Goal: Task Accomplishment & Management: Use online tool/utility

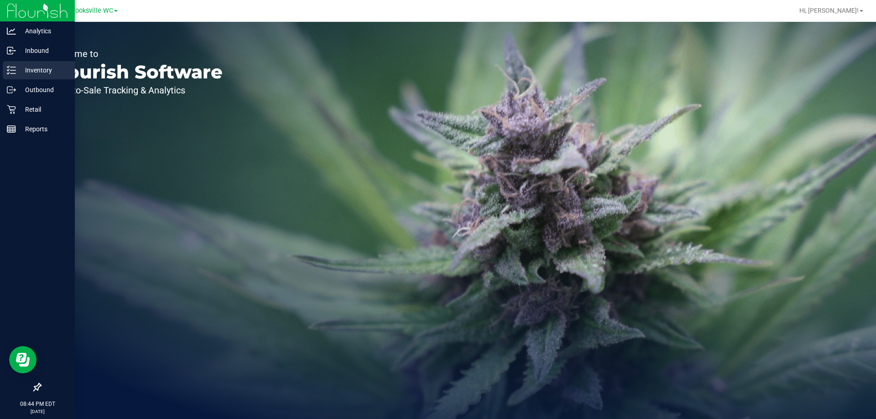
click at [33, 72] on p "Inventory" at bounding box center [43, 70] width 55 height 11
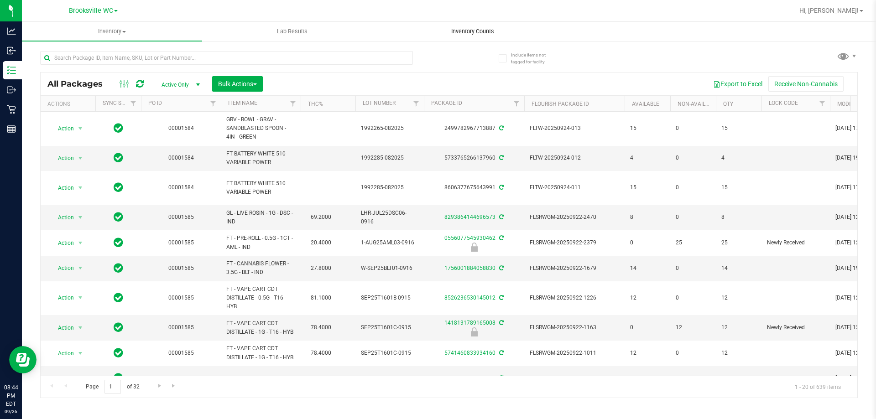
click at [485, 33] on span "Inventory Counts" at bounding box center [473, 31] width 68 height 8
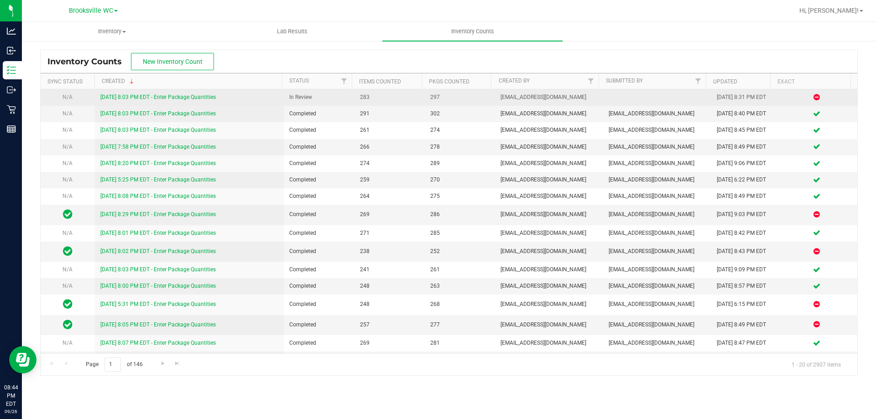
click at [178, 99] on link "[DATE] 8:03 PM EDT - Enter Package Quantities" at bounding box center [157, 97] width 115 height 6
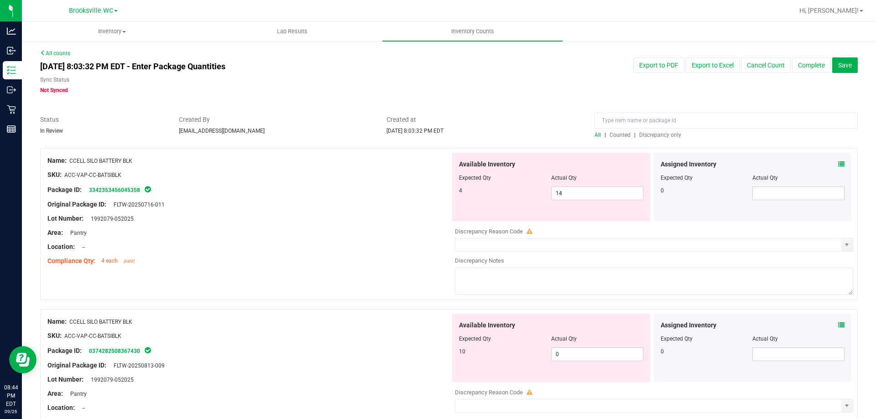
click at [653, 135] on span "Discrepancy only" at bounding box center [660, 135] width 42 height 6
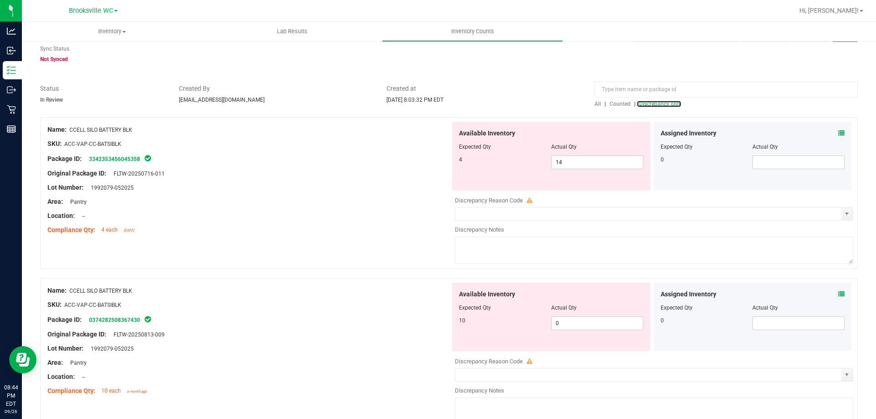
scroll to position [91, 0]
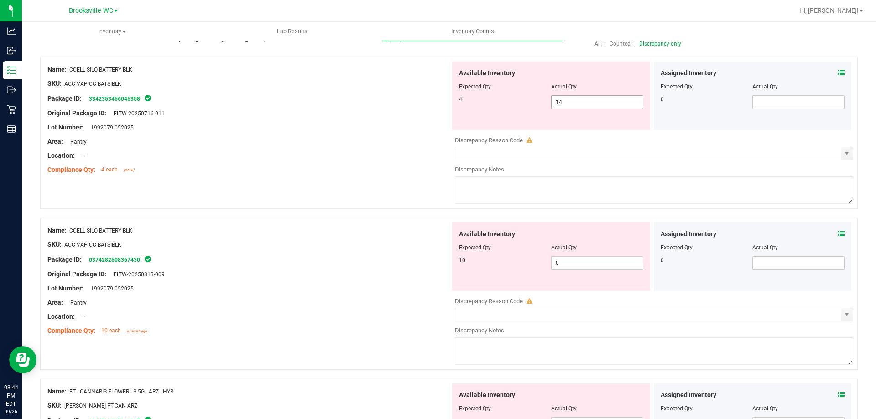
click at [586, 102] on span "14 14" at bounding box center [597, 102] width 92 height 14
click at [584, 102] on input "14" at bounding box center [597, 102] width 91 height 13
type input "4"
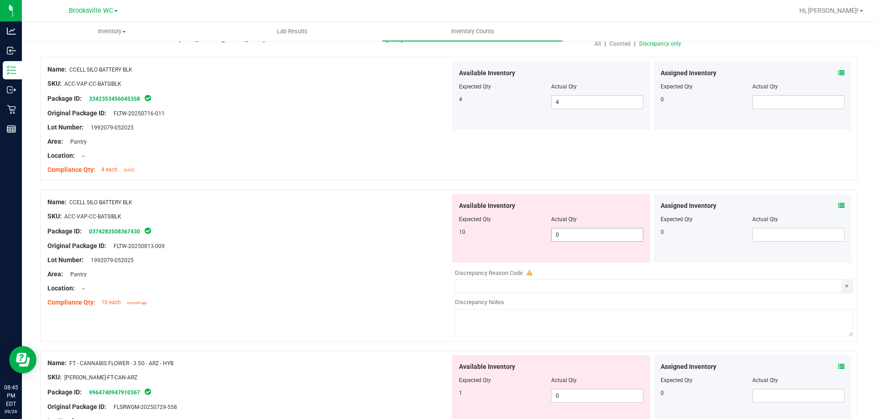
click at [558, 238] on span "0 0" at bounding box center [597, 235] width 92 height 14
type input "010"
type input "10"
click at [376, 270] on div "Area: Pantry" at bounding box center [248, 275] width 403 height 10
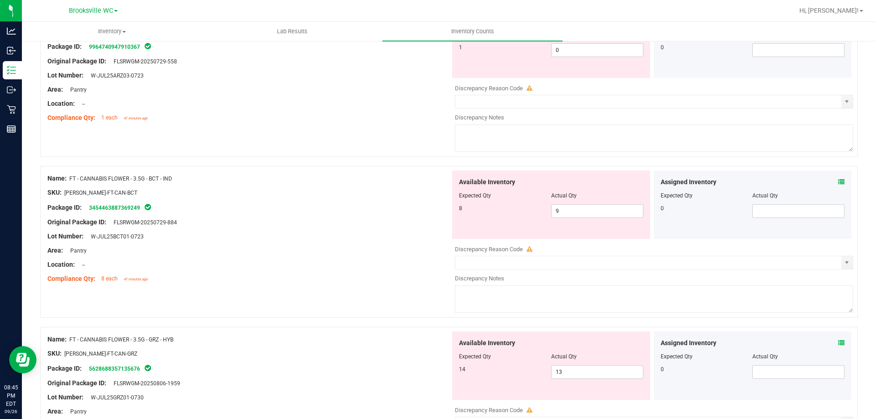
scroll to position [411, 0]
click at [838, 180] on icon at bounding box center [841, 180] width 6 height 6
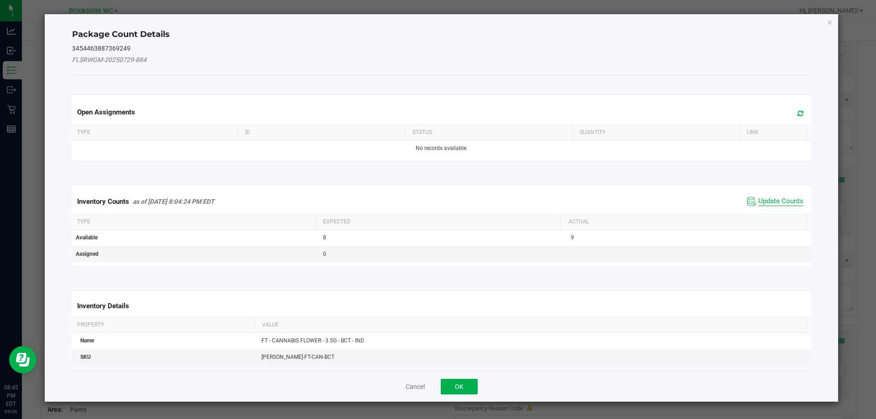
click at [765, 203] on span "Update Counts" at bounding box center [780, 201] width 45 height 9
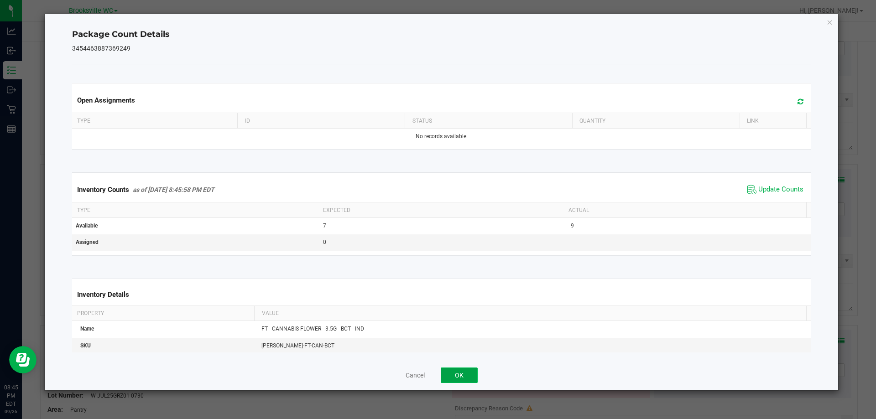
click at [459, 371] on button "OK" at bounding box center [459, 376] width 37 height 16
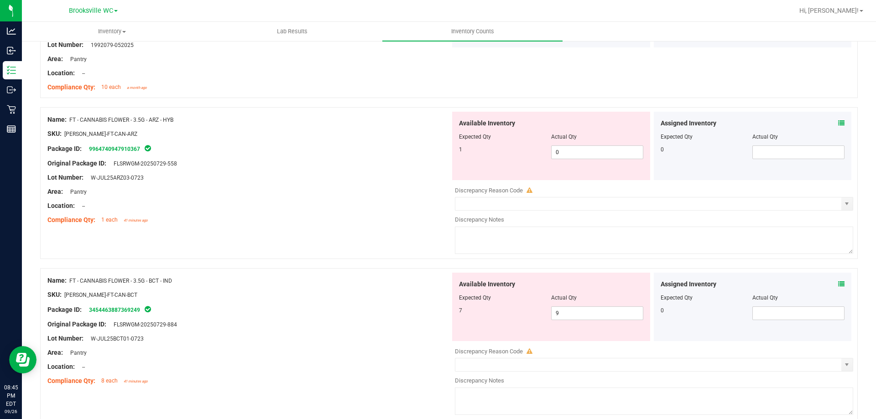
scroll to position [305, 0]
click at [838, 125] on icon at bounding box center [841, 124] width 6 height 6
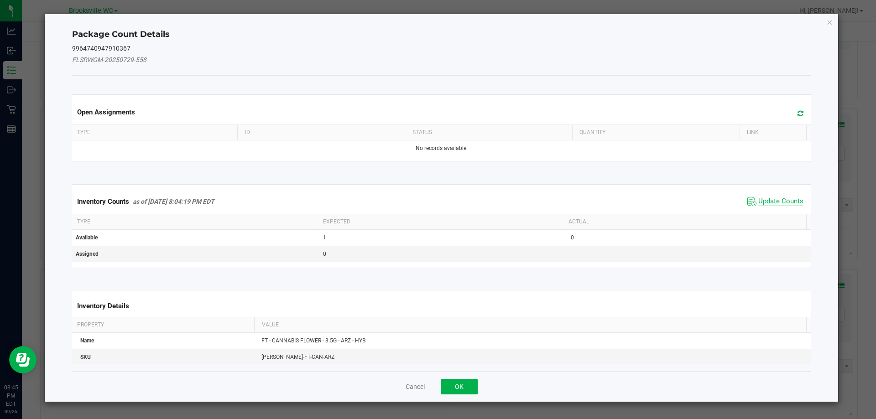
click at [770, 198] on span "Update Counts" at bounding box center [780, 201] width 45 height 9
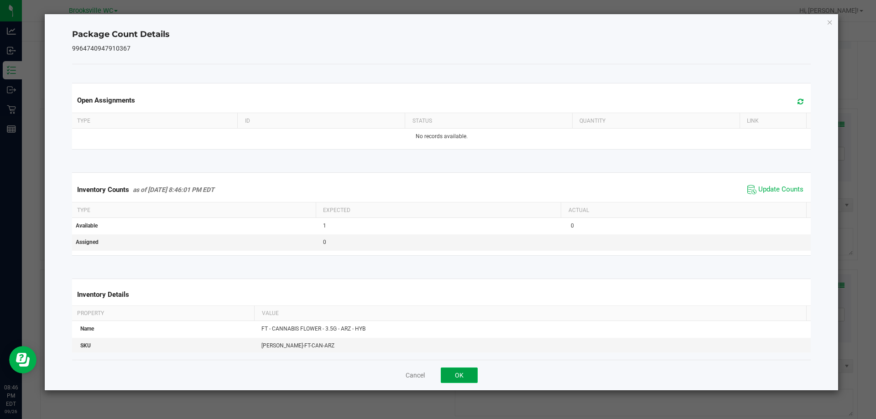
click at [459, 375] on button "OK" at bounding box center [459, 376] width 37 height 16
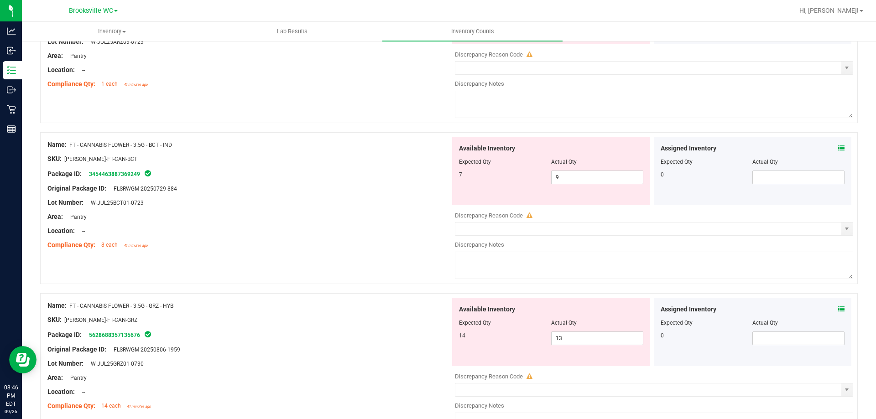
scroll to position [442, 0]
click at [563, 179] on span "9 9" at bounding box center [597, 178] width 92 height 14
click at [0, 0] on input "9" at bounding box center [0, 0] width 0 height 0
type input "7"
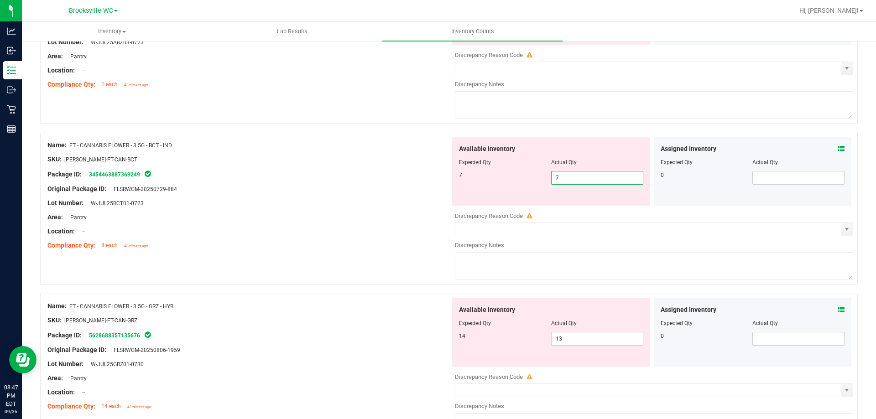
click at [361, 206] on div "Lot Number: W-JUL25BCT01-0723" at bounding box center [248, 203] width 403 height 10
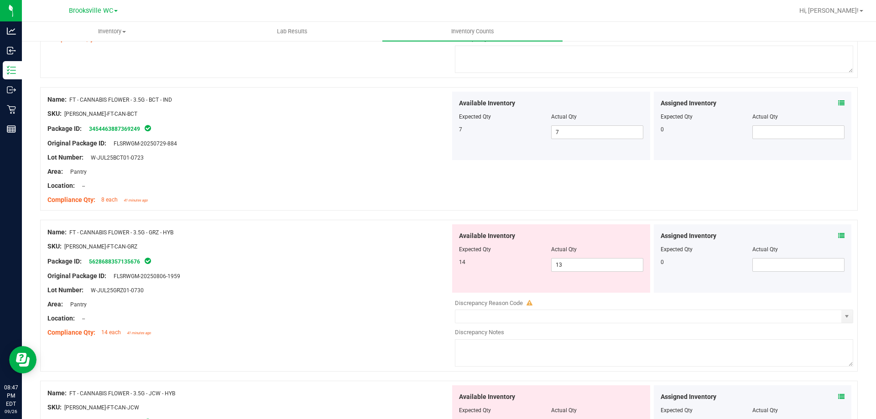
scroll to position [579, 0]
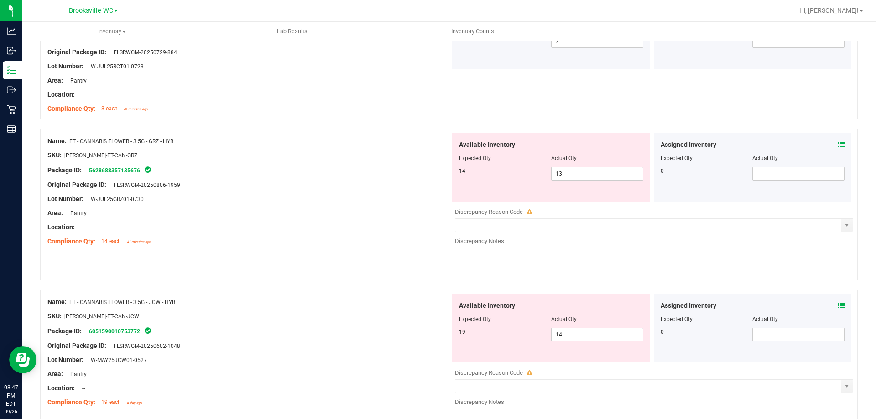
click at [838, 143] on icon at bounding box center [841, 144] width 6 height 6
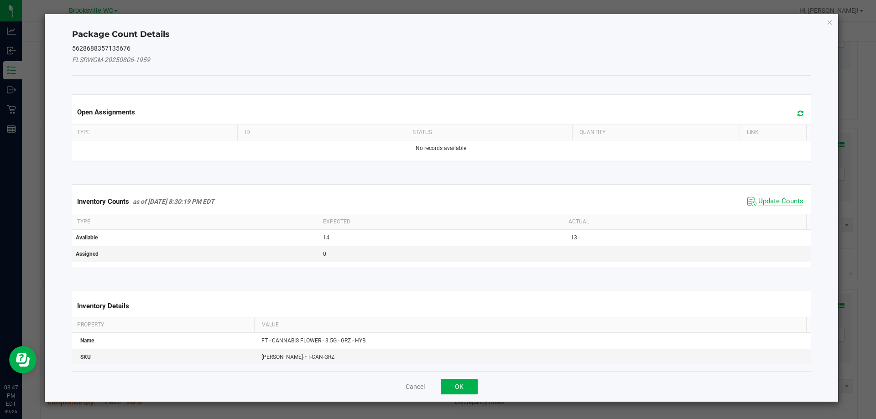
click at [775, 200] on span "Update Counts" at bounding box center [780, 201] width 45 height 9
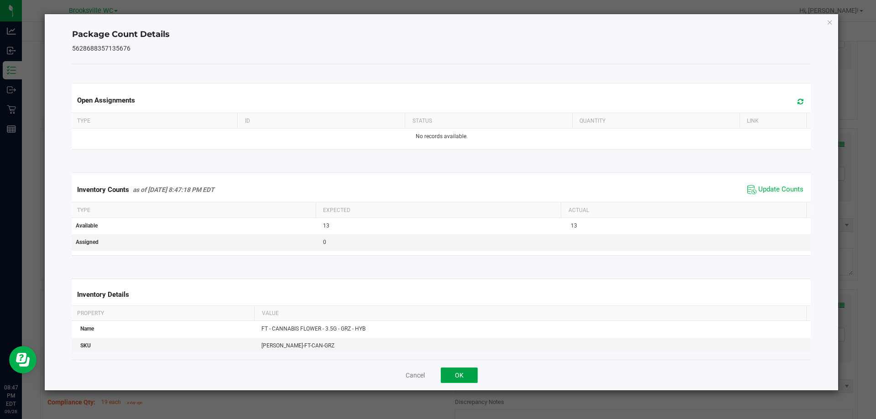
click at [464, 380] on button "OK" at bounding box center [459, 376] width 37 height 16
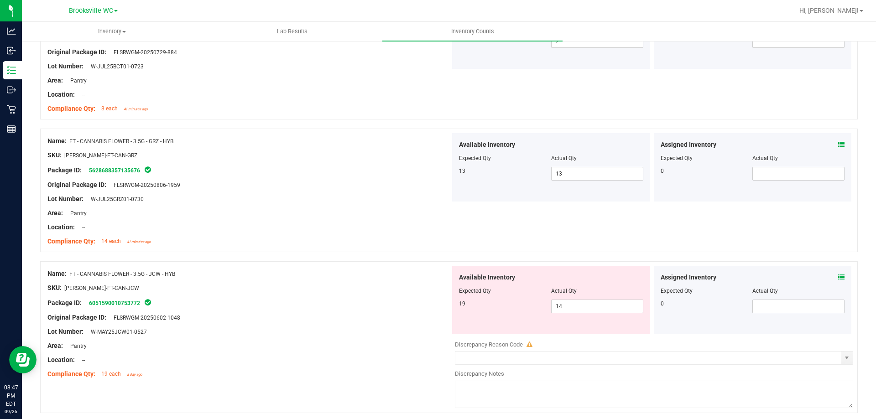
click at [838, 277] on icon at bounding box center [841, 277] width 6 height 6
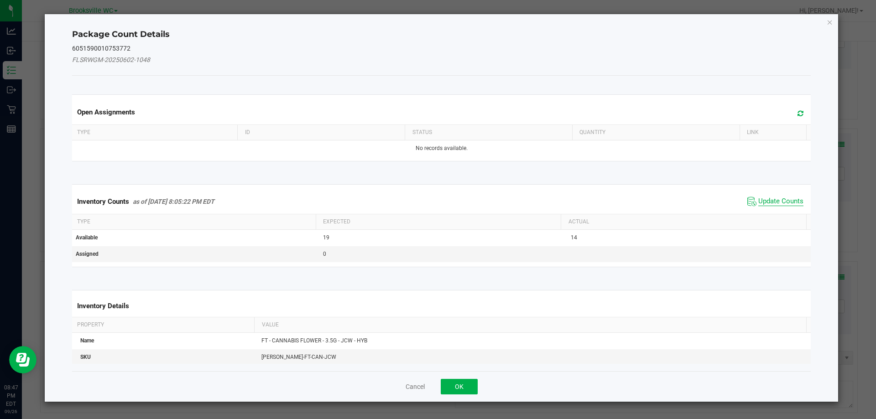
click at [782, 200] on span "Update Counts" at bounding box center [780, 201] width 45 height 9
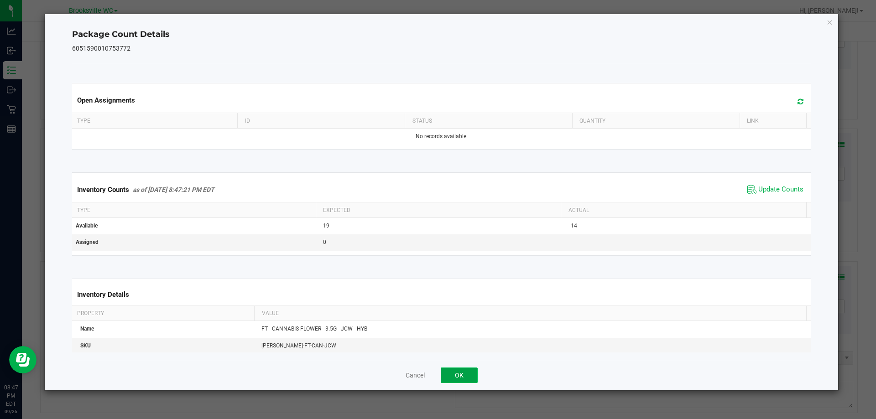
click at [459, 374] on button "OK" at bounding box center [459, 376] width 37 height 16
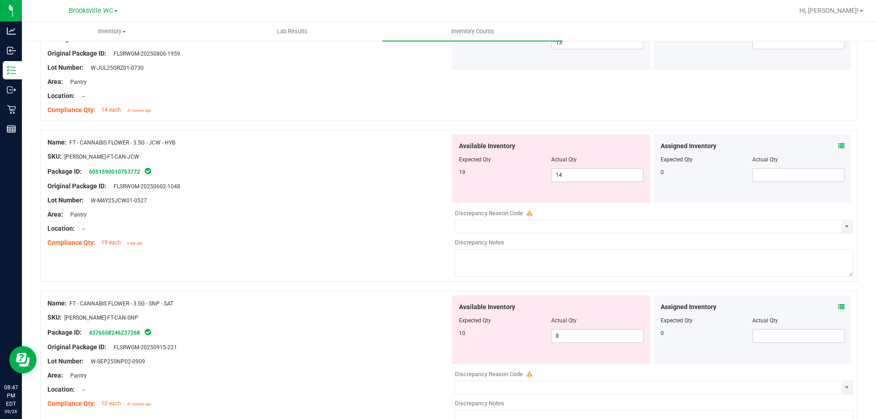
scroll to position [816, 0]
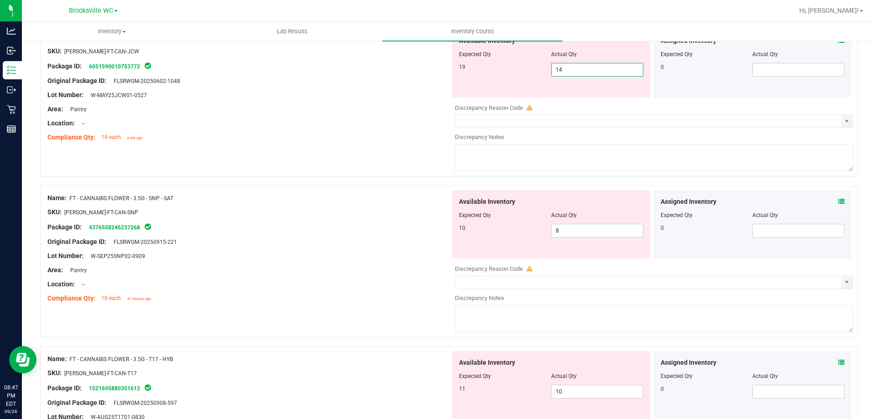
click at [592, 66] on span "14 14" at bounding box center [597, 70] width 92 height 14
click at [591, 65] on input "14" at bounding box center [597, 69] width 91 height 13
type input "19"
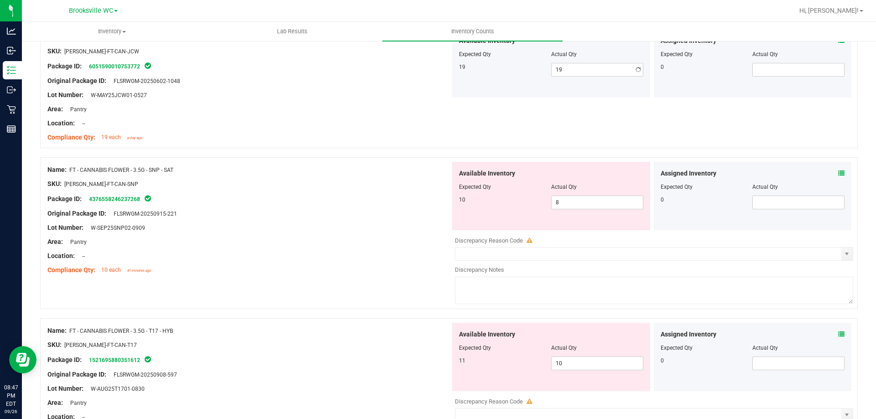
click at [398, 126] on div "Location: --" at bounding box center [248, 124] width 403 height 10
click at [521, 199] on div "10" at bounding box center [505, 200] width 92 height 8
click at [586, 200] on span "8 8" at bounding box center [597, 203] width 92 height 14
click at [0, 0] on input "8" at bounding box center [0, 0] width 0 height 0
click at [577, 229] on div "Available Inventory Expected Qty Actual Qty 10 8 8" at bounding box center [551, 196] width 198 height 68
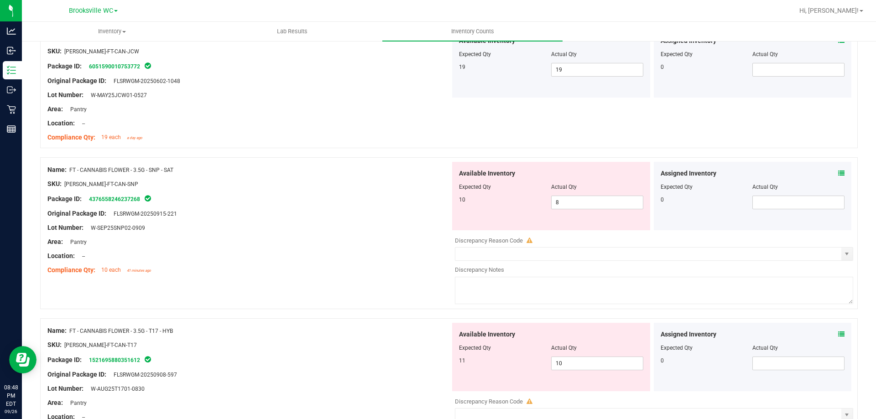
click at [577, 231] on div at bounding box center [651, 230] width 403 height 1
click at [366, 230] on div "Lot Number: W-SEP25SNP02-0909" at bounding box center [248, 228] width 403 height 10
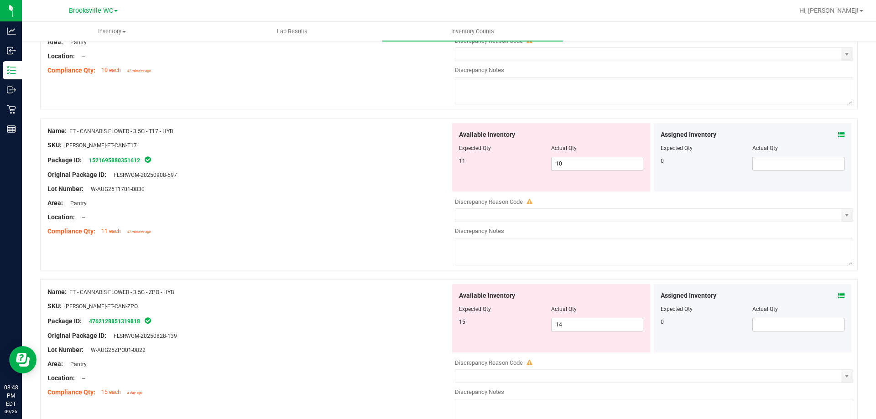
scroll to position [1044, 0]
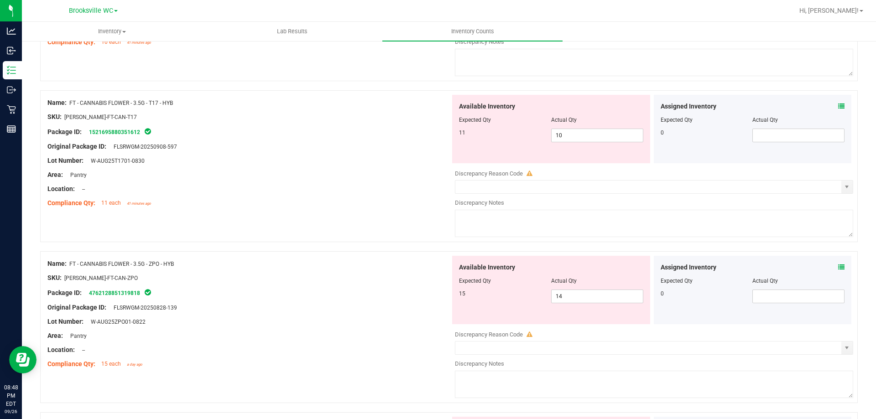
click at [838, 106] on icon at bounding box center [841, 106] width 6 height 6
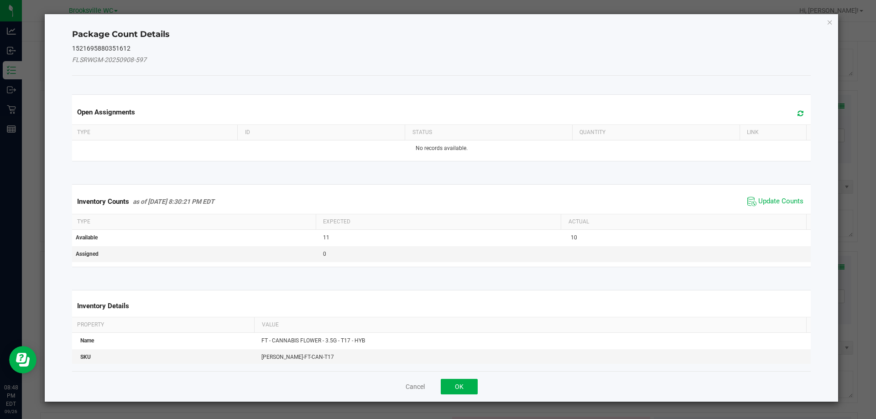
click at [778, 195] on span "Update Counts" at bounding box center [775, 202] width 61 height 14
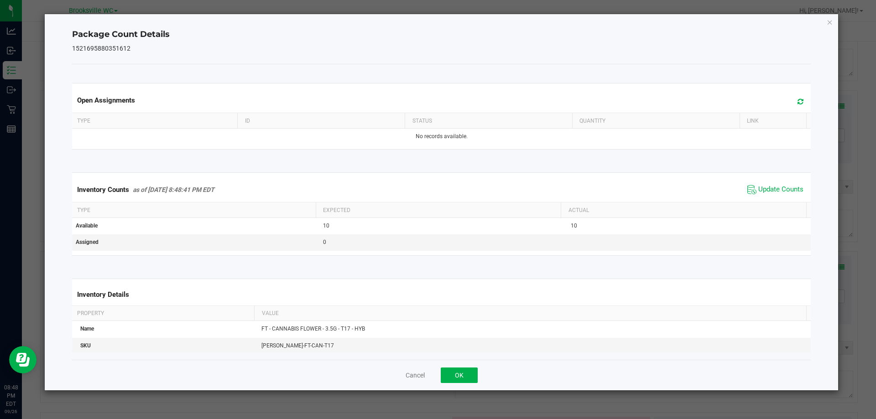
click at [435, 122] on th "Status" at bounding box center [488, 121] width 167 height 16
click at [448, 372] on button "OK" at bounding box center [459, 376] width 37 height 16
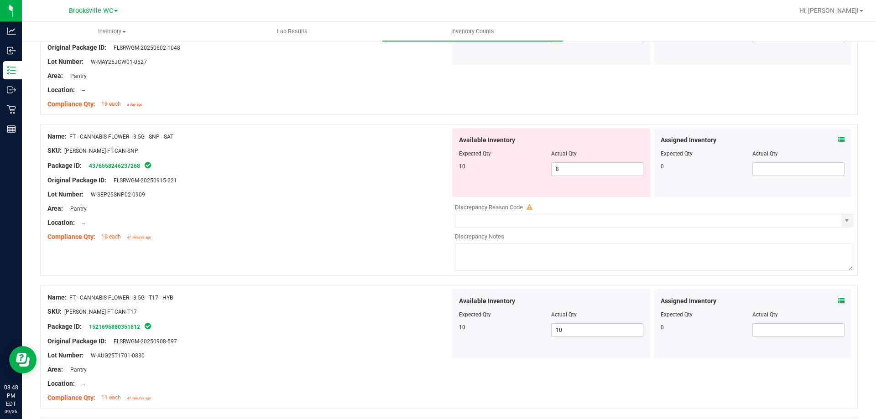
scroll to position [816, 0]
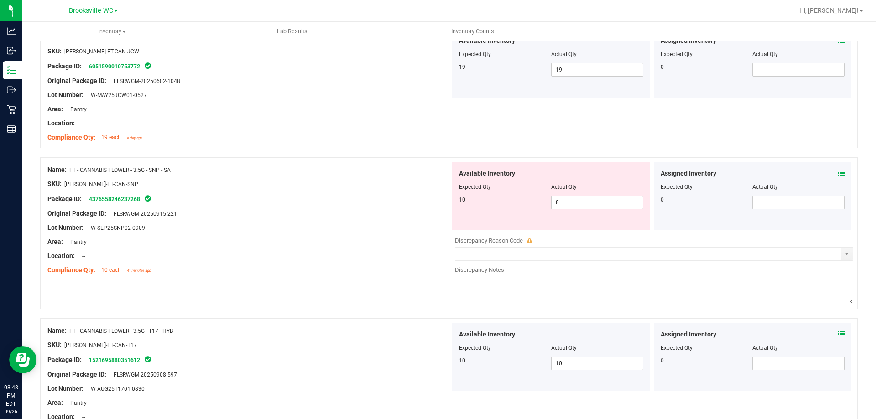
click at [838, 172] on icon at bounding box center [841, 173] width 6 height 6
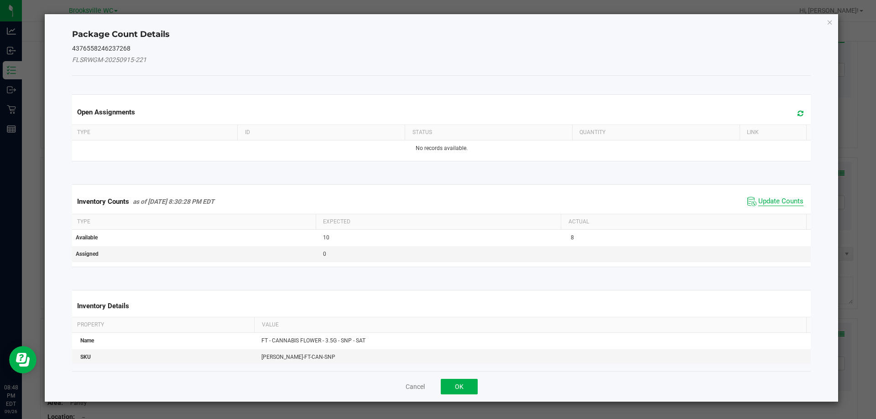
click at [775, 198] on span "Update Counts" at bounding box center [780, 201] width 45 height 9
click at [768, 205] on span "Update Counts" at bounding box center [780, 201] width 45 height 8
click at [770, 197] on span "Update Counts" at bounding box center [780, 201] width 45 height 8
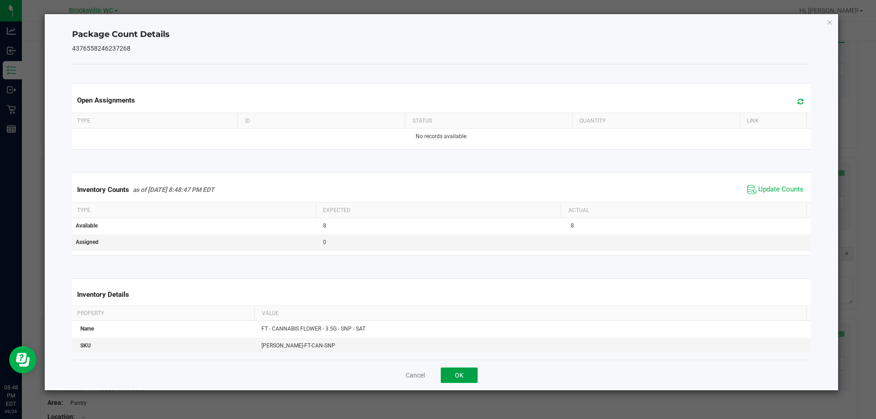
click at [455, 375] on button "OK" at bounding box center [459, 376] width 37 height 16
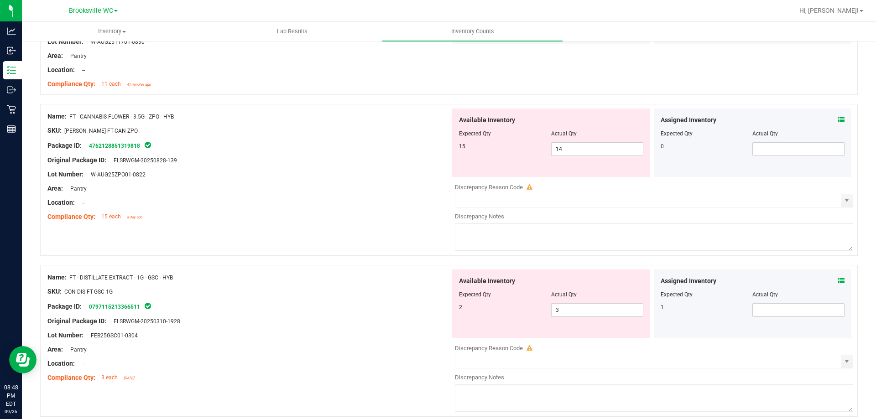
scroll to position [1135, 0]
click at [838, 122] on icon at bounding box center [841, 119] width 6 height 6
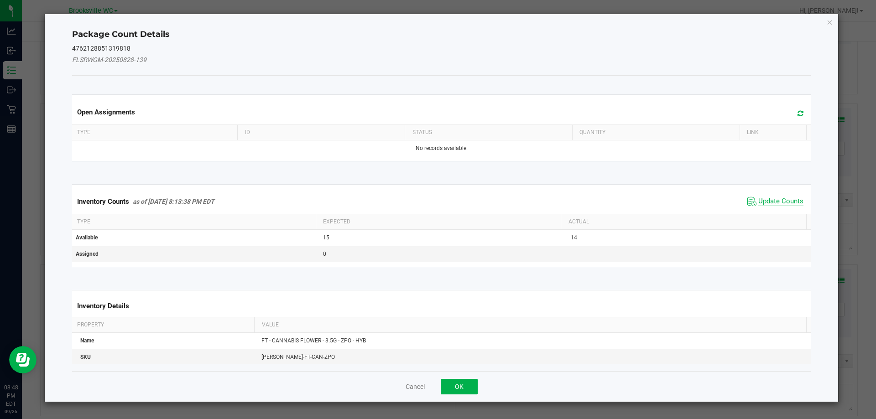
click at [779, 198] on span "Update Counts" at bounding box center [780, 201] width 45 height 9
click at [773, 197] on span "Update Counts" at bounding box center [780, 201] width 45 height 8
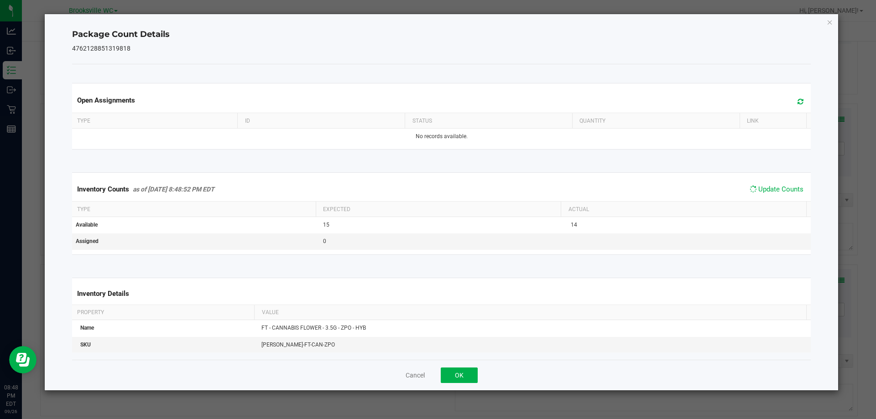
click at [768, 205] on th "Actual" at bounding box center [683, 210] width 245 height 16
click at [775, 186] on span "Update Counts" at bounding box center [780, 189] width 45 height 9
click at [459, 376] on button "OK" at bounding box center [459, 376] width 37 height 16
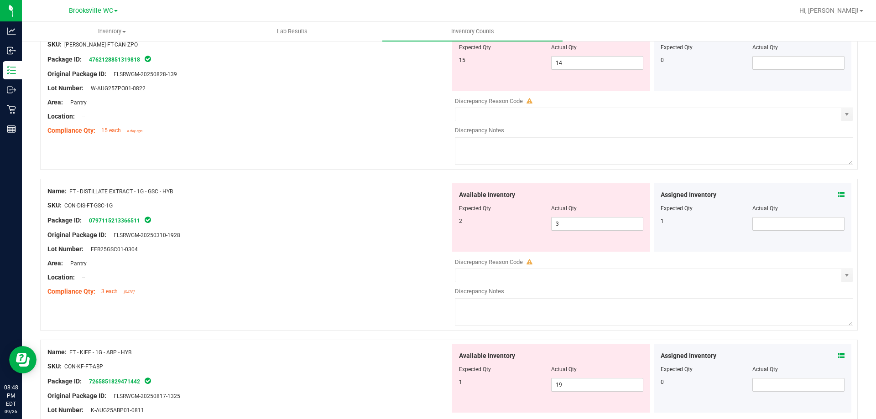
scroll to position [1226, 0]
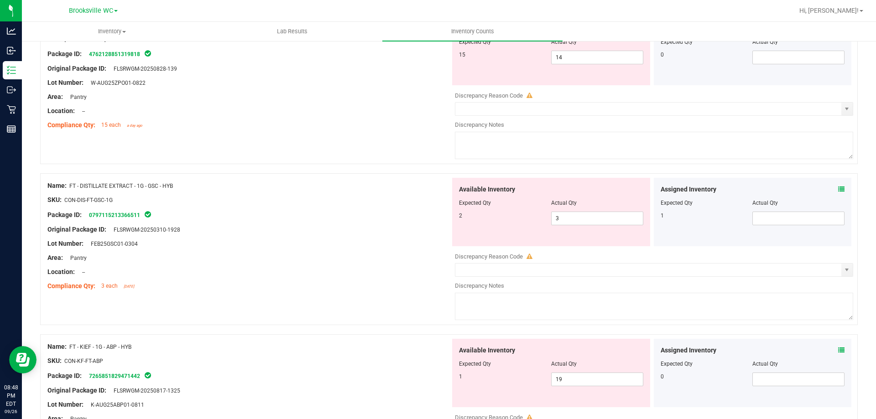
click at [838, 193] on span at bounding box center [841, 190] width 6 height 10
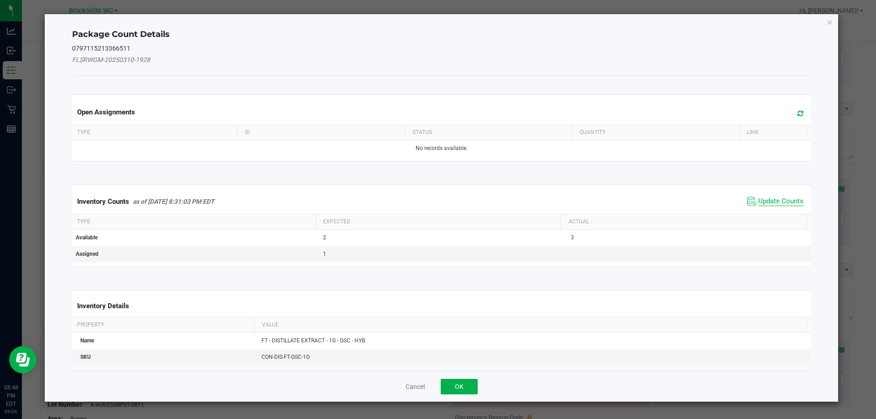
click at [784, 197] on span "Update Counts" at bounding box center [780, 201] width 45 height 9
click at [780, 197] on span "Update Counts" at bounding box center [780, 201] width 45 height 8
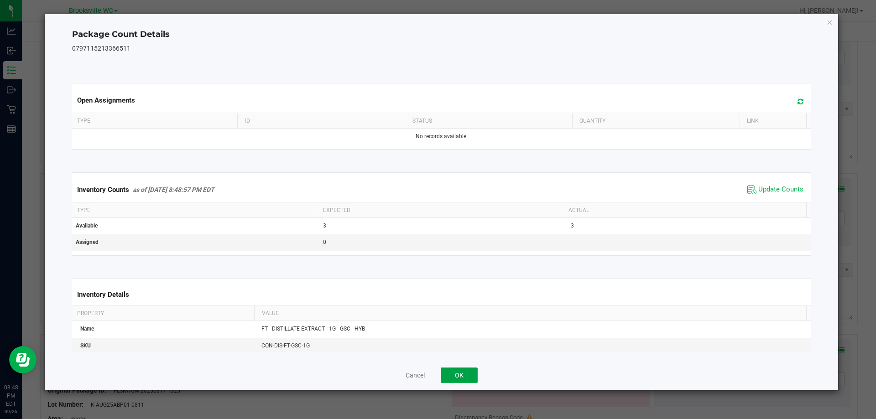
click at [459, 374] on button "OK" at bounding box center [459, 376] width 37 height 16
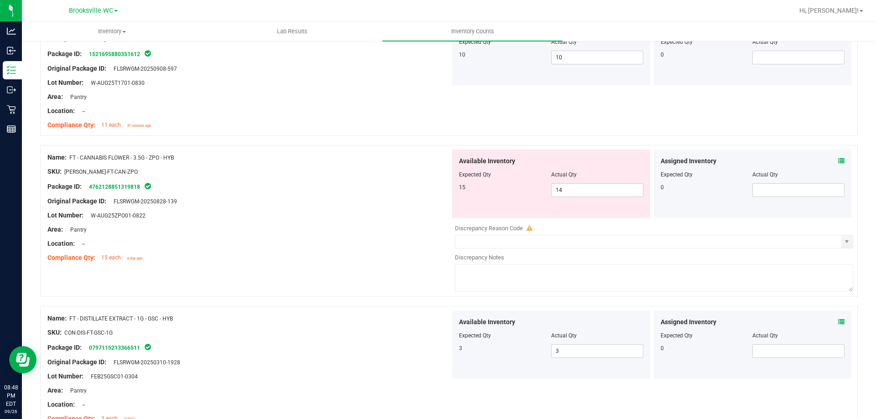
scroll to position [1044, 0]
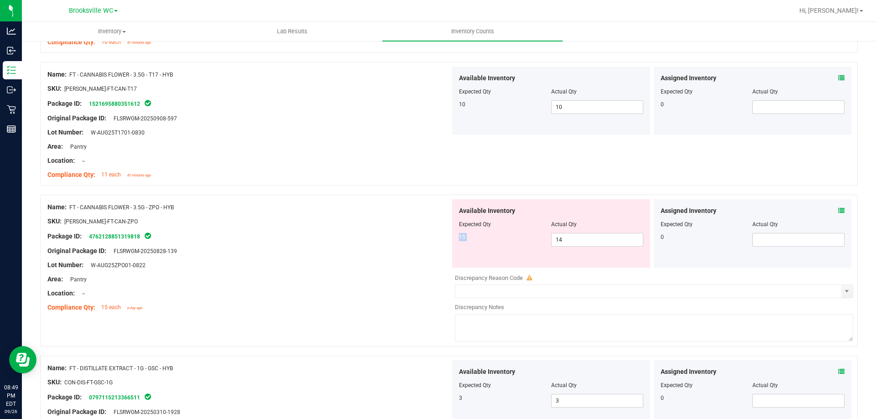
drag, startPoint x: 585, startPoint y: 231, endPoint x: 584, endPoint y: 274, distance: 42.5
click at [584, 274] on div "Available Inventory Expected Qty Actual Qty 15 14 14" at bounding box center [651, 271] width 403 height 145
click at [579, 245] on span "14 14" at bounding box center [597, 240] width 92 height 14
click at [579, 245] on input "14" at bounding box center [597, 240] width 91 height 13
type input "15"
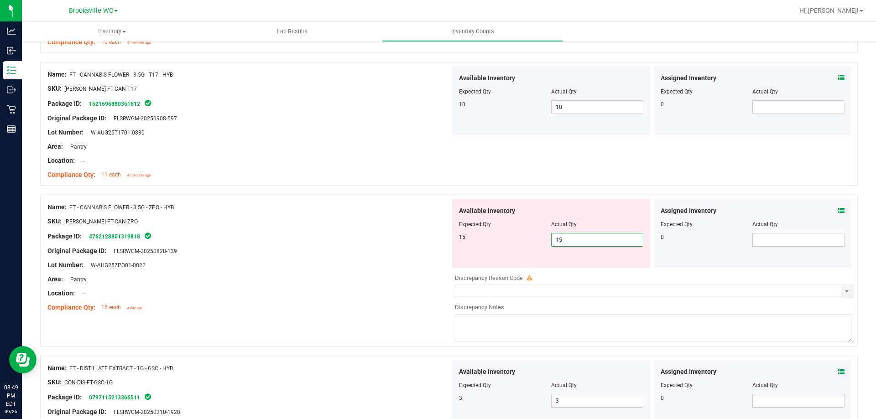
type input "15"
click at [482, 248] on div "Available Inventory Expected Qty Actual Qty 15 15 15" at bounding box center [551, 233] width 198 height 68
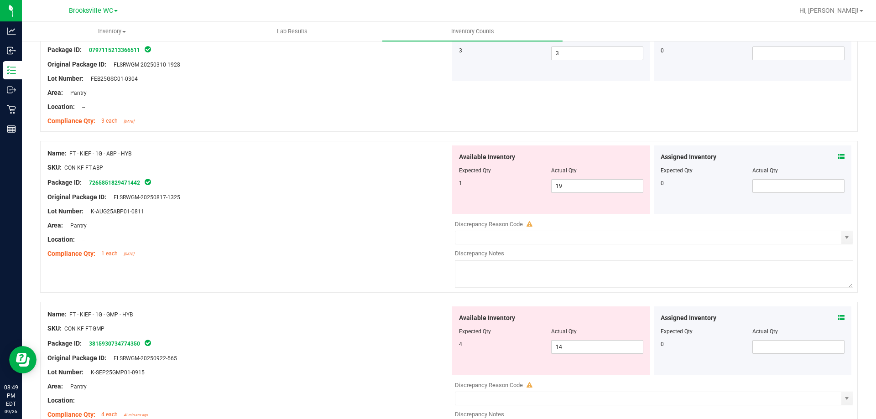
scroll to position [1454, 0]
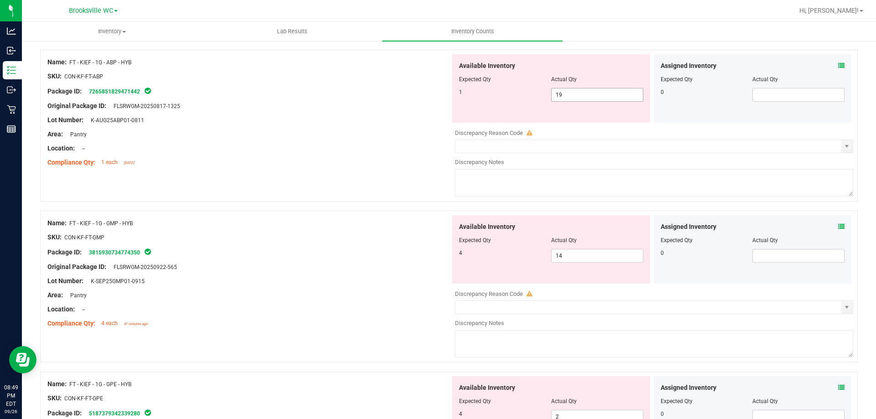
click at [587, 91] on span "19 19" at bounding box center [597, 95] width 92 height 14
click at [587, 91] on input "19" at bounding box center [597, 95] width 91 height 13
type input "1"
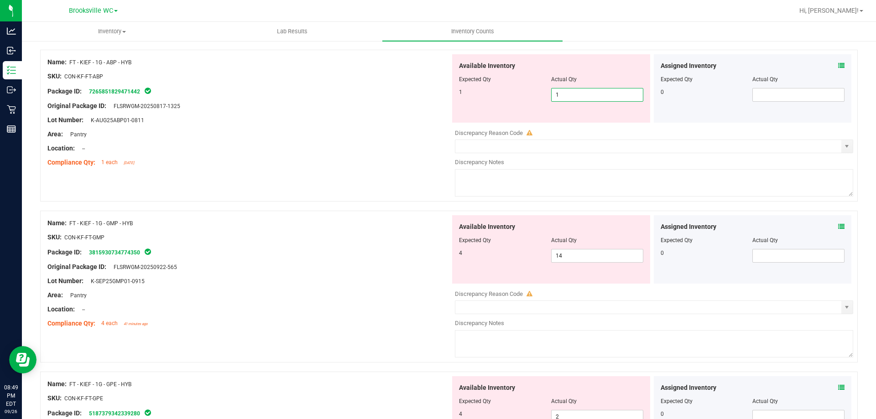
type input "1"
click at [384, 128] on div at bounding box center [248, 127] width 403 height 5
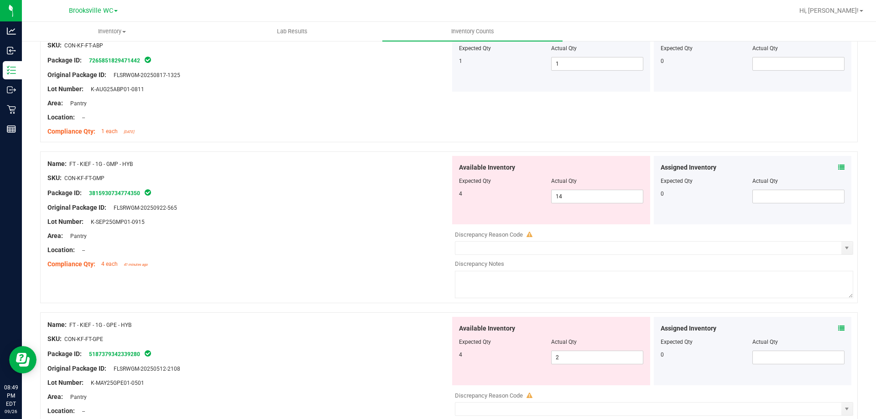
scroll to position [1500, 0]
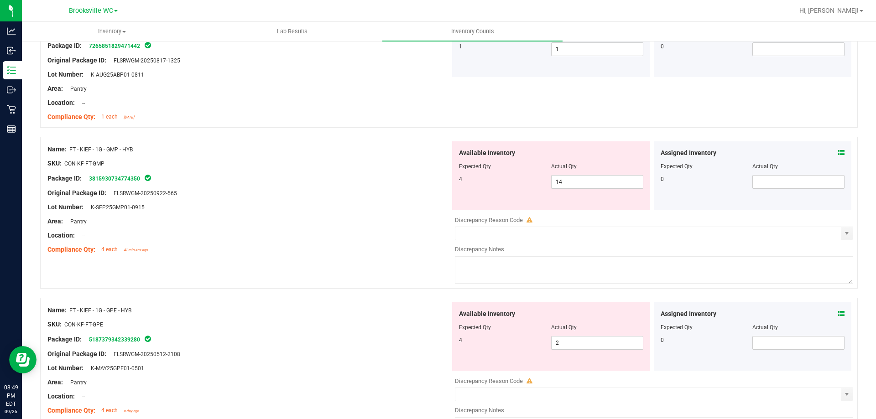
click at [838, 151] on icon at bounding box center [841, 153] width 6 height 6
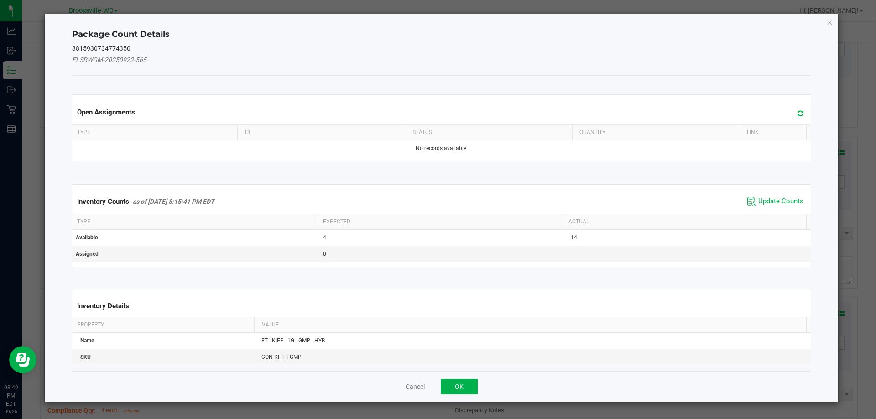
click at [764, 195] on span "Update Counts" at bounding box center [775, 202] width 61 height 14
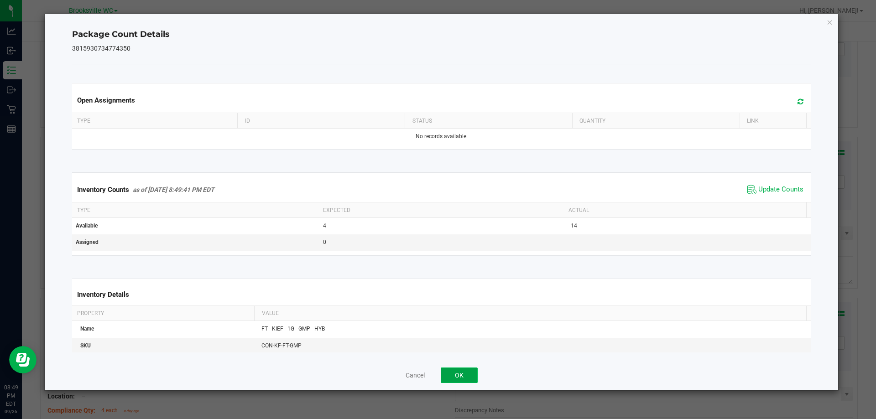
click at [454, 377] on button "OK" at bounding box center [459, 376] width 37 height 16
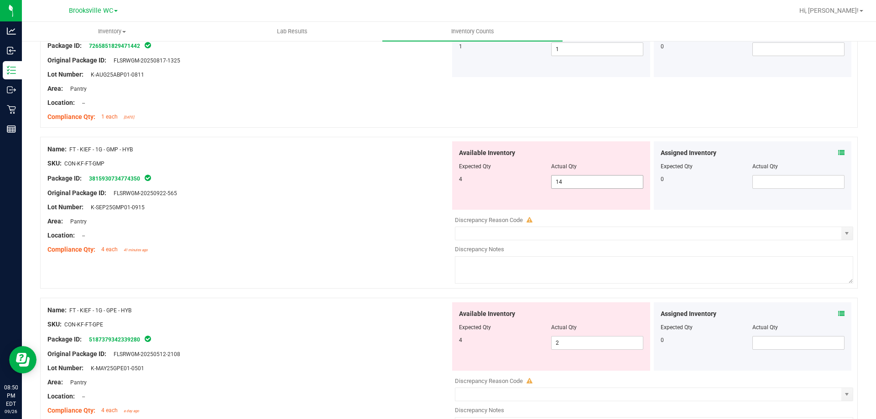
click at [555, 181] on span "14 14" at bounding box center [597, 182] width 92 height 14
type input "4"
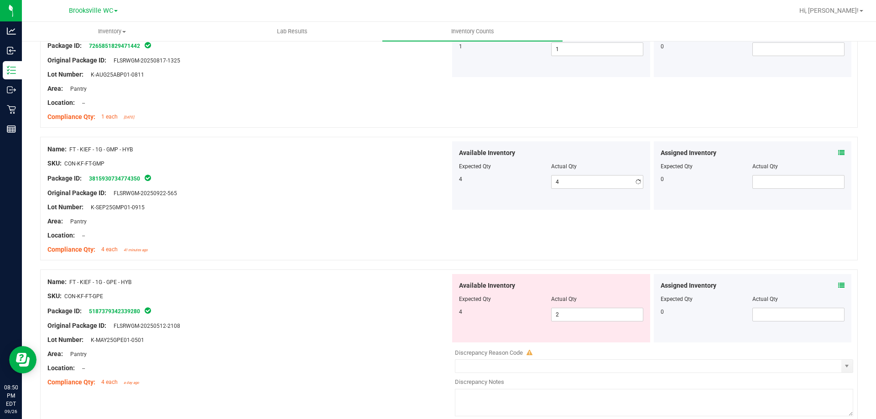
click at [308, 244] on div at bounding box center [248, 242] width 403 height 5
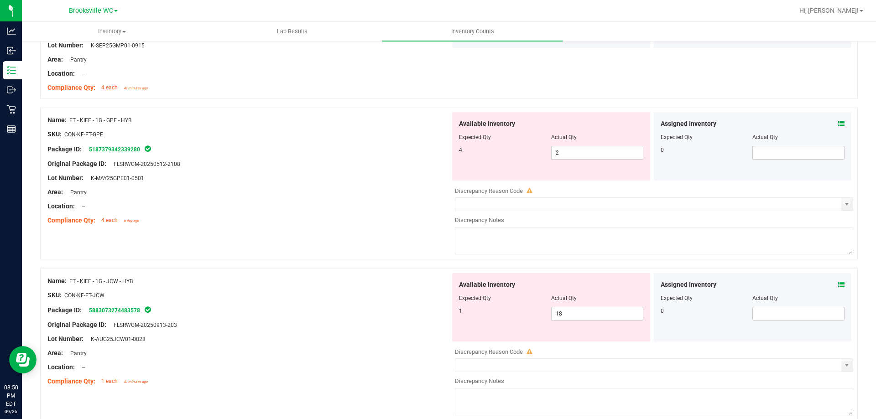
scroll to position [1683, 0]
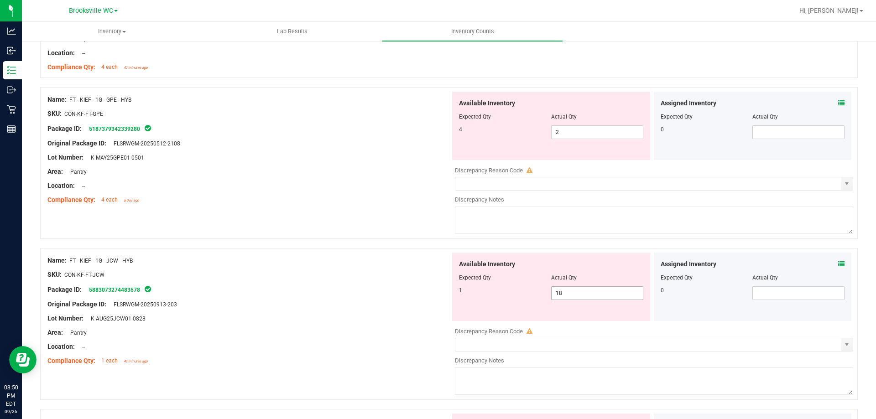
click at [593, 293] on span "18 18" at bounding box center [597, 294] width 92 height 14
click at [568, 129] on span "2 2" at bounding box center [597, 132] width 92 height 14
click at [0, 0] on input "2" at bounding box center [0, 0] width 0 height 0
type input "4"
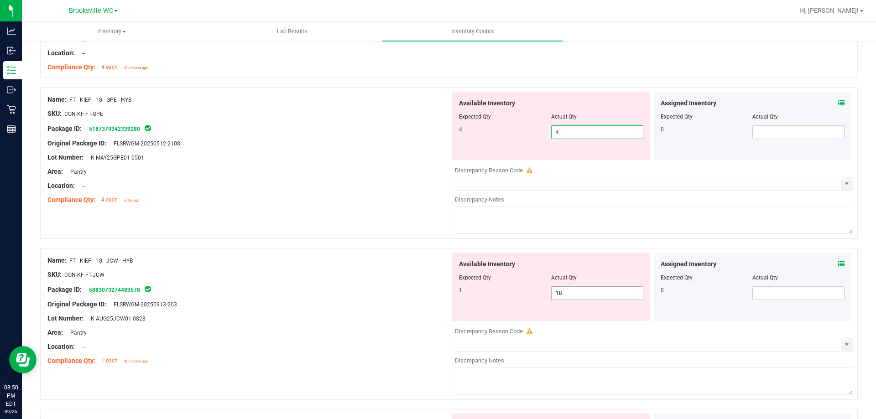
click at [608, 296] on div "Available Inventory Expected Qty Actual Qty 1 18 18" at bounding box center [651, 325] width 403 height 145
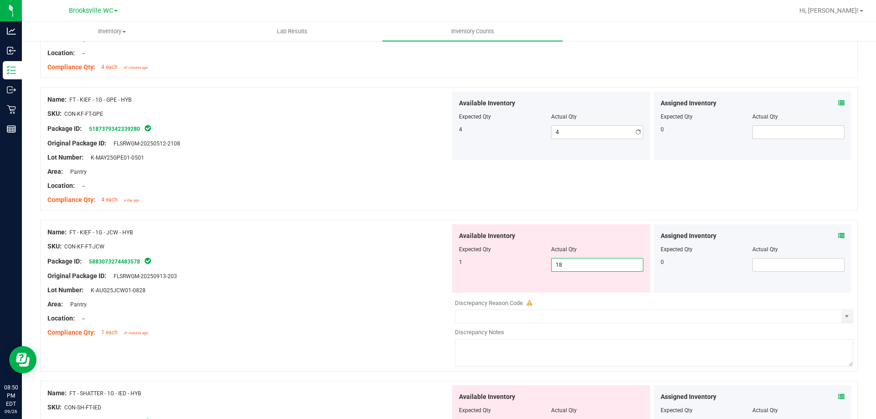
click at [607, 295] on div at bounding box center [654, 296] width 398 height 5
click at [599, 268] on span "18 18" at bounding box center [597, 265] width 92 height 14
type input "1"
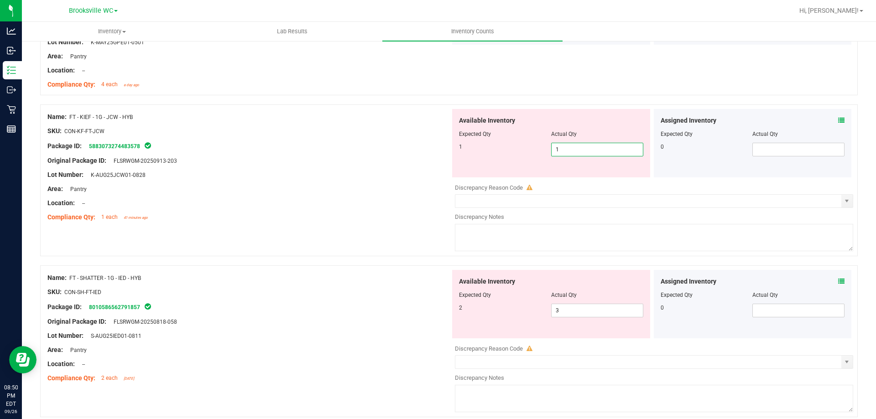
scroll to position [1819, 0]
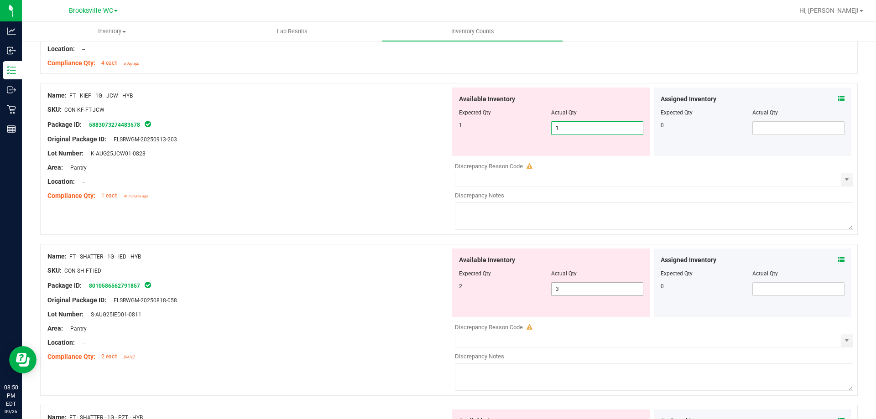
type input "1"
click at [583, 289] on div "Available Inventory Expected Qty Actual Qty 2 3 3" at bounding box center [651, 321] width 403 height 145
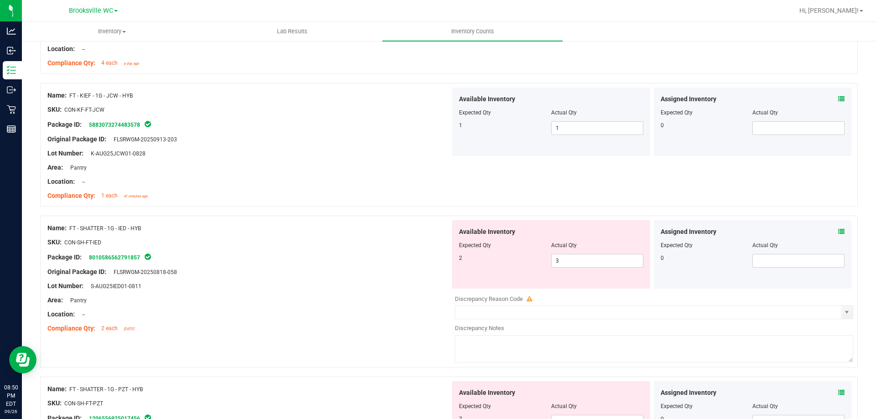
click at [373, 288] on div "Lot Number: S-AUG25IED01-0811" at bounding box center [248, 286] width 403 height 10
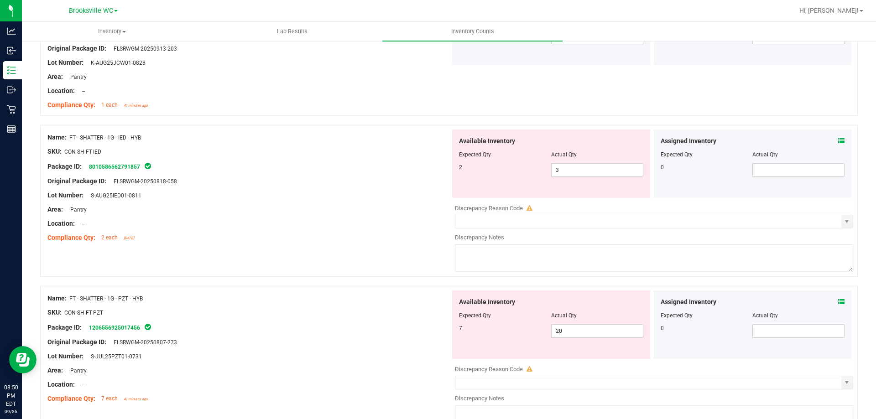
scroll to position [1911, 0]
click at [586, 169] on span "3 3" at bounding box center [597, 170] width 92 height 14
click at [586, 169] on input "3" at bounding box center [597, 169] width 91 height 13
type input "2"
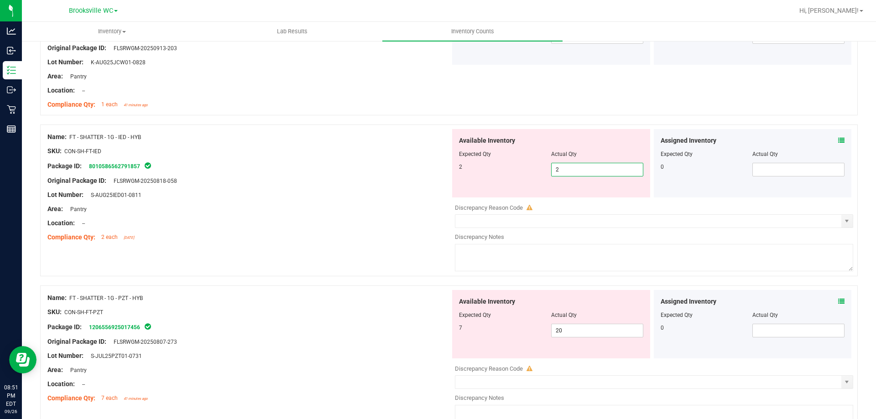
click at [302, 233] on div "Compliance Qty: 2 each [DATE]" at bounding box center [248, 238] width 403 height 10
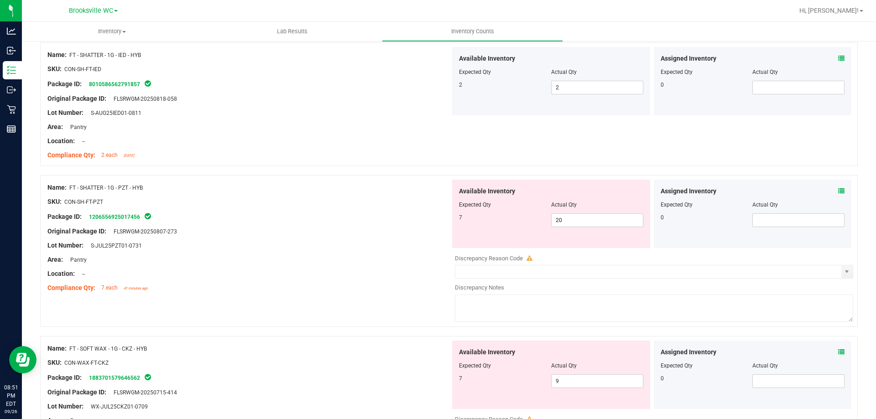
scroll to position [2002, 0]
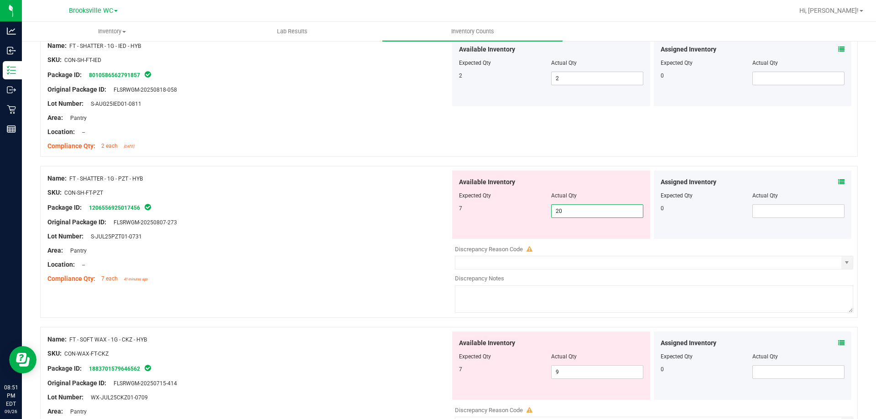
click at [606, 206] on span "20 20" at bounding box center [597, 211] width 92 height 14
click at [606, 206] on input "20" at bounding box center [597, 211] width 91 height 13
click at [562, 370] on span "9 9" at bounding box center [597, 372] width 92 height 14
click at [562, 370] on input "9" at bounding box center [597, 372] width 91 height 13
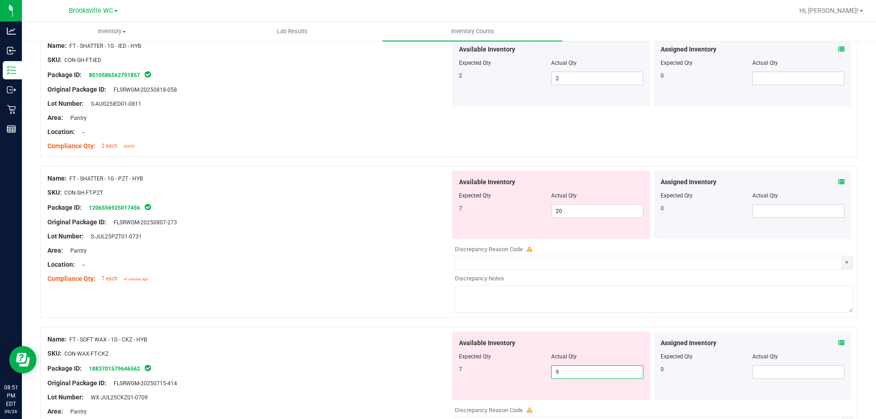
type input "7"
click at [583, 215] on span "20 20" at bounding box center [597, 211] width 92 height 14
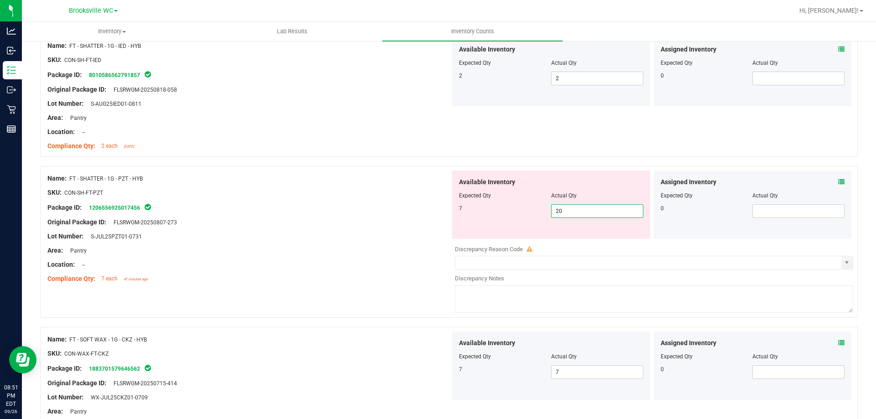
click at [583, 211] on input "20" at bounding box center [597, 211] width 91 height 13
type input "7"
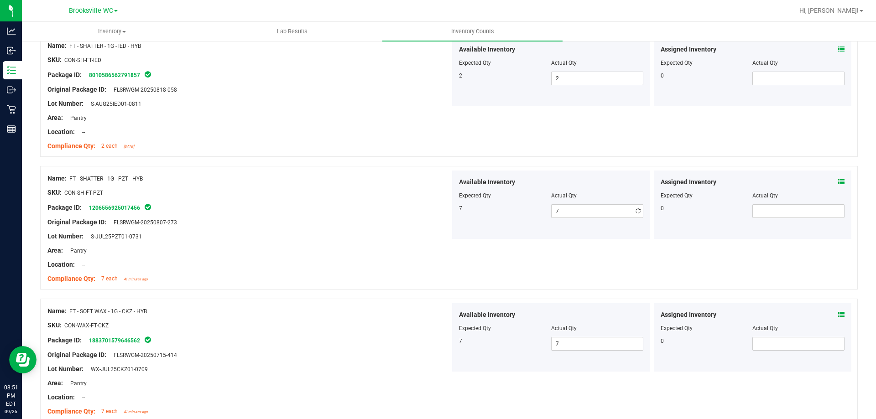
click at [303, 187] on div at bounding box center [248, 185] width 403 height 5
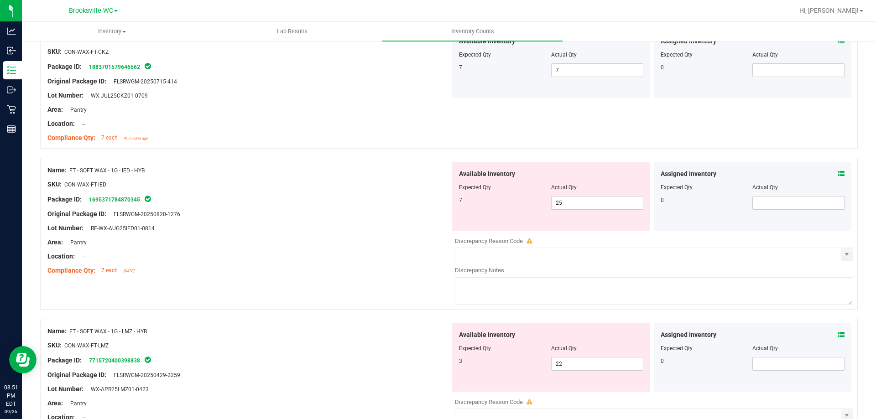
scroll to position [2321, 0]
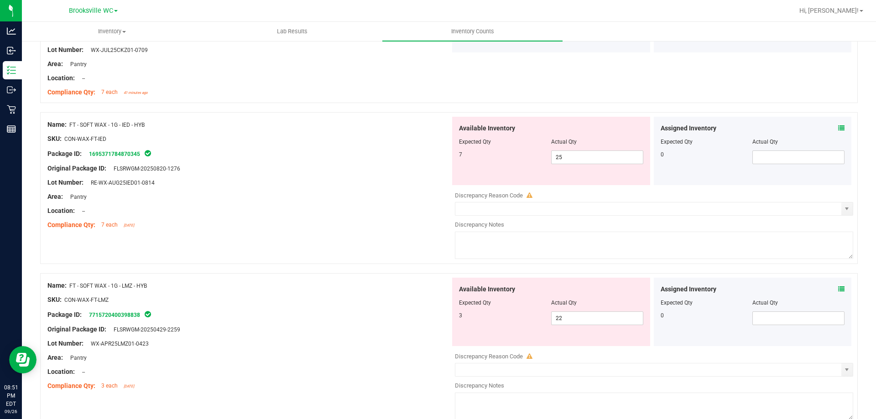
click at [575, 150] on div at bounding box center [551, 148] width 184 height 5
click at [577, 162] on span "25 25" at bounding box center [597, 158] width 92 height 14
click at [578, 161] on input "25" at bounding box center [597, 157] width 91 height 13
type input "7"
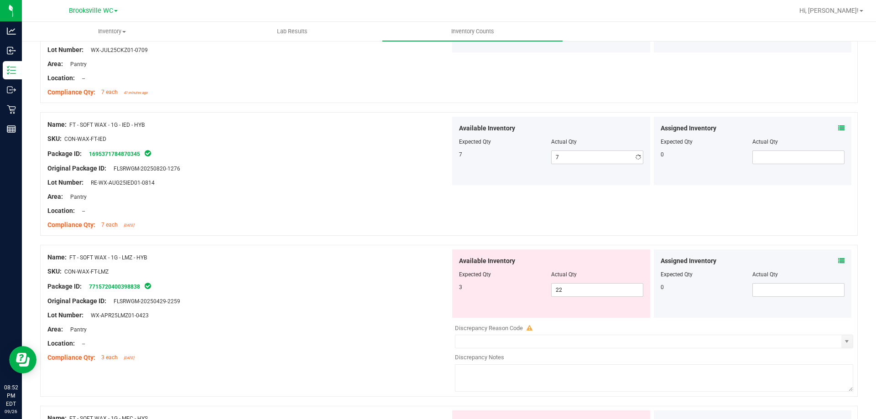
click at [236, 307] on div "Name: FT - SOFT WAX - 1G - LMZ - HYB SKU: CON-WAX-FT-LMZ Package ID: 7715720400…" at bounding box center [248, 308] width 403 height 116
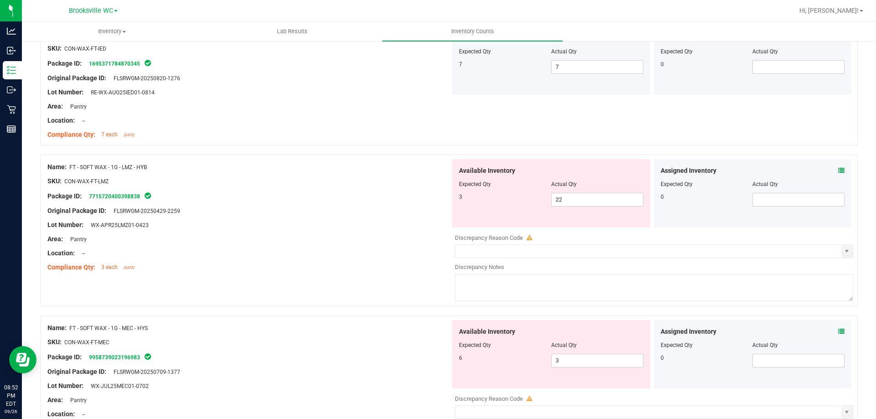
scroll to position [2413, 0]
click at [593, 198] on span "22 22" at bounding box center [597, 199] width 92 height 14
click at [593, 198] on input "22" at bounding box center [597, 199] width 91 height 13
type input "3"
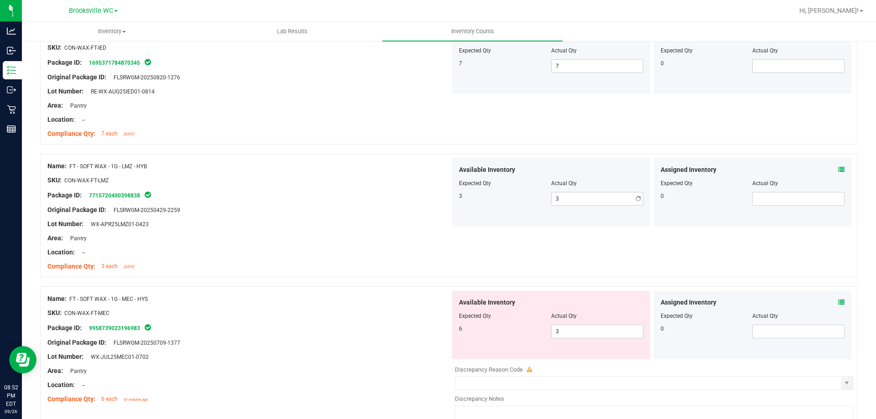
drag, startPoint x: 344, startPoint y: 253, endPoint x: 386, endPoint y: 259, distance: 42.5
click at [344, 251] on div "Location: --" at bounding box center [248, 253] width 403 height 10
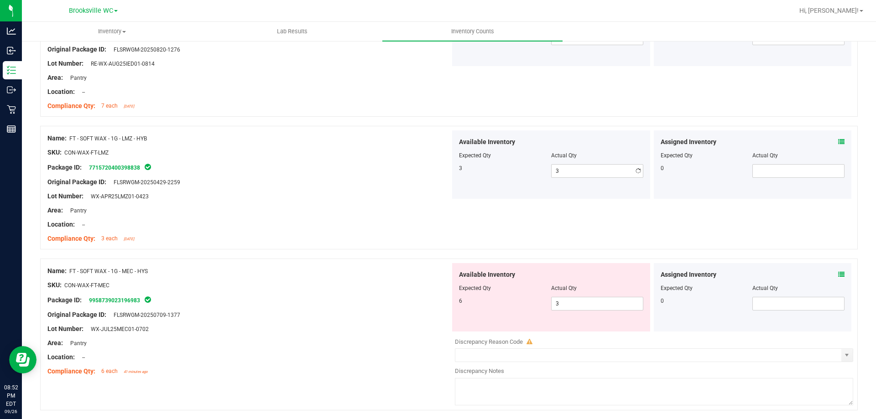
scroll to position [2472, 0]
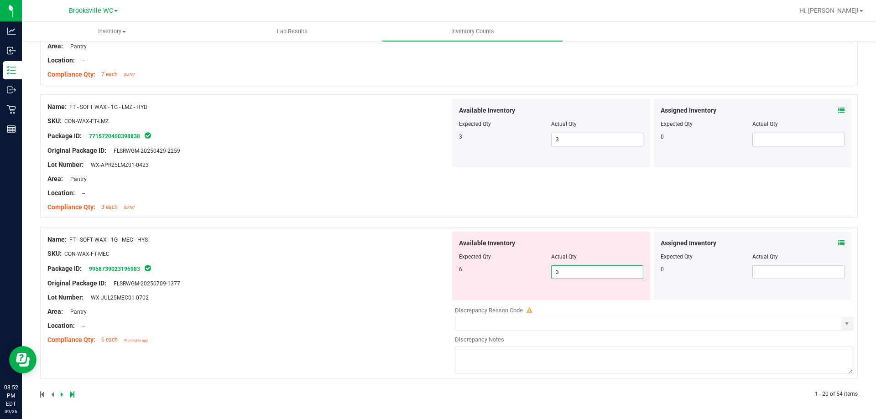
click at [596, 276] on span "3 3" at bounding box center [597, 273] width 92 height 14
click at [595, 276] on input "3" at bounding box center [597, 272] width 91 height 13
type input "6"
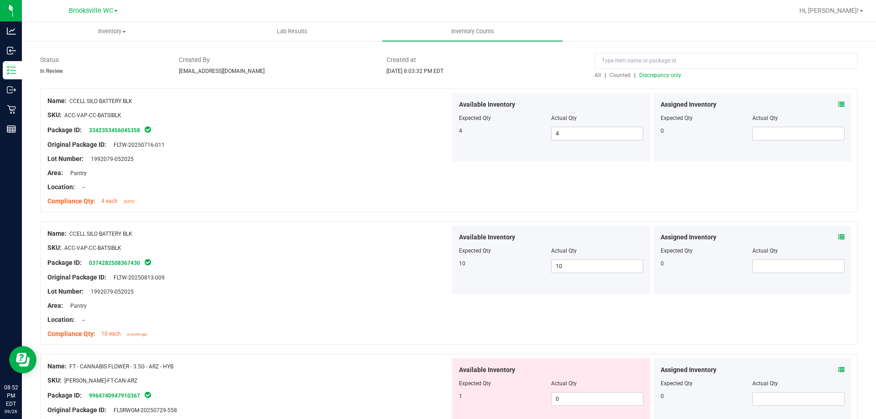
scroll to position [0, 0]
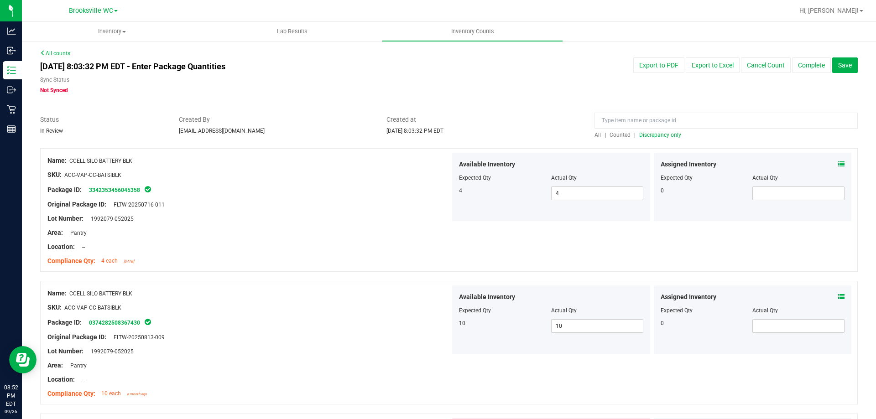
click at [661, 134] on span "Discrepancy only" at bounding box center [660, 135] width 42 height 6
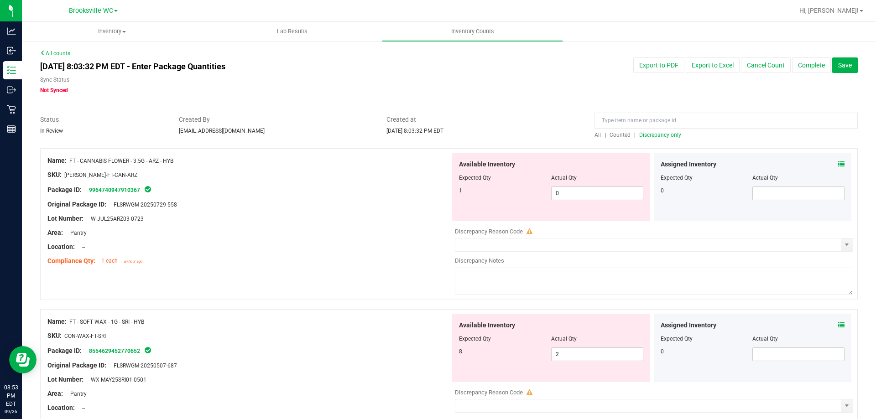
click at [838, 164] on icon at bounding box center [841, 164] width 6 height 6
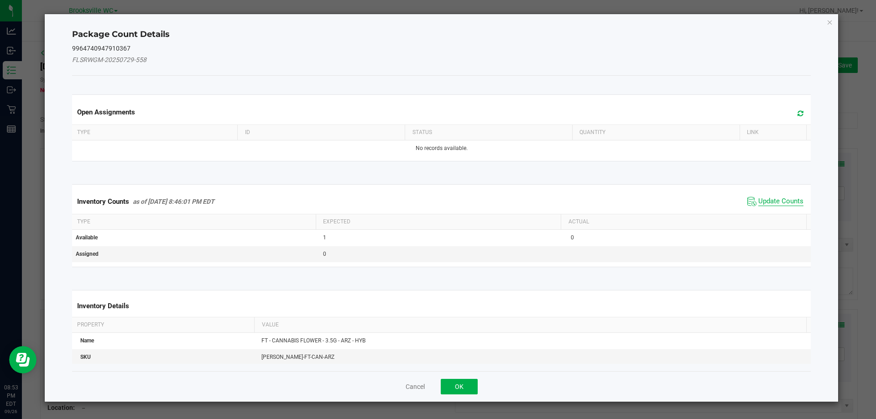
click at [777, 203] on span "Update Counts" at bounding box center [780, 201] width 45 height 9
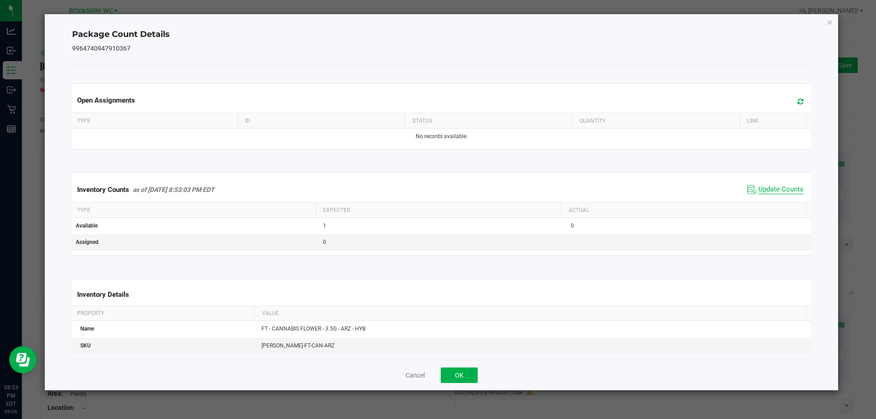
click at [776, 194] on span "Update Counts" at bounding box center [780, 189] width 45 height 9
click at [773, 188] on span "Update Counts" at bounding box center [780, 189] width 45 height 8
click at [770, 193] on span "Update Counts" at bounding box center [780, 189] width 45 height 8
click at [473, 375] on button "OK" at bounding box center [459, 376] width 37 height 16
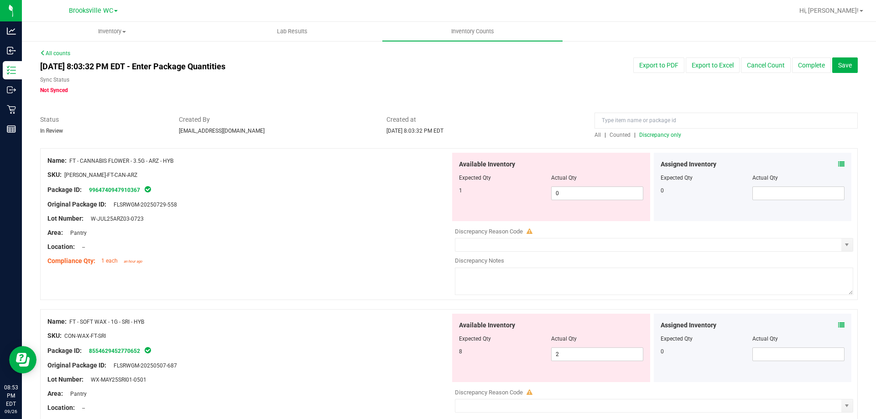
click at [376, 226] on div at bounding box center [248, 226] width 403 height 5
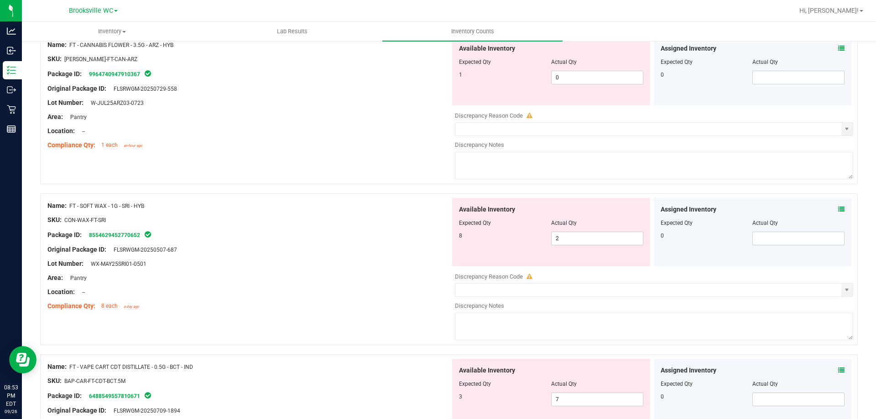
scroll to position [182, 0]
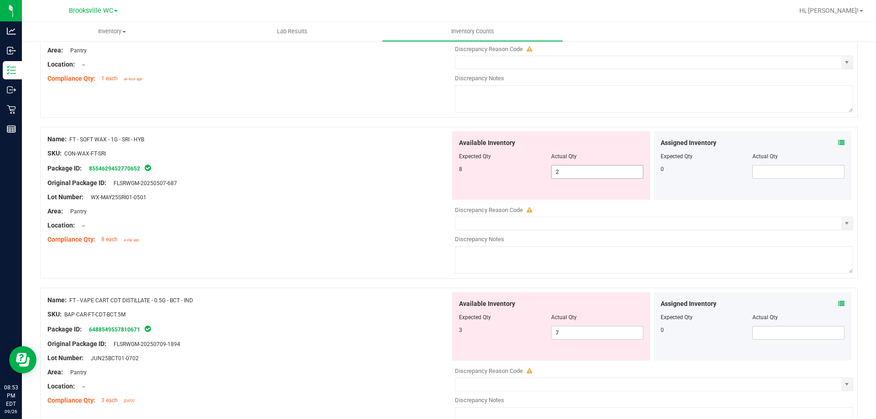
click at [584, 174] on span "2 2" at bounding box center [597, 172] width 92 height 14
click at [584, 174] on input "2" at bounding box center [597, 172] width 91 height 13
type input "8"
click at [420, 222] on div "Location: --" at bounding box center [248, 226] width 403 height 10
type input "8"
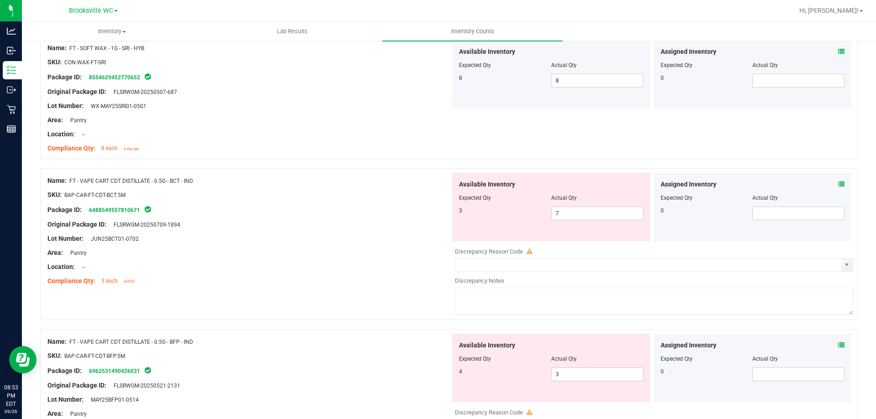
scroll to position [319, 0]
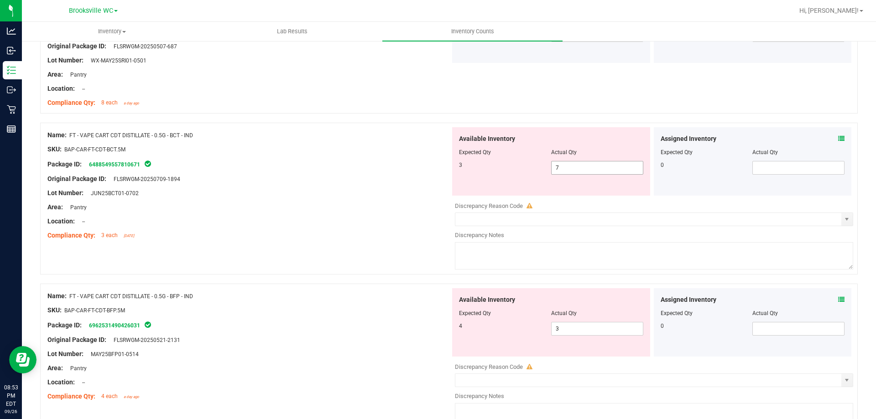
click at [562, 164] on span "7 7" at bounding box center [597, 168] width 92 height 14
click at [0, 0] on input "7" at bounding box center [0, 0] width 0 height 0
type input "3"
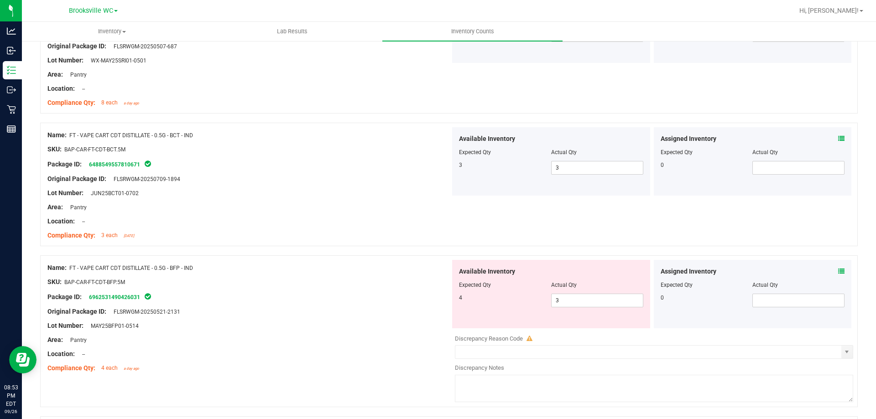
click at [300, 291] on div at bounding box center [248, 289] width 403 height 5
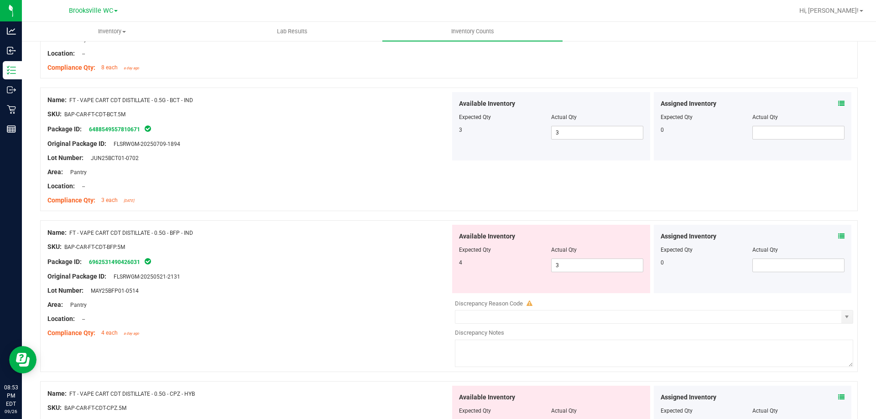
scroll to position [411, 0]
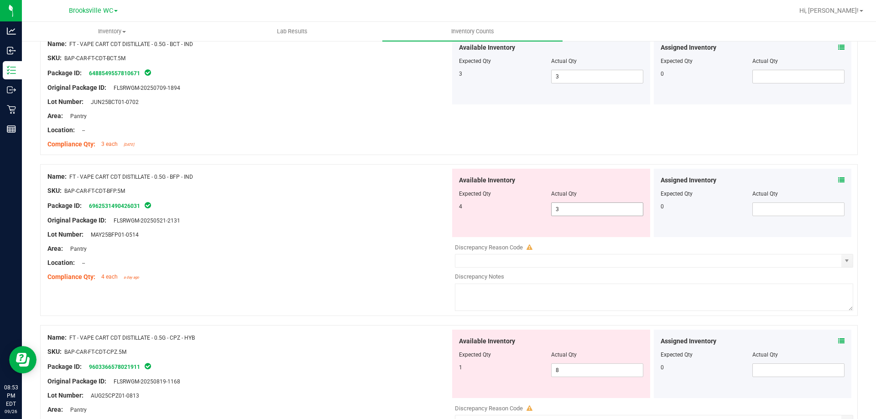
click at [592, 212] on span "3 3" at bounding box center [597, 210] width 92 height 14
click at [0, 0] on input "3" at bounding box center [0, 0] width 0 height 0
type input "4"
click at [330, 239] on div "Lot Number: MAY25BFP01-0514" at bounding box center [248, 235] width 403 height 10
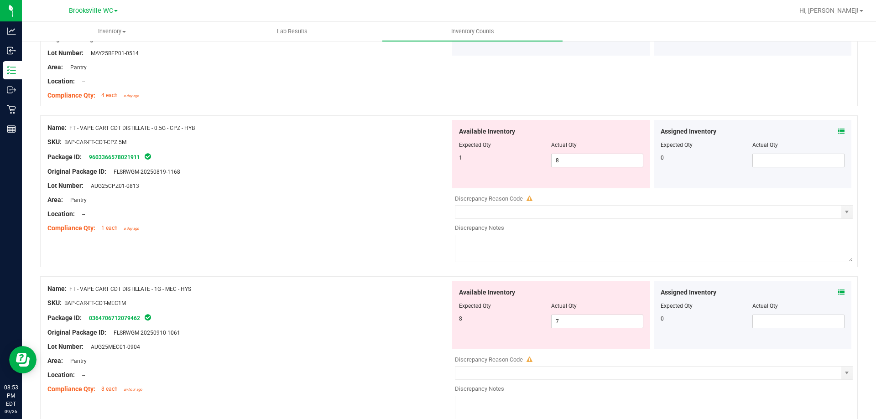
scroll to position [593, 0]
click at [573, 160] on span "8 8" at bounding box center [597, 160] width 92 height 14
click at [573, 160] on input "8" at bounding box center [597, 159] width 91 height 13
type input "1"
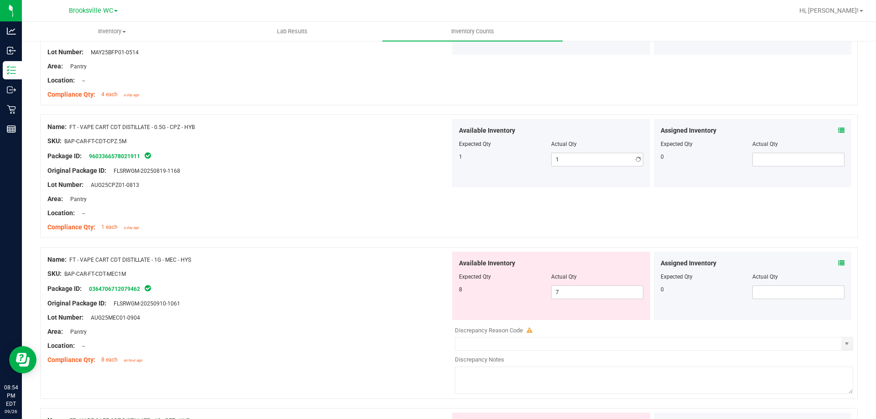
click at [394, 221] on div at bounding box center [248, 220] width 403 height 5
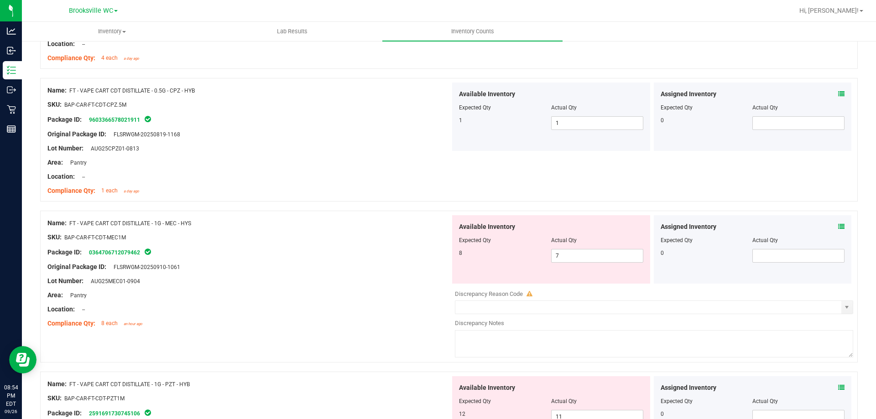
scroll to position [684, 0]
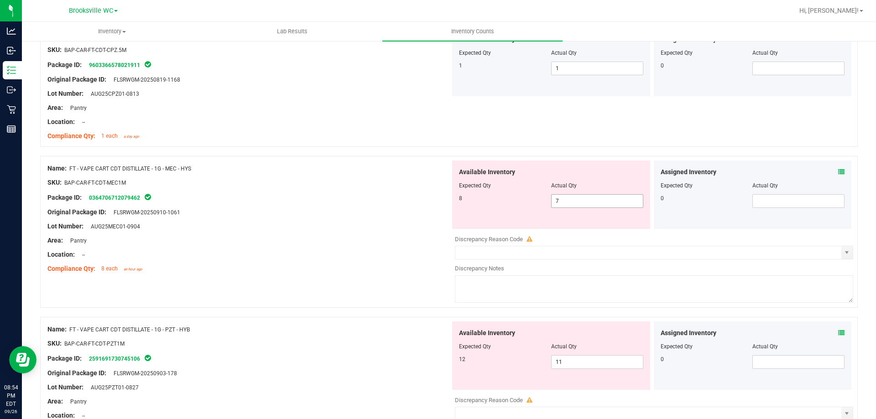
click at [573, 201] on span "7 7" at bounding box center [597, 201] width 92 height 14
click at [838, 171] on icon at bounding box center [841, 172] width 6 height 6
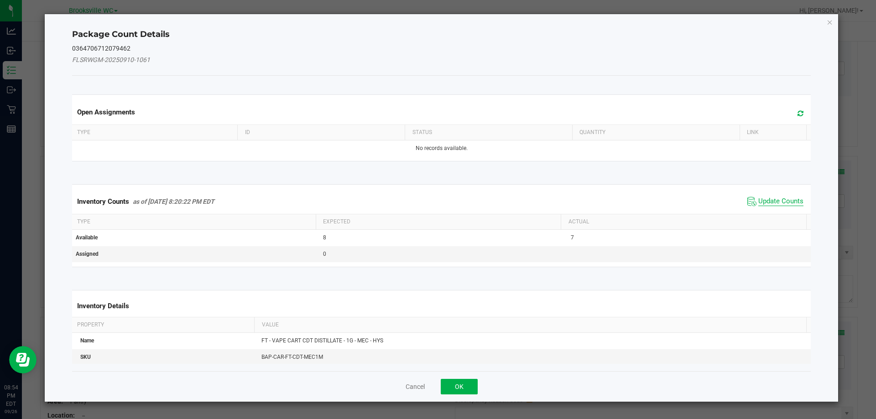
click at [774, 202] on span "Update Counts" at bounding box center [780, 201] width 45 height 9
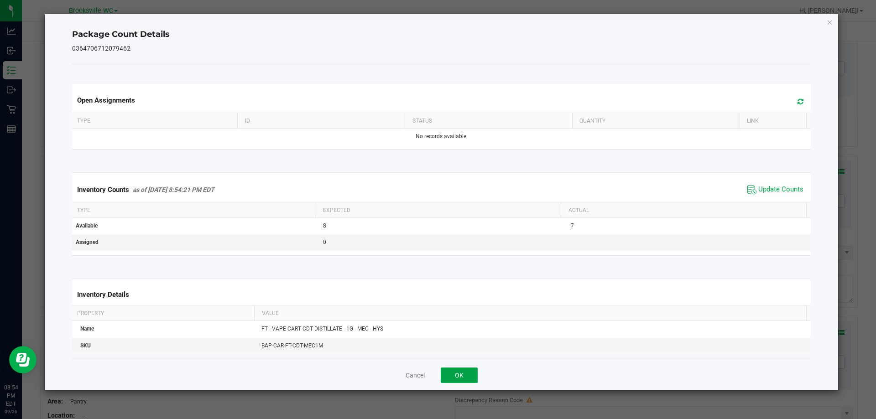
click at [464, 380] on button "OK" at bounding box center [459, 376] width 37 height 16
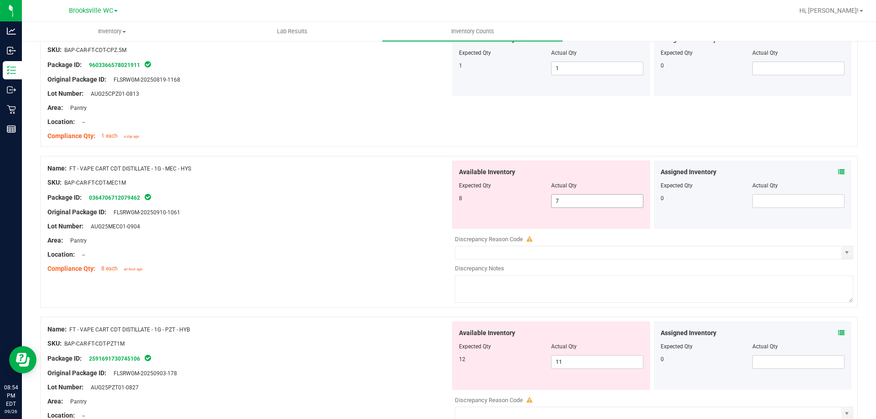
click at [561, 198] on span "7 7" at bounding box center [597, 201] width 92 height 14
type input "8"
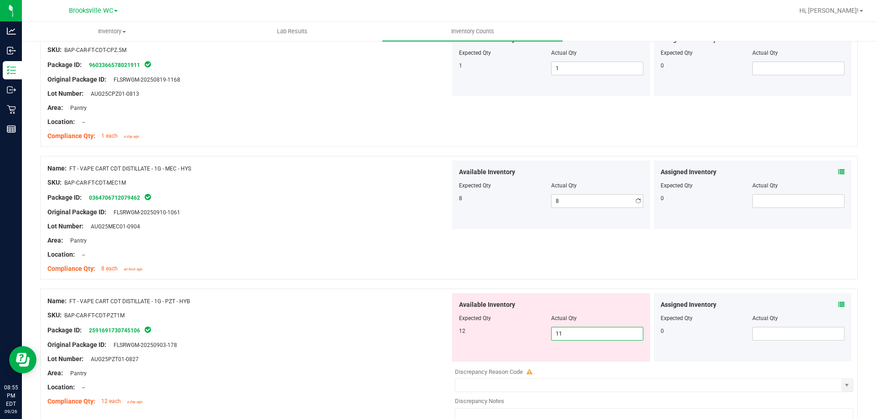
click at [565, 363] on div "Available Inventory Expected Qty Actual Qty 12 11 11" at bounding box center [651, 365] width 403 height 145
type input "12"
click at [280, 299] on div "Name: FT - VAPE CART CDT DISTILLATE - 1G - PZT - HYB" at bounding box center [248, 302] width 403 height 10
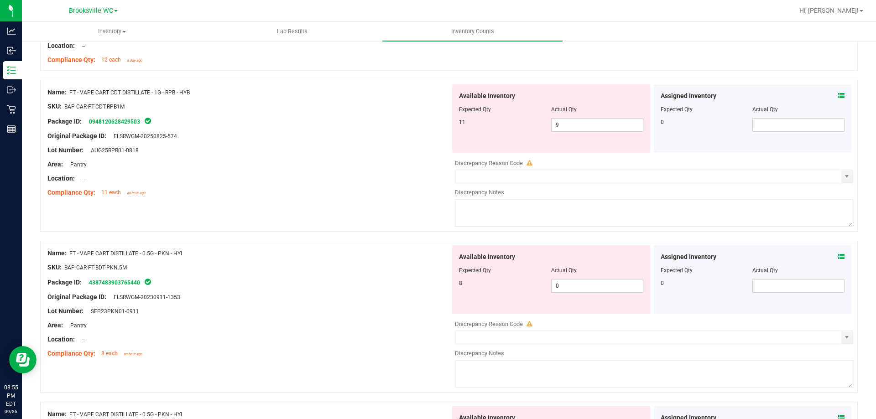
scroll to position [1049, 0]
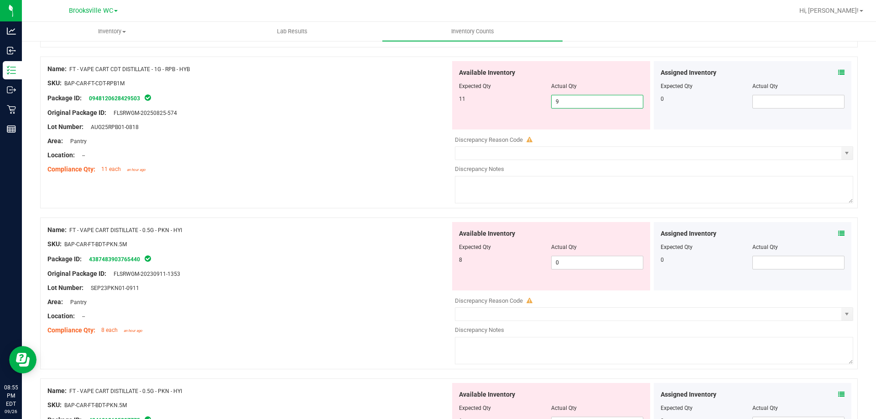
click at [571, 102] on span "9 9" at bounding box center [597, 102] width 92 height 14
click at [571, 102] on input "9" at bounding box center [597, 101] width 91 height 13
type input "11"
click at [398, 109] on div "Original Package ID: FLSRWGM-20250825-574" at bounding box center [248, 113] width 403 height 10
type input "11"
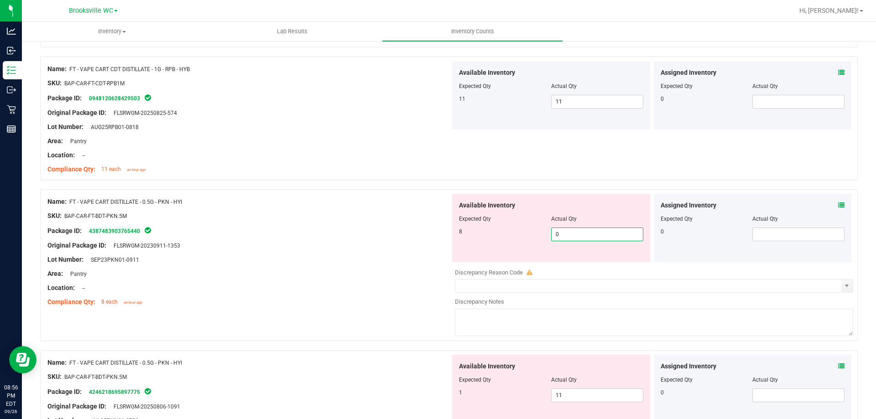
click at [568, 234] on span "0 0" at bounding box center [597, 235] width 92 height 14
click at [568, 234] on input "0" at bounding box center [597, 234] width 91 height 13
type input "8"
click at [317, 302] on div "Compliance Qty: 8 each an hour ago" at bounding box center [248, 302] width 403 height 10
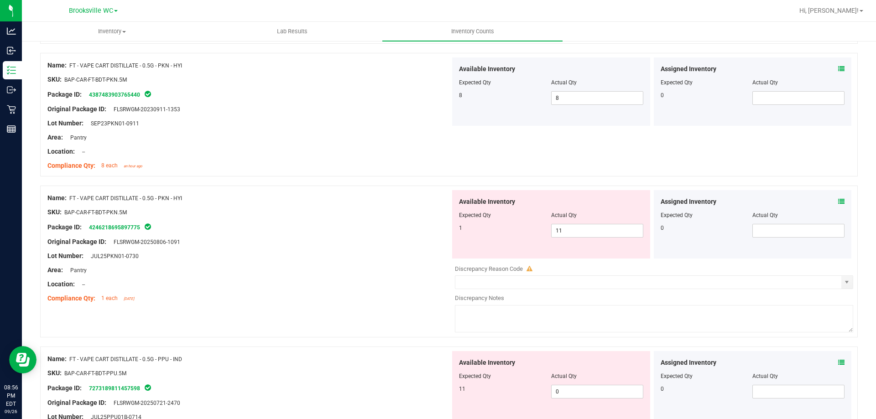
scroll to position [1186, 0]
click at [563, 232] on span "11 11" at bounding box center [597, 231] width 92 height 14
click at [563, 232] on input "11" at bounding box center [597, 230] width 91 height 13
type input "1"
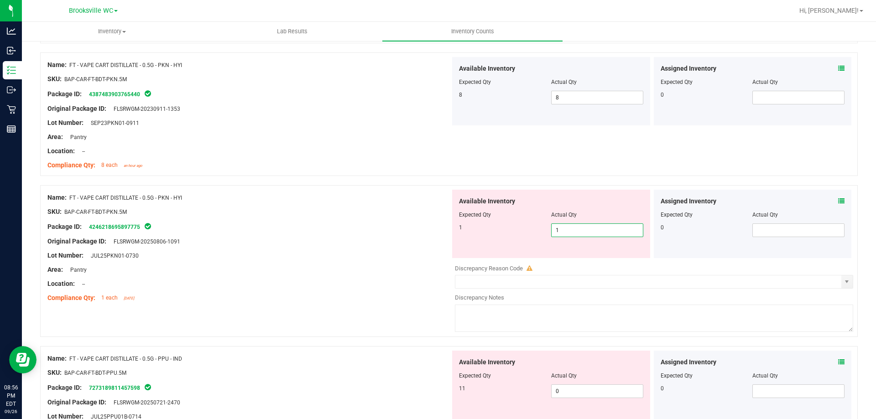
click at [320, 265] on div "Area: Pantry" at bounding box center [248, 270] width 403 height 10
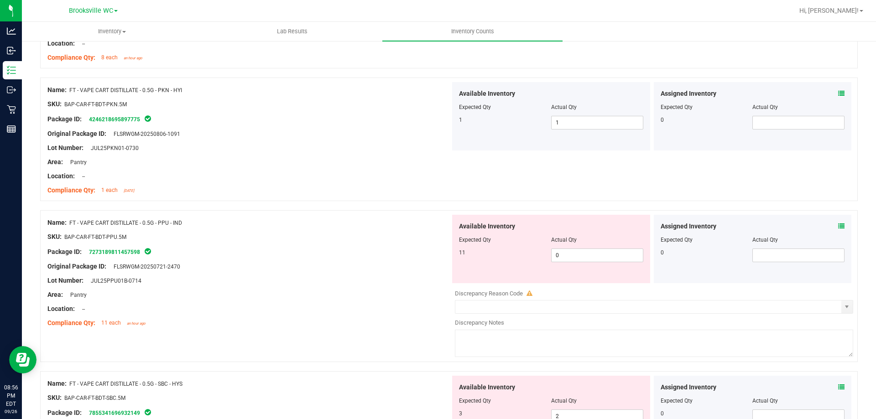
scroll to position [1323, 0]
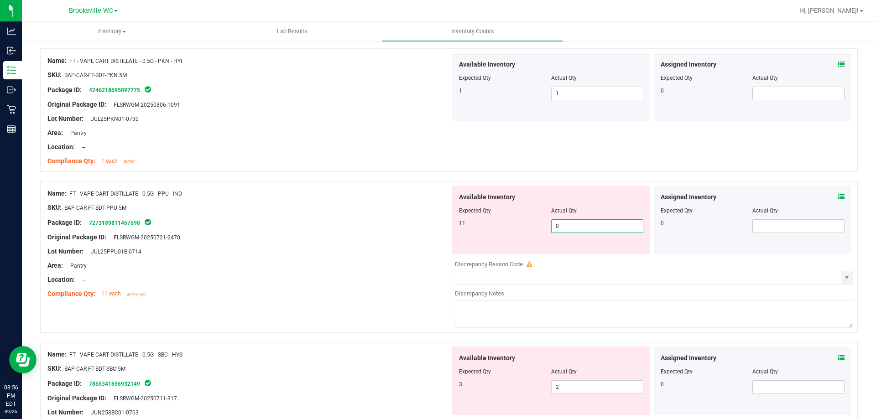
click at [588, 224] on span "0 0" at bounding box center [597, 226] width 92 height 14
click at [588, 224] on input "0" at bounding box center [597, 226] width 91 height 13
type input "11"
click at [288, 237] on div "Original Package ID: FLSRWGM-20250721-2470" at bounding box center [248, 238] width 403 height 10
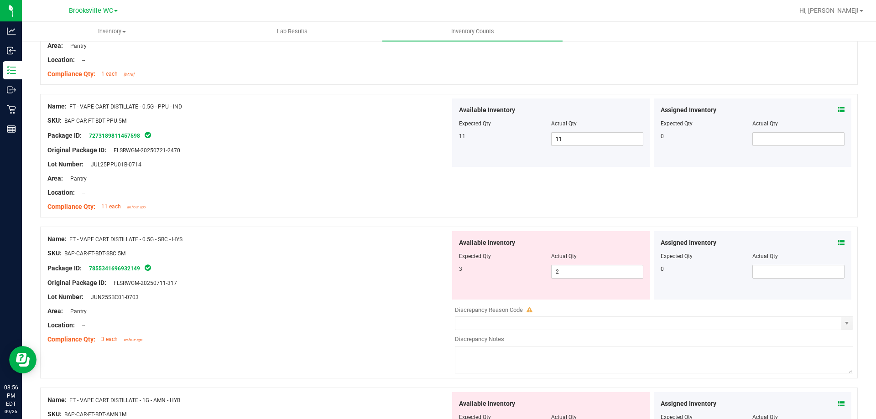
scroll to position [1414, 0]
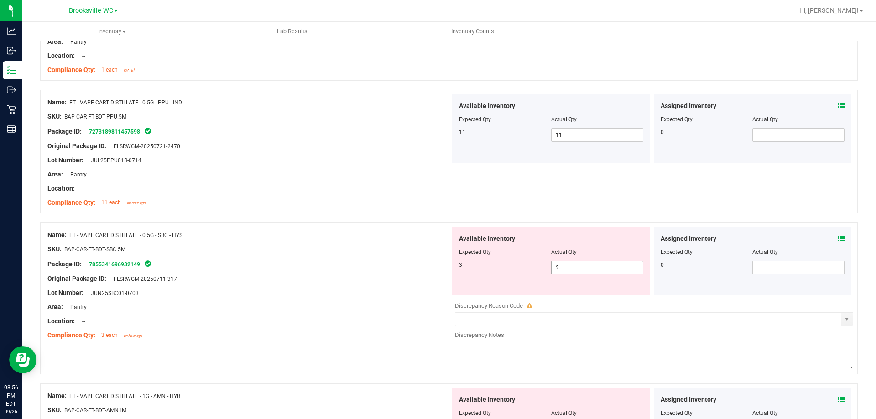
click at [838, 238] on icon at bounding box center [841, 238] width 6 height 6
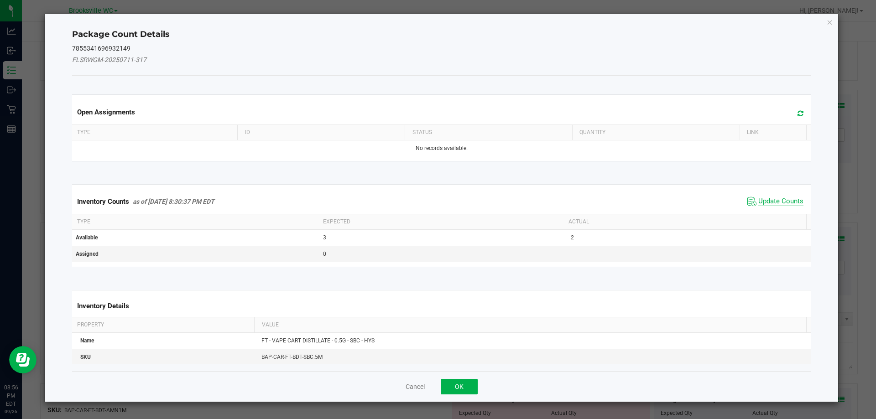
click at [766, 199] on span "Update Counts" at bounding box center [780, 201] width 45 height 9
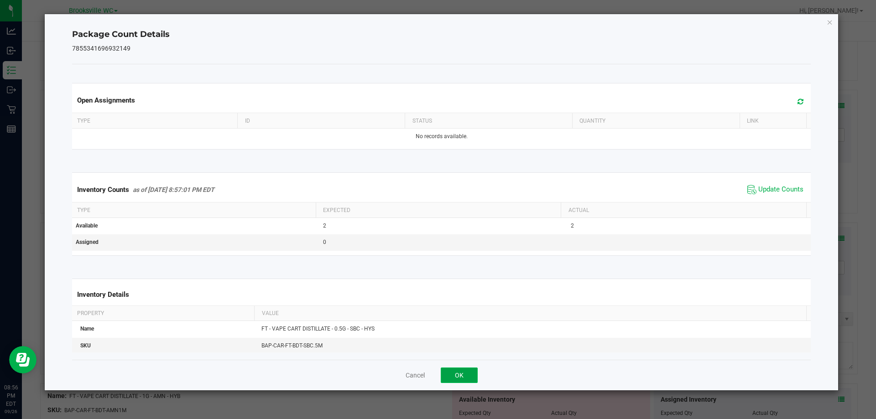
click at [465, 375] on button "OK" at bounding box center [459, 376] width 37 height 16
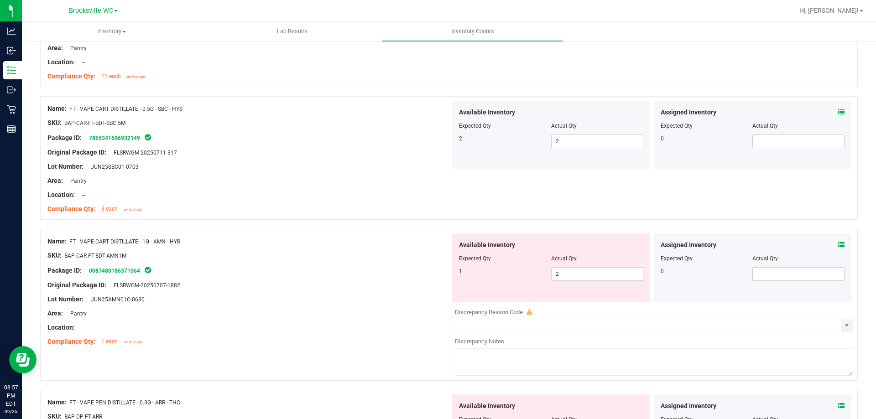
scroll to position [1543, 0]
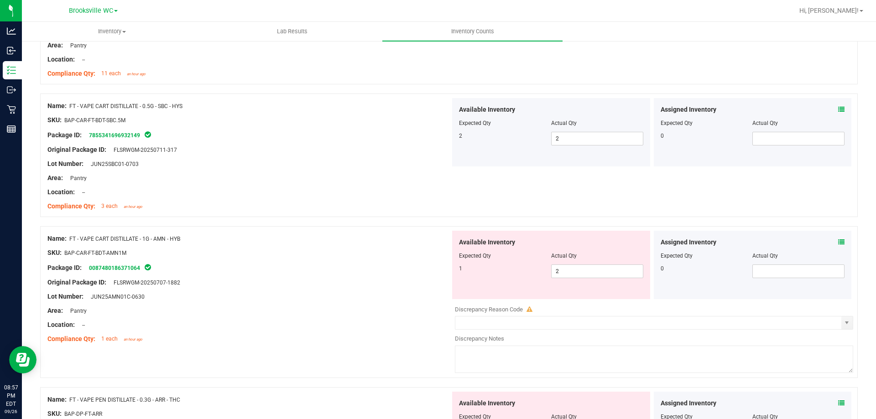
click at [838, 242] on icon at bounding box center [841, 242] width 6 height 6
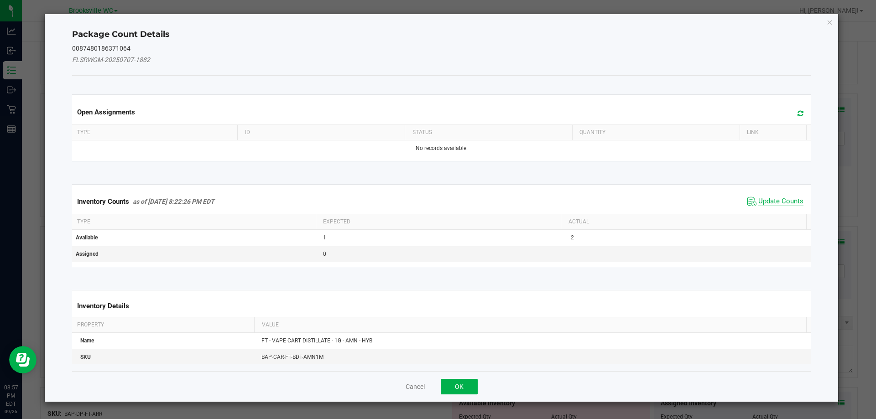
click at [776, 198] on span "Update Counts" at bounding box center [780, 201] width 45 height 9
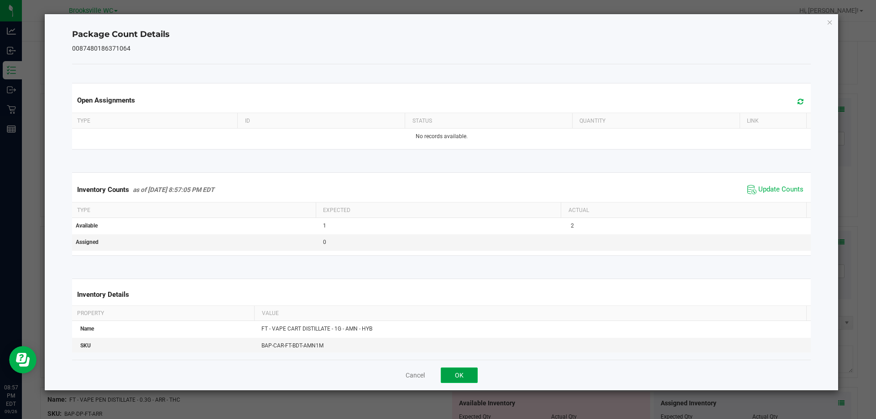
click at [459, 374] on button "OK" at bounding box center [459, 376] width 37 height 16
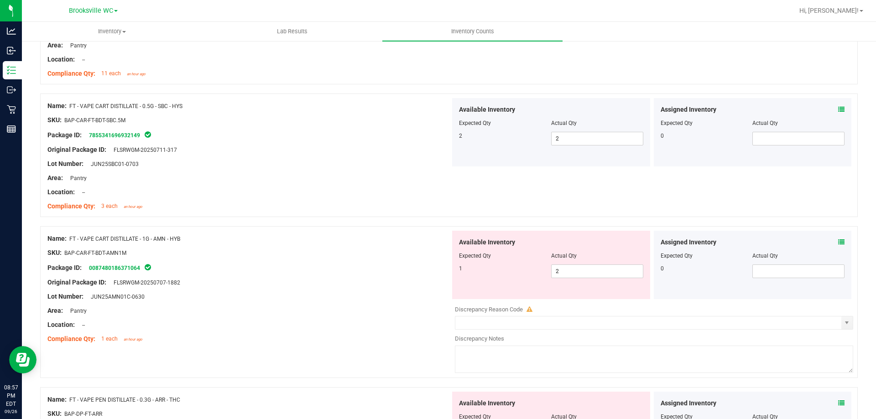
click at [581, 264] on div at bounding box center [551, 262] width 184 height 5
click at [583, 265] on span "2 2" at bounding box center [597, 272] width 92 height 14
click at [583, 265] on input "2" at bounding box center [597, 271] width 91 height 13
type input "1"
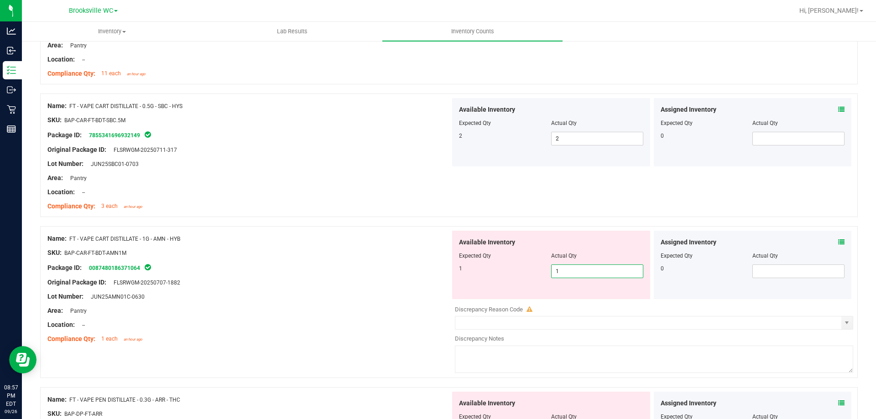
click at [172, 319] on div at bounding box center [248, 318] width 403 height 5
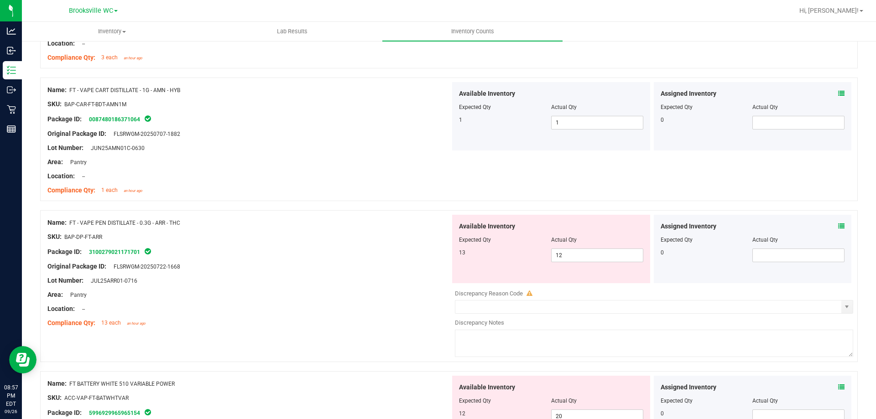
scroll to position [1772, 0]
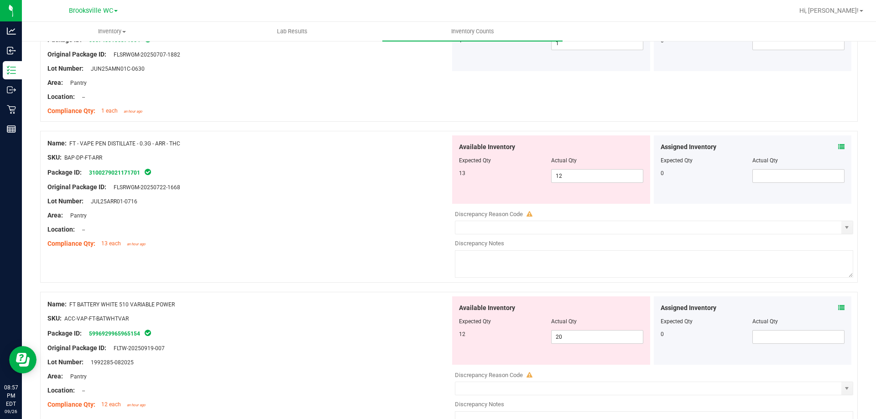
click at [524, 178] on div "13 12 12" at bounding box center [551, 176] width 184 height 14
click at [838, 146] on icon at bounding box center [841, 147] width 6 height 6
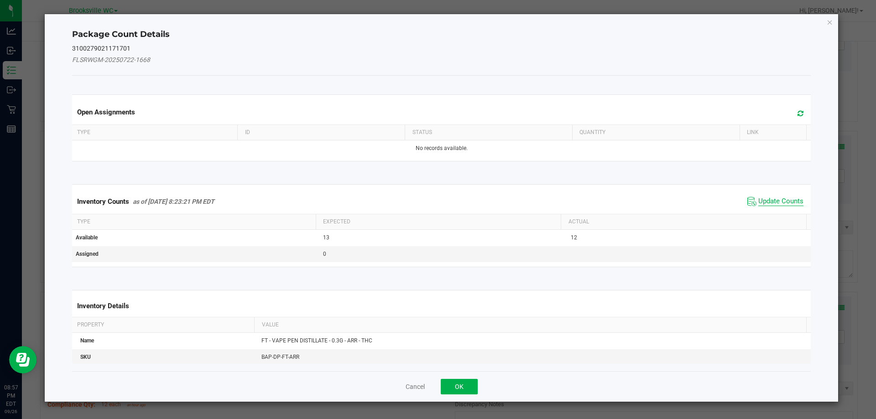
click at [779, 203] on span "Update Counts" at bounding box center [780, 201] width 45 height 9
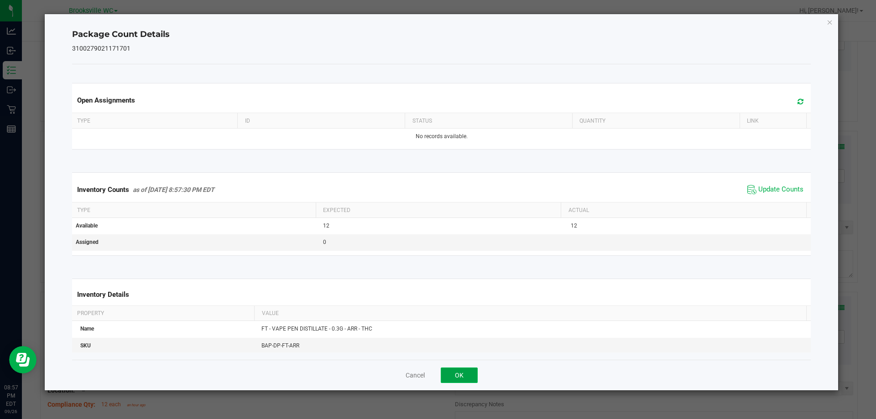
click at [453, 375] on button "OK" at bounding box center [459, 376] width 37 height 16
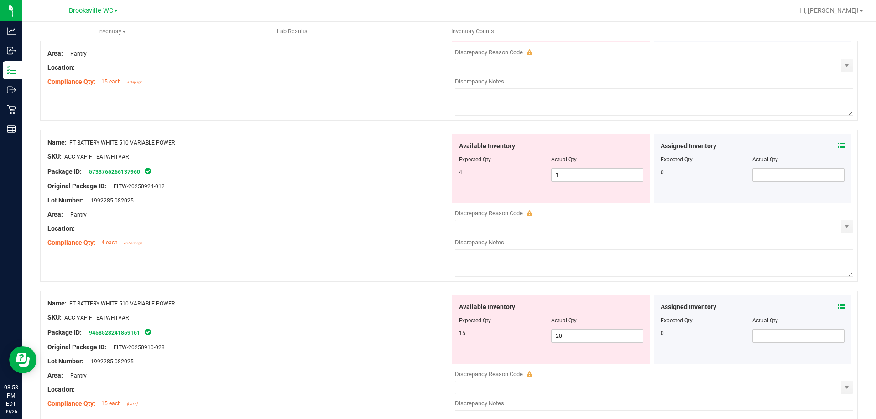
scroll to position [2228, 0]
click at [323, 331] on div "Package ID: 9458528241859161" at bounding box center [248, 332] width 403 height 11
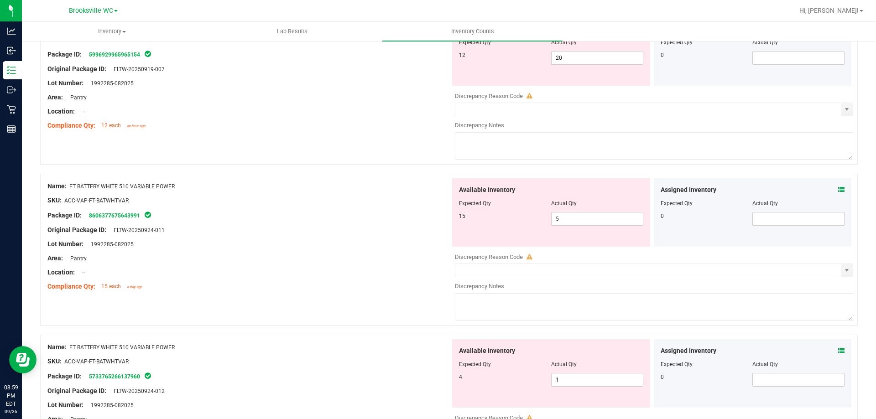
scroll to position [1908, 0]
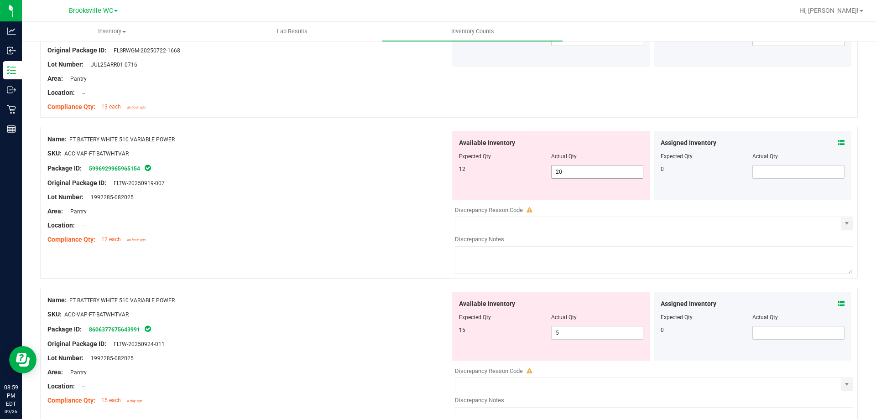
click at [568, 173] on span "20 20" at bounding box center [597, 172] width 92 height 14
click at [0, 0] on input "20" at bounding box center [0, 0] width 0 height 0
type input "12"
click at [574, 334] on div "Available Inventory Expected Qty Actual Qty 15 5 5" at bounding box center [651, 364] width 403 height 145
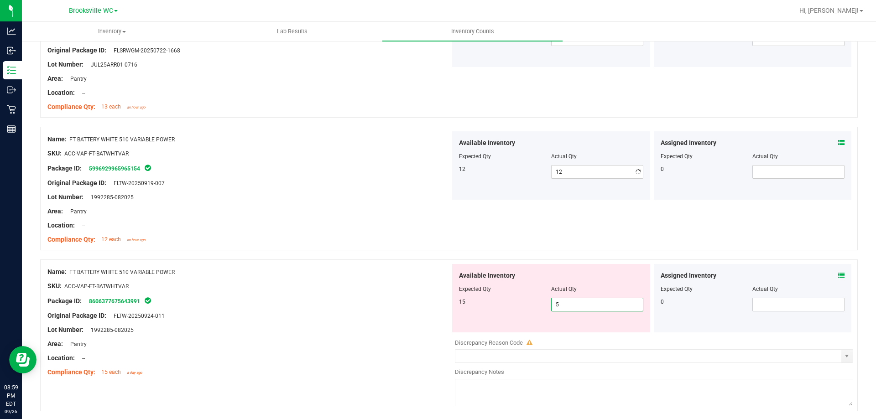
click at [574, 334] on div at bounding box center [654, 336] width 398 height 5
click at [574, 306] on span "5 5" at bounding box center [597, 305] width 92 height 14
click at [573, 304] on input "5" at bounding box center [597, 304] width 91 height 13
click at [574, 301] on input "5" at bounding box center [597, 304] width 91 height 13
click at [576, 300] on input "5" at bounding box center [597, 304] width 91 height 13
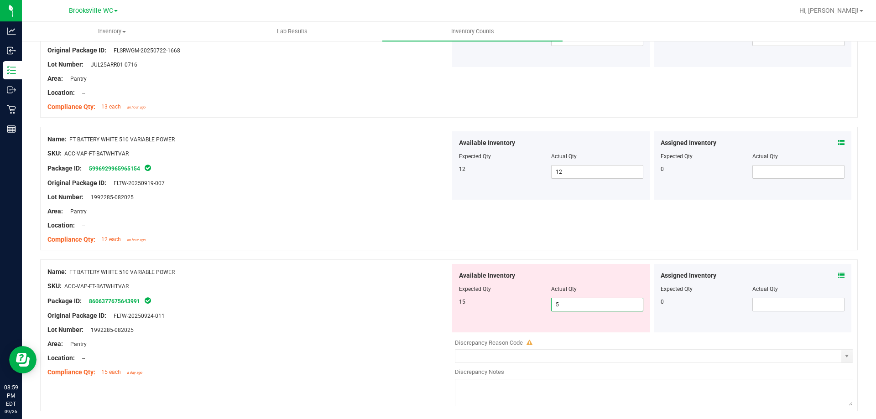
click at [576, 298] on input "5" at bounding box center [597, 304] width 91 height 13
type input "15"
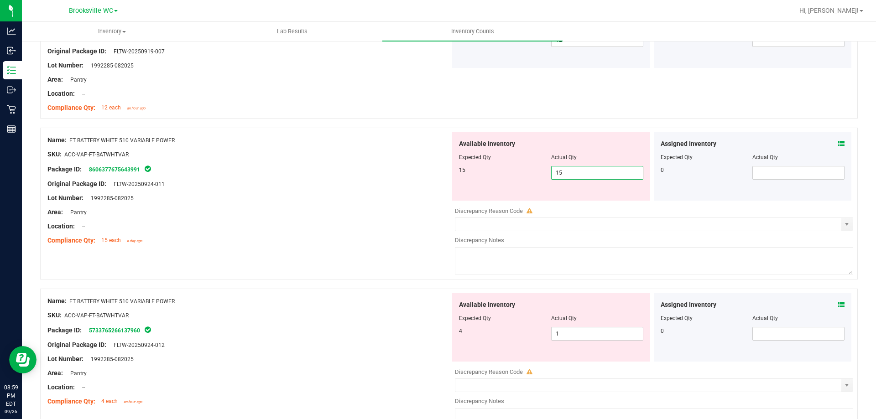
scroll to position [2045, 0]
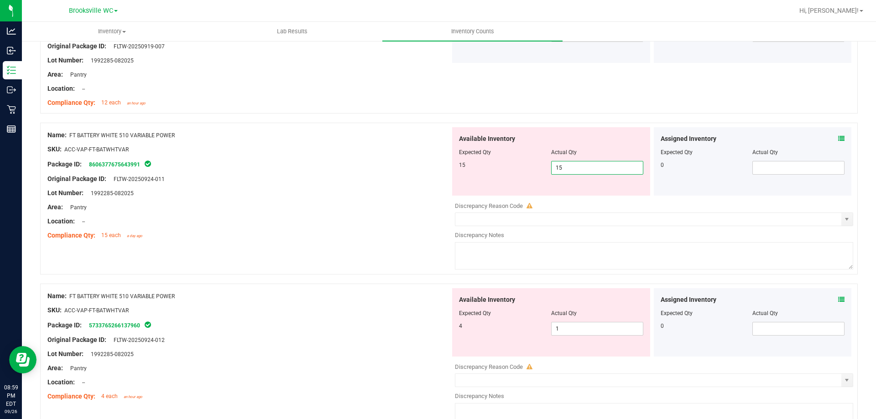
type input "15"
click at [571, 321] on div "Available Inventory Expected Qty Actual Qty 4 1 1" at bounding box center [551, 322] width 198 height 68
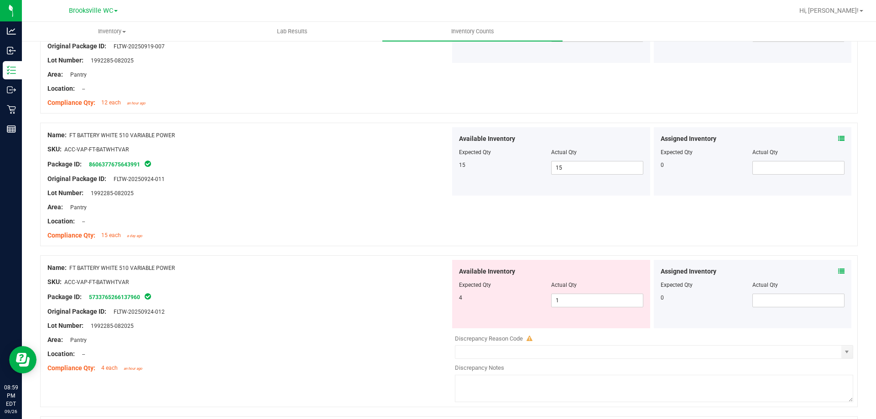
click at [572, 321] on div "Available Inventory Expected Qty Actual Qty 4 1 1" at bounding box center [551, 294] width 198 height 68
click at [575, 304] on span "1 1" at bounding box center [597, 301] width 92 height 14
click at [575, 302] on input "1" at bounding box center [597, 300] width 91 height 13
type input "4"
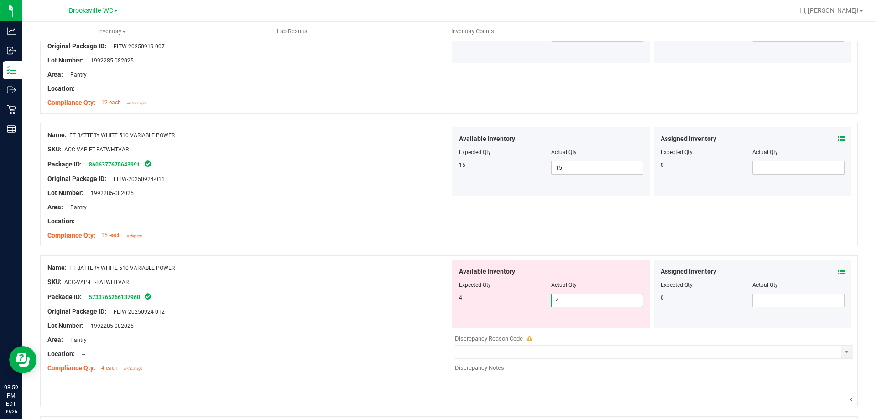
type input "4"
click at [376, 322] on div "Lot Number: 1992285-082025" at bounding box center [248, 326] width 403 height 10
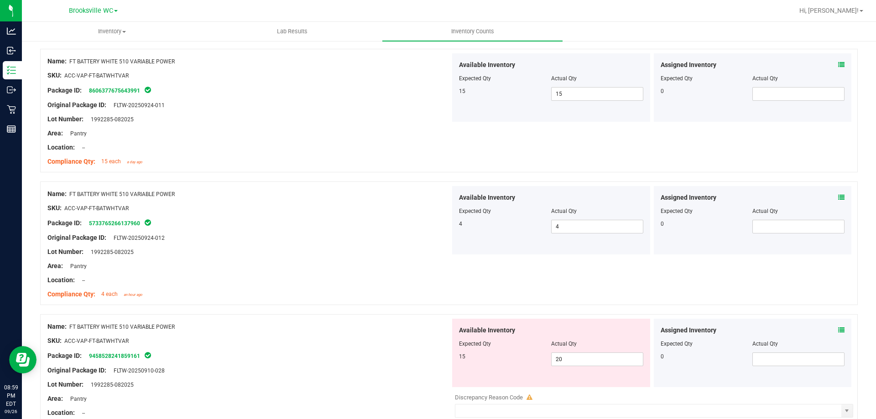
scroll to position [2182, 0]
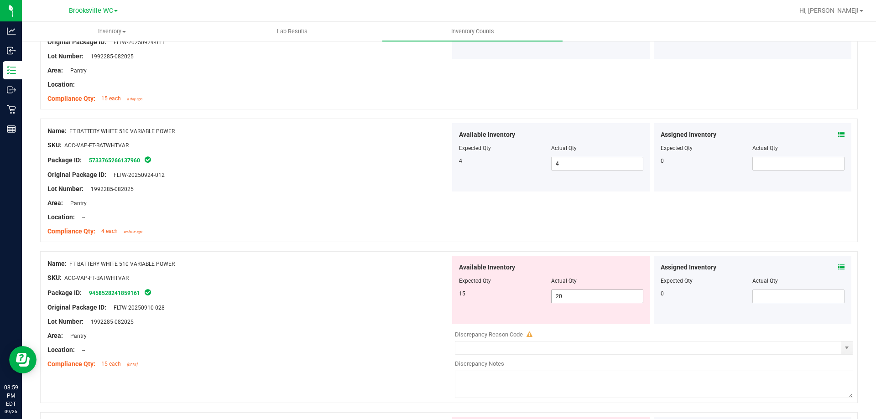
click at [581, 296] on span "20 20" at bounding box center [597, 297] width 92 height 14
click at [0, 0] on input "20" at bounding box center [0, 0] width 0 height 0
type input "15"
click at [376, 300] on div at bounding box center [248, 300] width 403 height 5
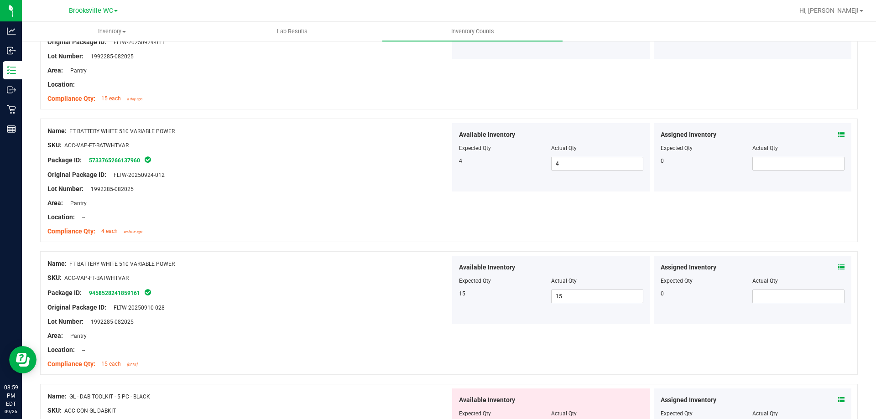
drag, startPoint x: 150, startPoint y: 323, endPoint x: 143, endPoint y: 332, distance: 10.7
click at [143, 332] on div "Name: FT BATTERY WHITE 510 VARIABLE POWER SKU: ACC-VAP-FT-BATWHTVAR Package ID:…" at bounding box center [248, 314] width 403 height 116
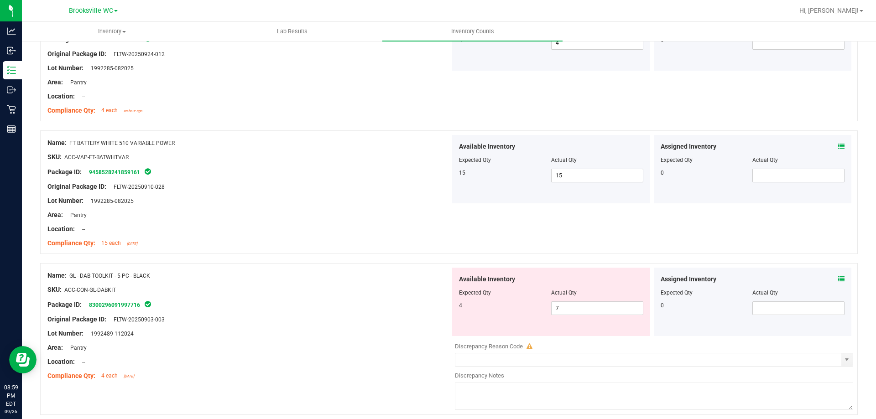
scroll to position [2456, 0]
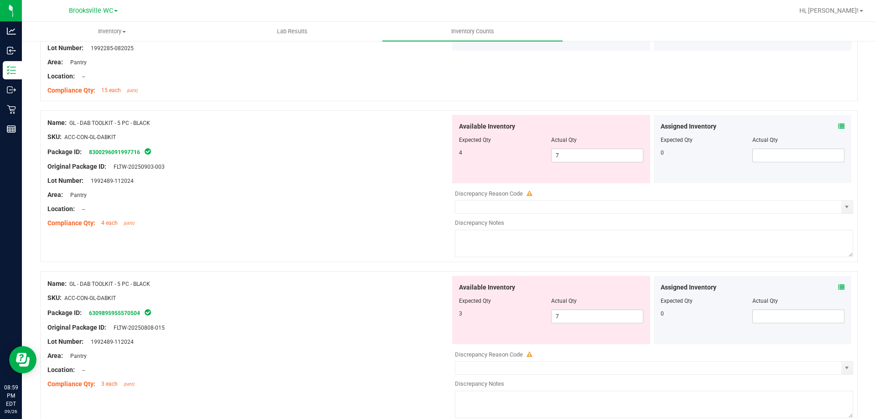
click at [428, 186] on div at bounding box center [248, 188] width 403 height 5
click at [569, 158] on span "7 7" at bounding box center [597, 156] width 92 height 14
click at [569, 156] on input "7" at bounding box center [597, 155] width 91 height 13
type input "4"
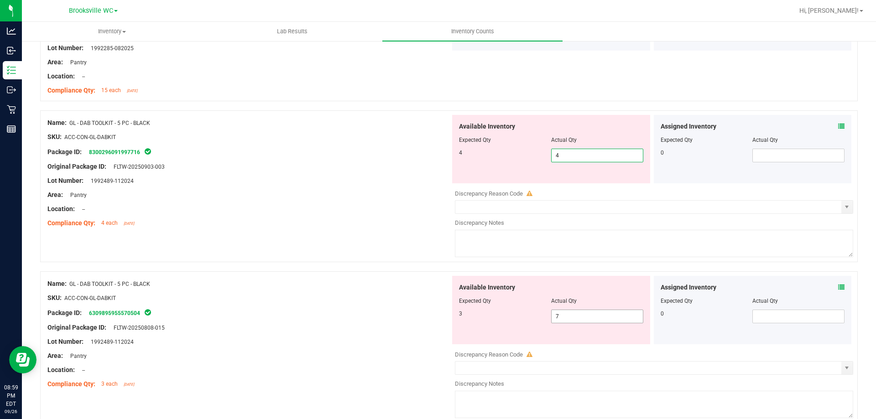
type input "4"
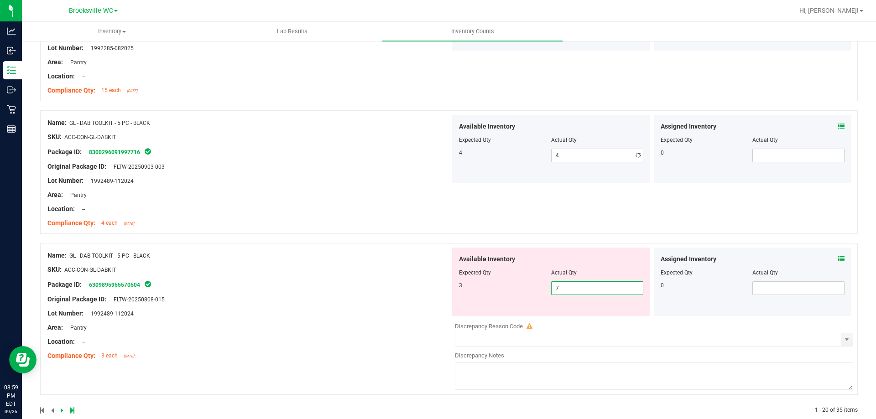
click at [574, 318] on div "Available Inventory Expected Qty Actual Qty 3 7 7" at bounding box center [651, 320] width 403 height 145
click at [574, 318] on div at bounding box center [654, 320] width 398 height 5
click at [579, 276] on div "Actual Qty" at bounding box center [597, 273] width 92 height 8
click at [580, 284] on span "7 7" at bounding box center [597, 288] width 92 height 14
click at [580, 284] on input "7" at bounding box center [597, 288] width 91 height 13
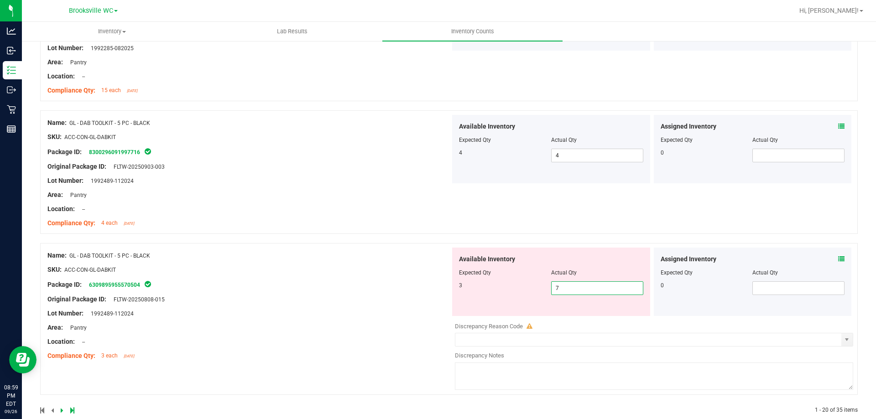
type input "3"
click at [365, 336] on div "Name: GL - DAB TOOLKIT - 5 PC - BLACK SKU: ACC-CON-GL-DABKIT Package ID: 630989…" at bounding box center [248, 306] width 403 height 116
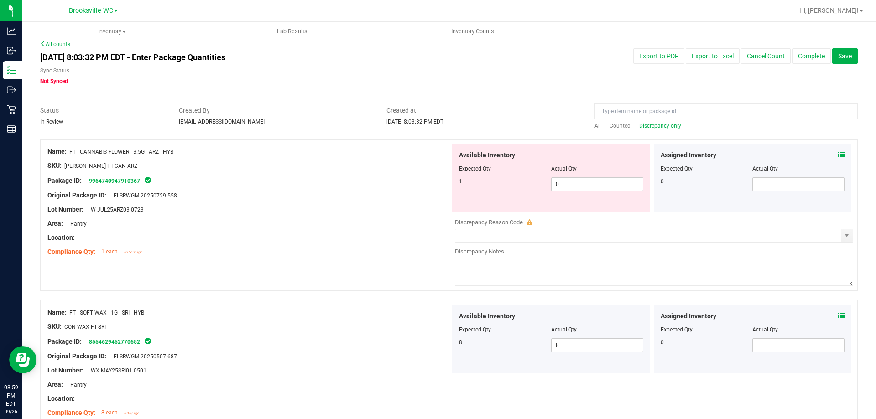
scroll to position [0, 0]
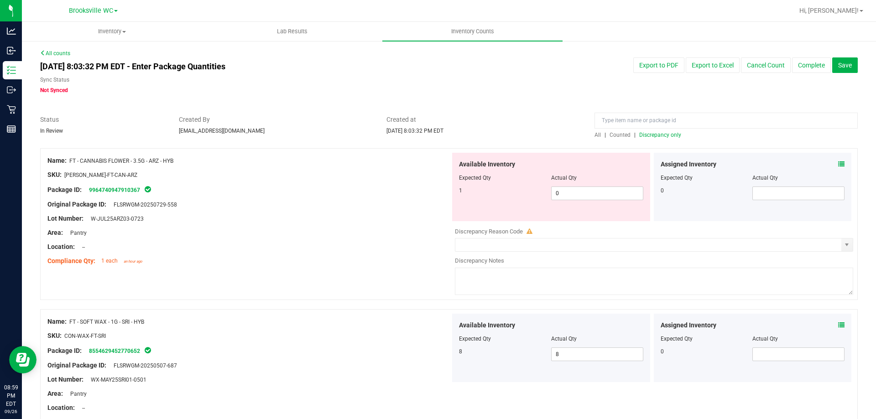
click at [667, 135] on span "Discrepancy only" at bounding box center [660, 135] width 42 height 6
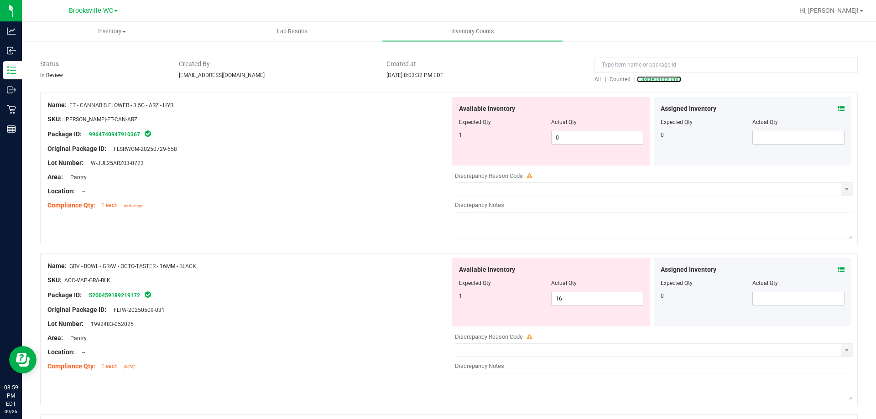
scroll to position [182, 0]
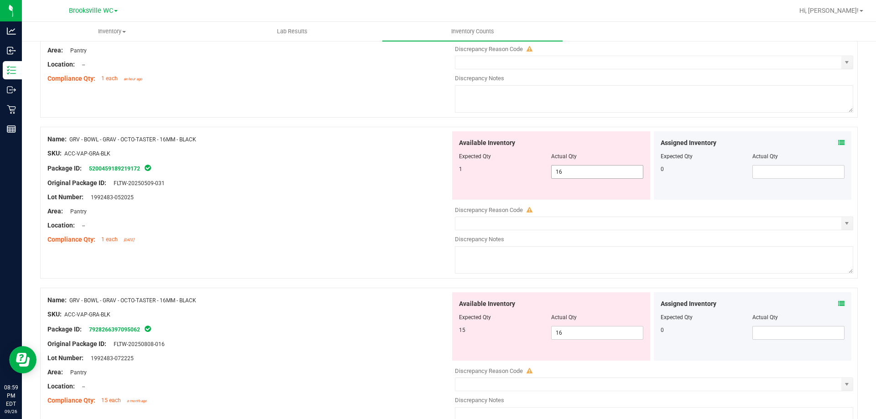
click at [589, 171] on span "16 16" at bounding box center [597, 172] width 92 height 14
click at [0, 0] on input "16" at bounding box center [0, 0] width 0 height 0
click at [589, 171] on input "16" at bounding box center [597, 172] width 91 height 13
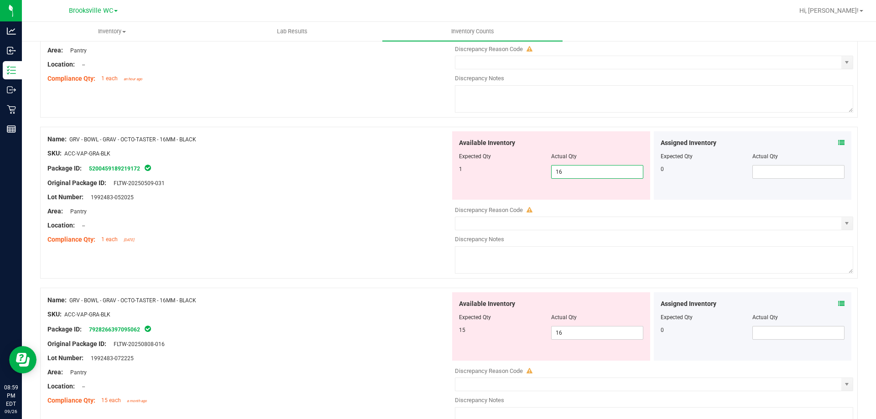
type input "1"
click at [590, 330] on div "Available Inventory Expected Qty Actual Qty 15 16 16" at bounding box center [551, 326] width 198 height 68
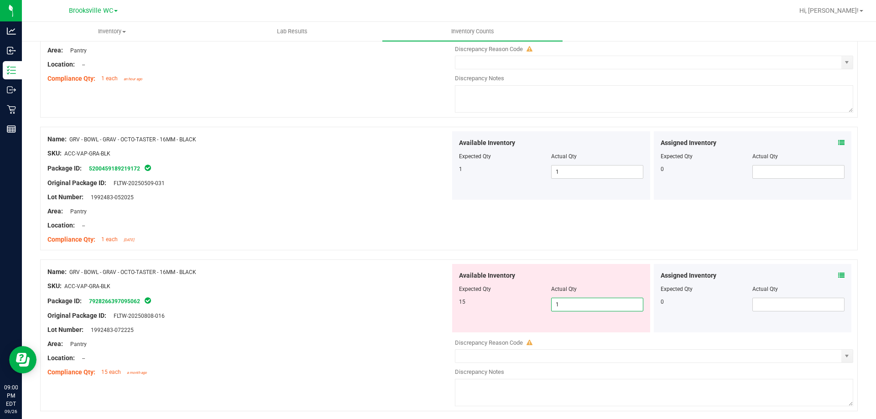
type input "15"
click at [398, 291] on div at bounding box center [248, 293] width 403 height 5
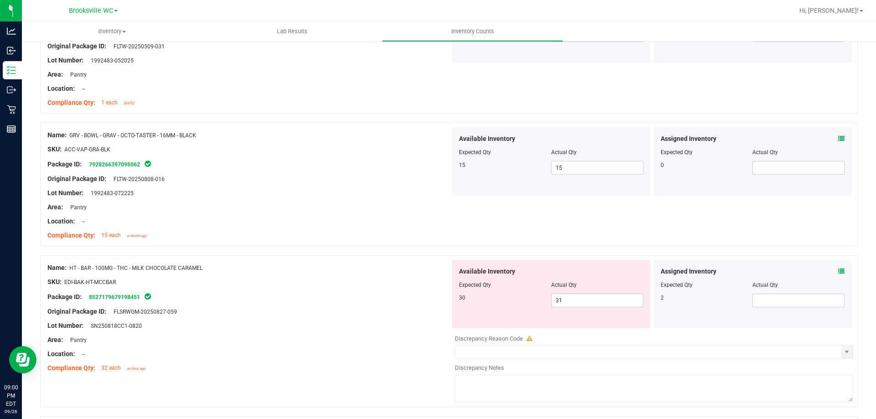
scroll to position [411, 0]
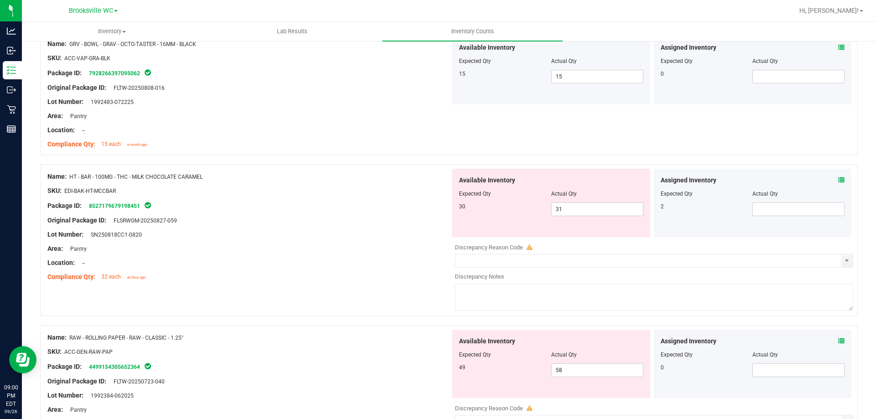
click at [838, 180] on icon at bounding box center [841, 180] width 6 height 6
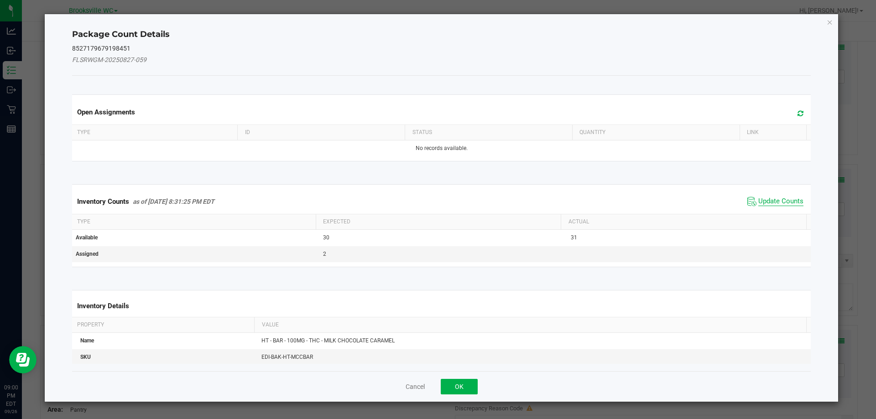
click at [777, 203] on span "Update Counts" at bounding box center [780, 201] width 45 height 9
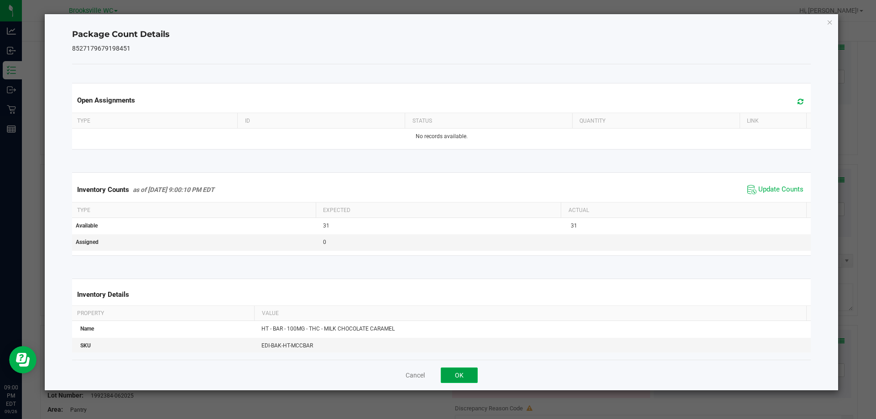
click at [460, 378] on button "OK" at bounding box center [459, 376] width 37 height 16
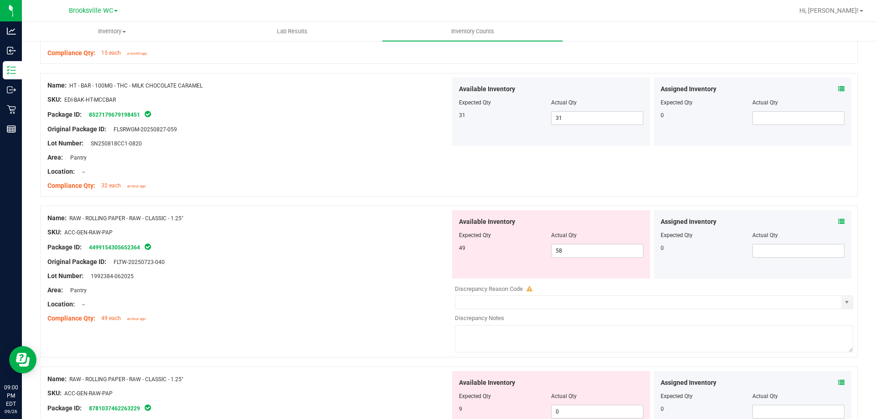
scroll to position [593, 0]
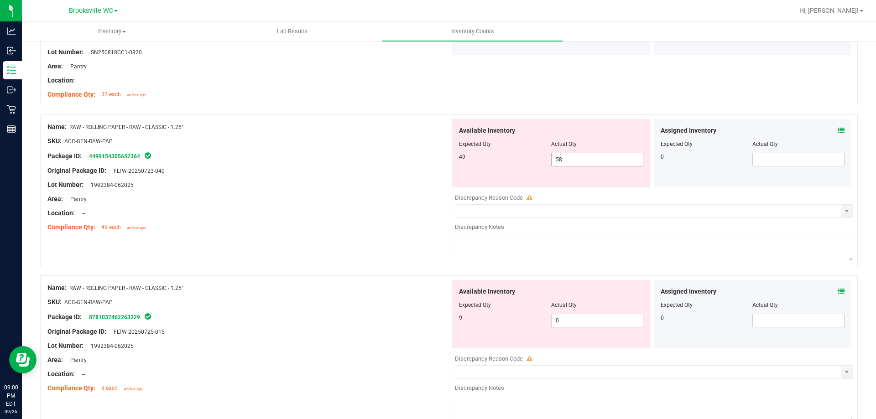
click at [596, 159] on span "58 58" at bounding box center [597, 160] width 92 height 14
click at [0, 0] on input "58" at bounding box center [0, 0] width 0 height 0
type input "49"
click at [567, 318] on div "Available Inventory Expected Qty Actual Qty 9 0 0" at bounding box center [551, 314] width 198 height 68
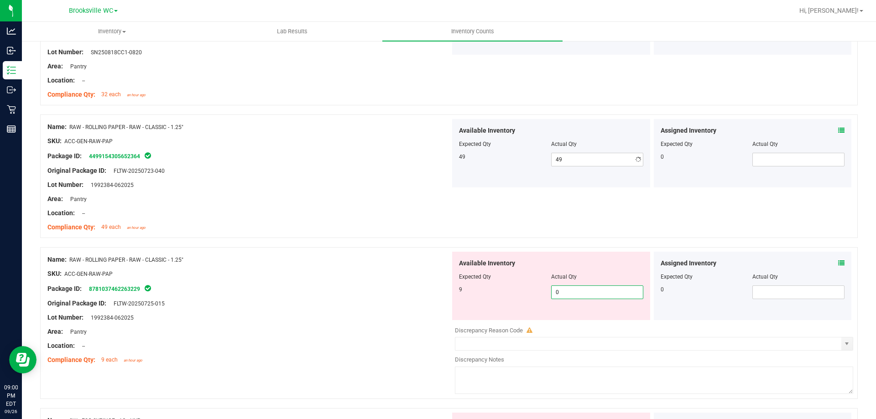
click at [567, 318] on div "Available Inventory Expected Qty Actual Qty 9 0 0" at bounding box center [551, 286] width 198 height 68
click at [589, 288] on span "0 0" at bounding box center [597, 293] width 92 height 14
click at [589, 288] on input "0" at bounding box center [597, 292] width 91 height 13
type input "9"
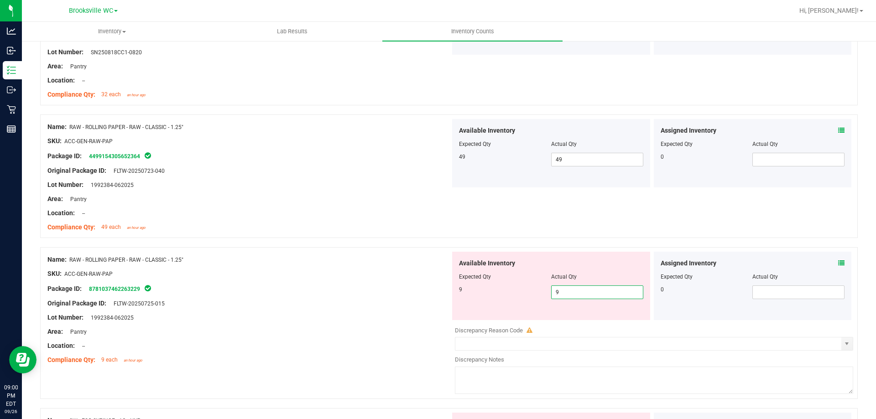
click at [368, 344] on div "Location: --" at bounding box center [248, 346] width 403 height 10
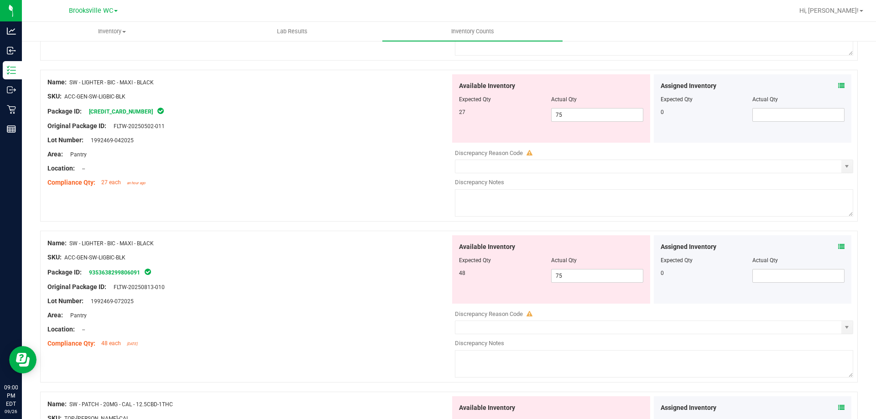
scroll to position [1049, 0]
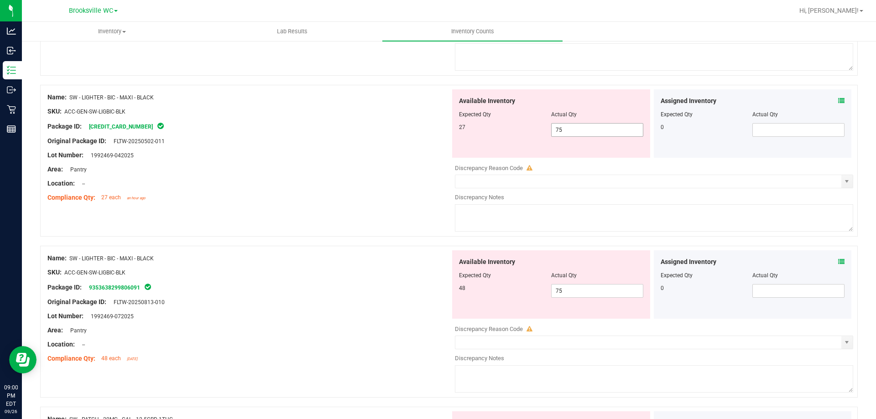
click at [592, 125] on span "75 75" at bounding box center [597, 130] width 92 height 14
click at [592, 125] on input "75" at bounding box center [597, 130] width 91 height 13
type input "27"
click at [578, 290] on div "Available Inventory Expected Qty Actual Qty 48 75 75" at bounding box center [551, 284] width 198 height 68
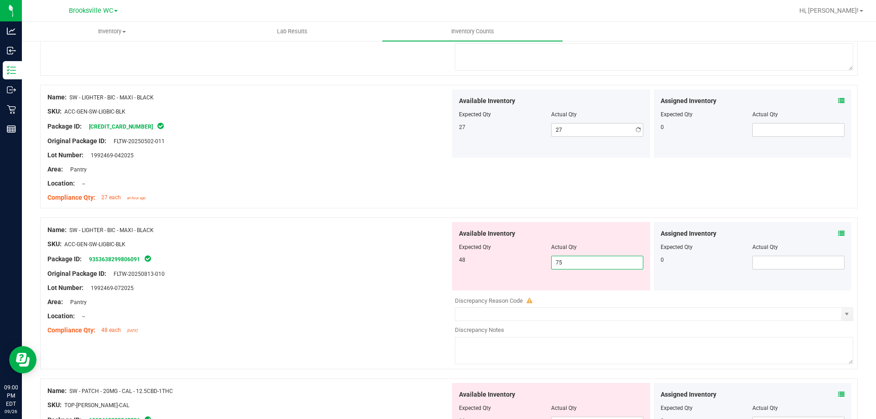
click at [578, 290] on div "Available Inventory Expected Qty Actual Qty 48 75 75" at bounding box center [551, 256] width 198 height 68
click at [571, 264] on span "75 75" at bounding box center [597, 263] width 92 height 14
click at [571, 264] on input "75" at bounding box center [597, 262] width 91 height 13
type input "48"
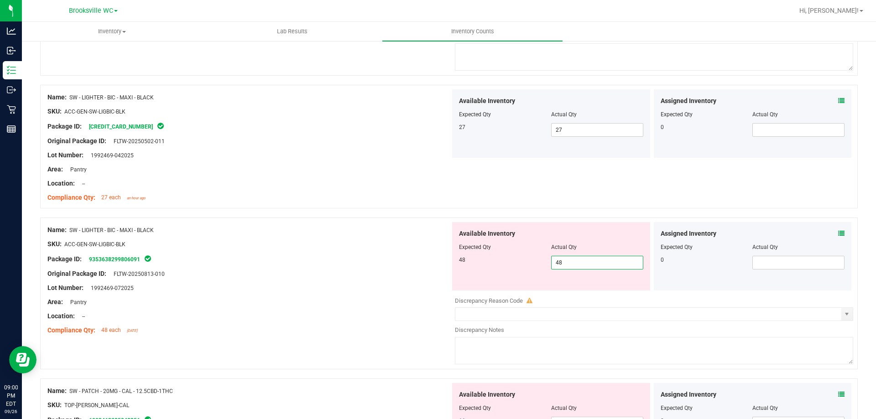
click at [219, 357] on div "Name: FT - CANNABIS FLOWER - 3.5G - ARZ - HYB SKU: [PERSON_NAME]-FT-CAN-ARZ Pac…" at bounding box center [449, 308] width 818 height 2418
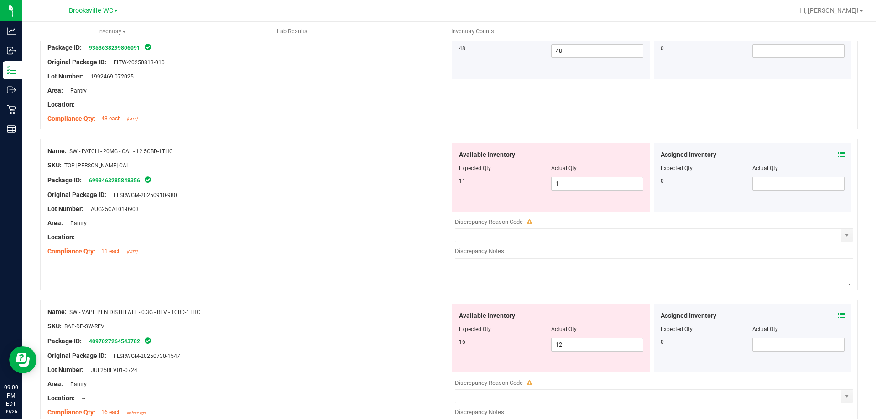
scroll to position [1277, 0]
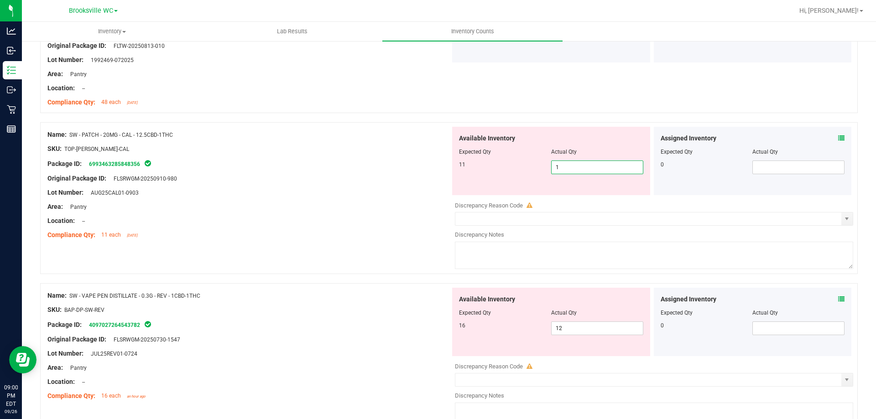
click at [564, 164] on span "1 1" at bounding box center [597, 168] width 92 height 14
type input "11"
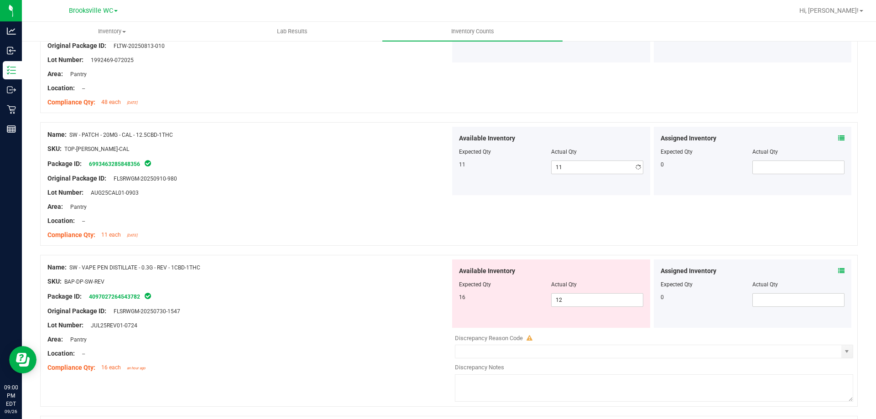
drag, startPoint x: 272, startPoint y: 145, endPoint x: 273, endPoint y: 140, distance: 4.7
click at [272, 141] on div "Name: SW - PATCH - 20MG - CAL - 12.5CBD-1THC SKU: TOP-[PERSON_NAME]-CAL Package…" at bounding box center [248, 185] width 403 height 116
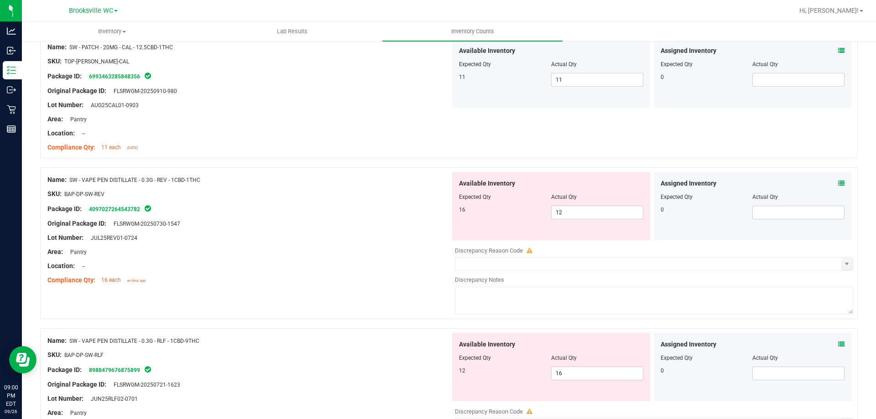
scroll to position [1369, 0]
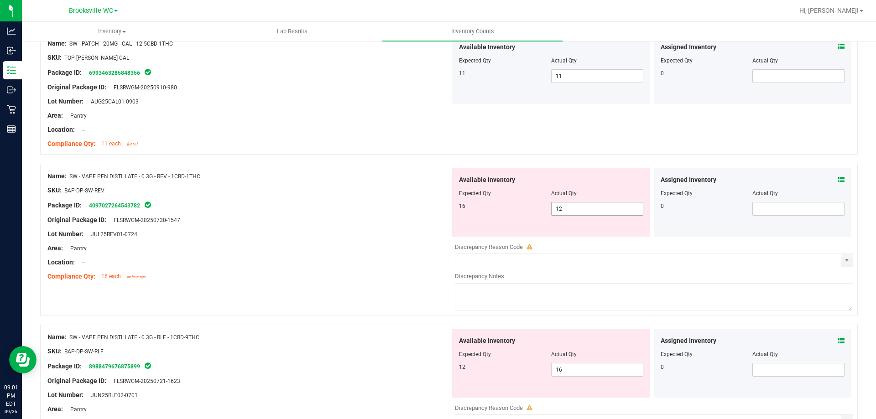
click at [565, 207] on span "12 12" at bounding box center [597, 209] width 92 height 14
type input "16"
click at [344, 284] on div "Name: SW - VAPE PEN DISTILLATE - 0.3G - REV - 1CBD-1THC SKU: BAP-DP-SW-REV Pack…" at bounding box center [248, 226] width 403 height 116
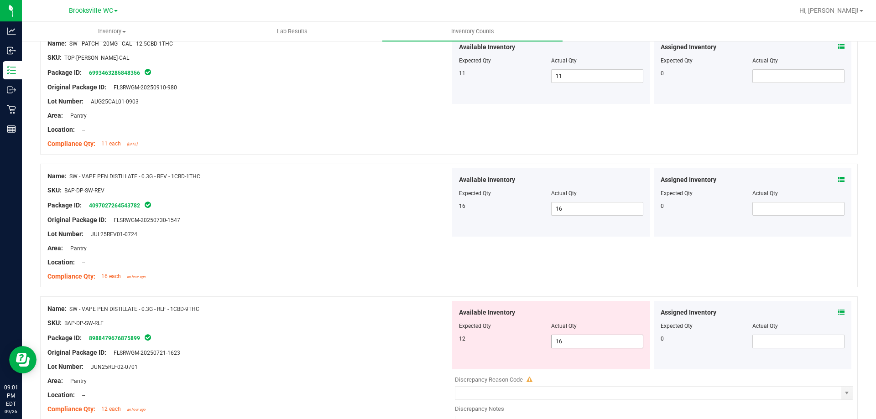
click at [570, 341] on span "16 16" at bounding box center [597, 342] width 92 height 14
click at [570, 341] on input "16" at bounding box center [597, 341] width 91 height 13
type input "12"
click at [352, 360] on div at bounding box center [248, 360] width 403 height 5
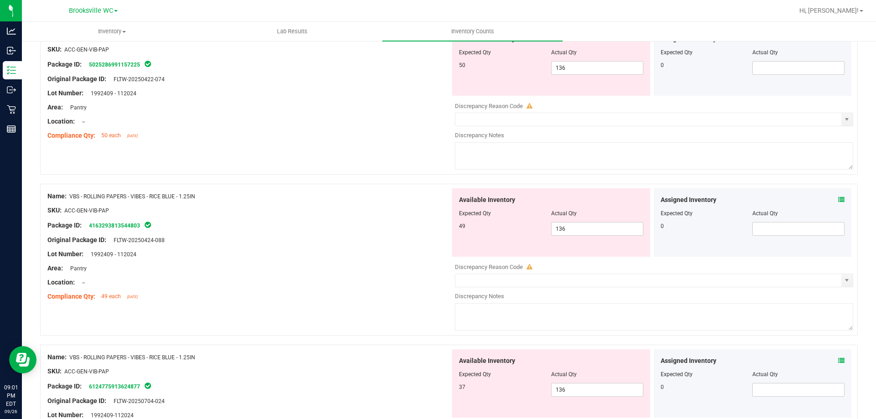
scroll to position [1779, 0]
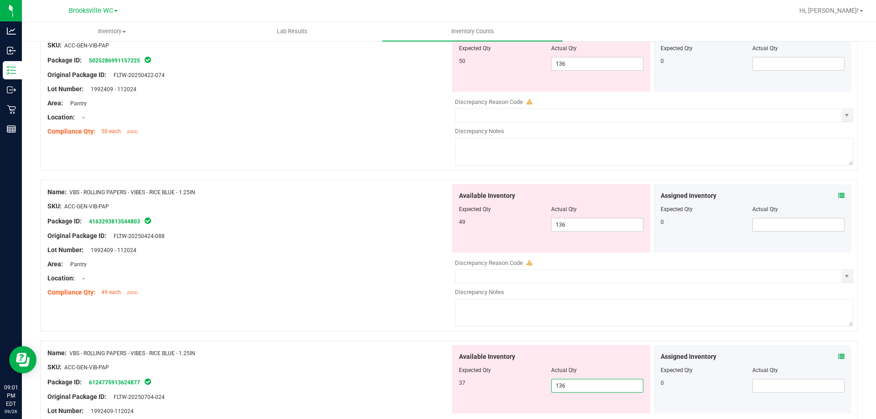
click at [587, 384] on span "136 136" at bounding box center [597, 386] width 92 height 14
click at [587, 384] on input "136" at bounding box center [597, 386] width 91 height 13
type input "37"
click at [557, 225] on span "136 136" at bounding box center [597, 225] width 92 height 14
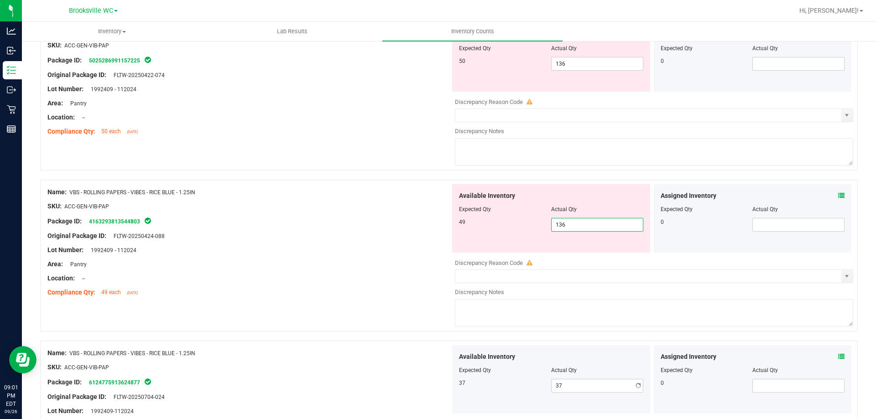
click at [557, 225] on input "136" at bounding box center [597, 225] width 91 height 13
type input "49"
click at [589, 62] on span "136 136" at bounding box center [597, 64] width 92 height 14
click at [0, 0] on input "136" at bounding box center [0, 0] width 0 height 0
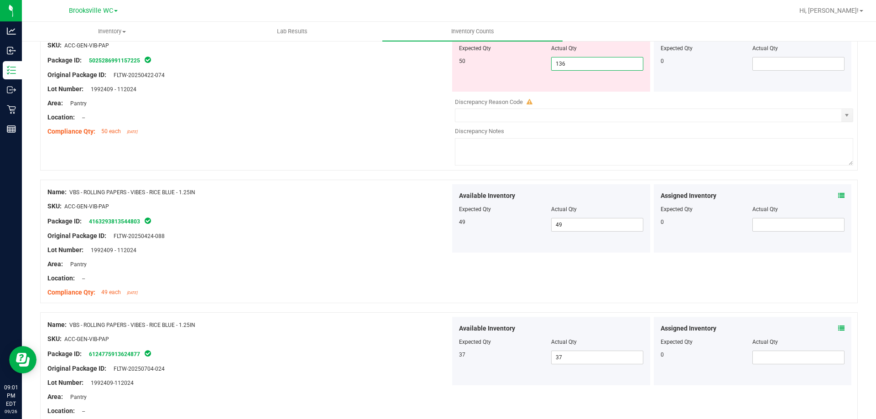
click at [589, 62] on input "136" at bounding box center [597, 63] width 91 height 13
type input "50"
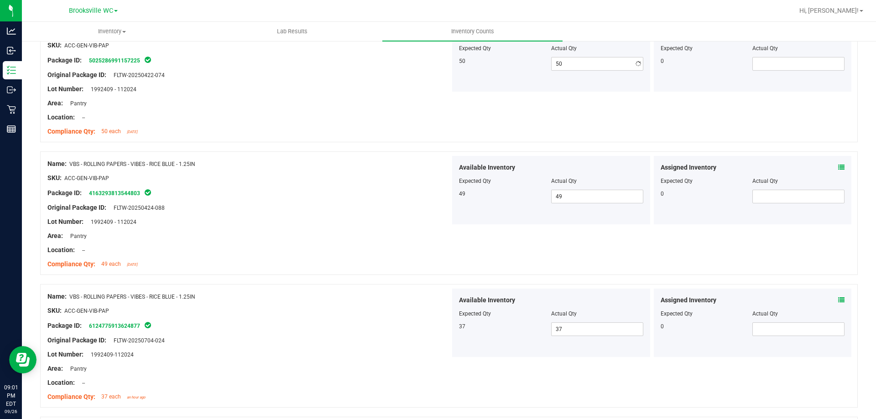
click at [364, 129] on div "Compliance Qty: 50 each [DATE]" at bounding box center [248, 132] width 403 height 10
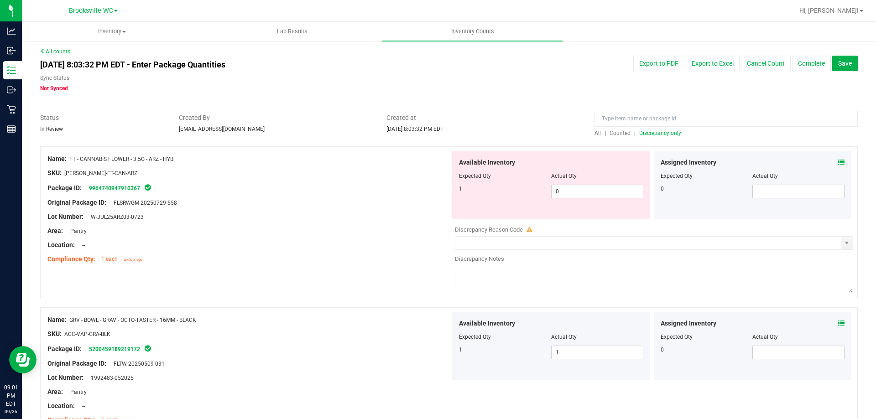
scroll to position [0, 0]
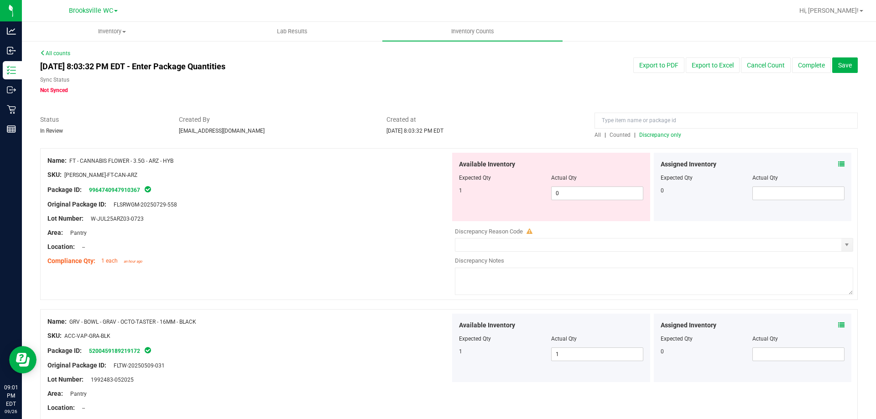
click at [658, 133] on span "Discrepancy only" at bounding box center [660, 135] width 42 height 6
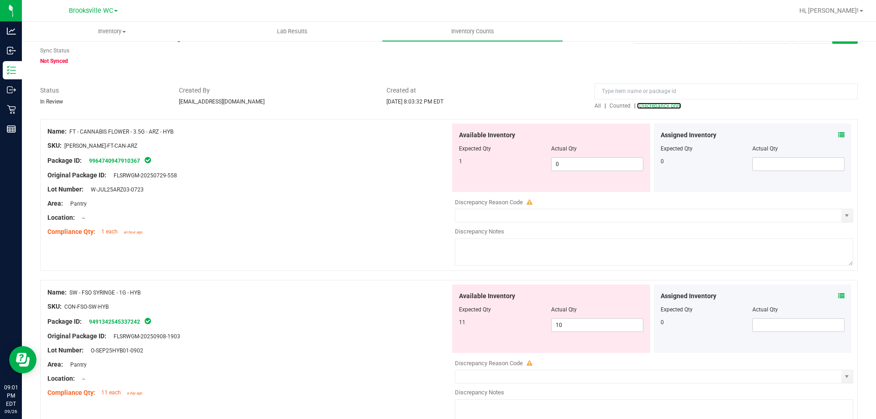
scroll to position [137, 0]
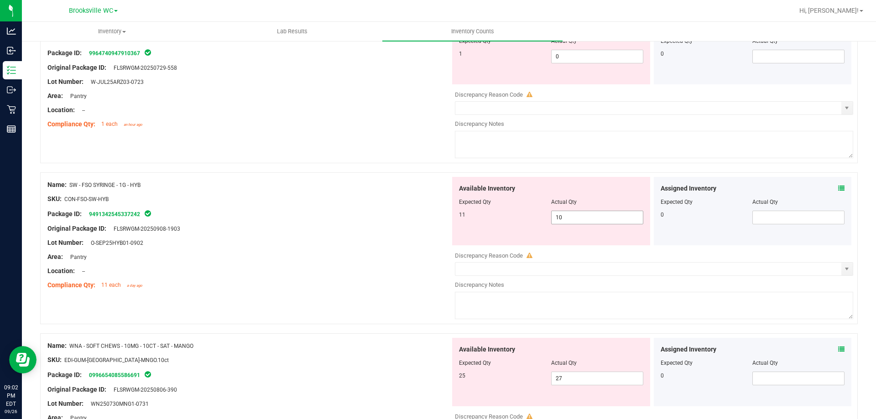
click at [581, 218] on span "10 10" at bounding box center [597, 218] width 92 height 14
type input "11"
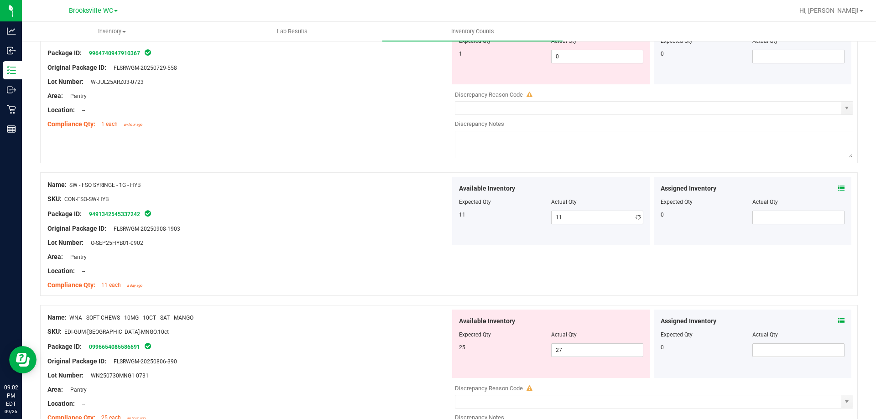
click at [388, 197] on div "SKU: CON-FSO-SW-HYB" at bounding box center [248, 199] width 403 height 10
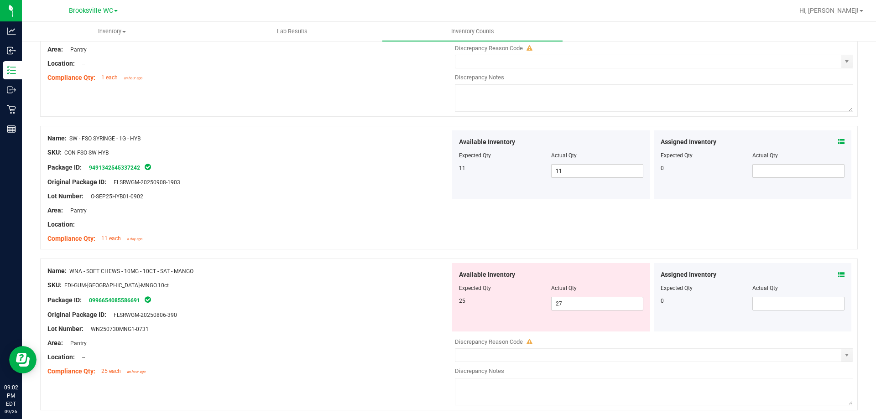
scroll to position [215, 0]
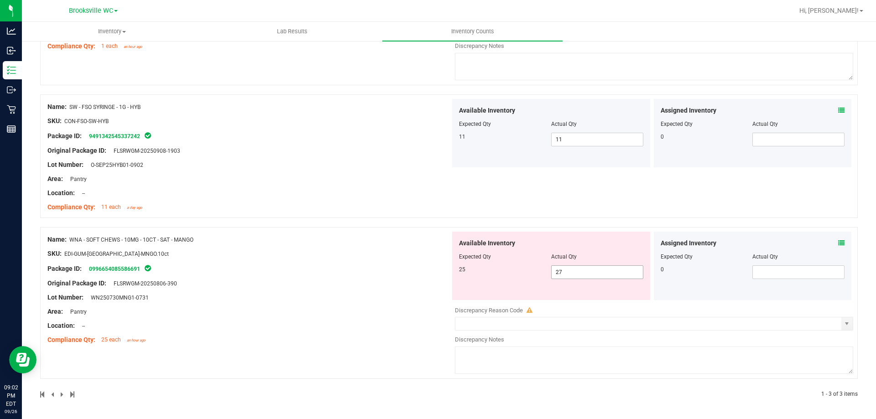
click at [589, 275] on span "27 27" at bounding box center [597, 273] width 92 height 14
click at [838, 243] on icon at bounding box center [841, 243] width 6 height 6
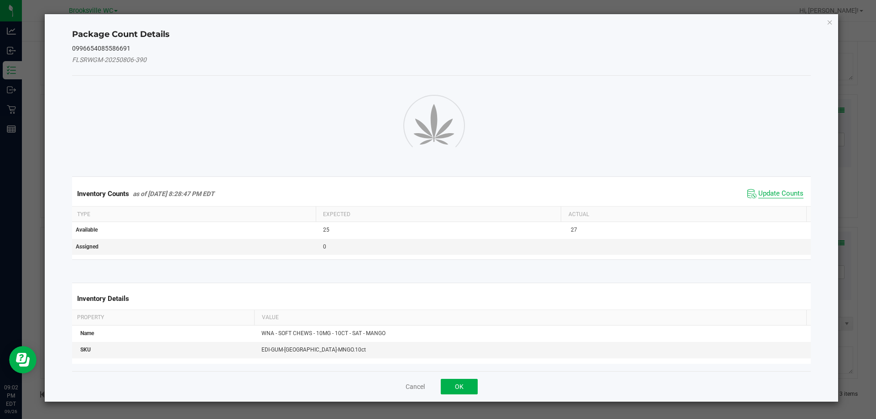
click at [771, 190] on span "Update Counts" at bounding box center [780, 193] width 45 height 9
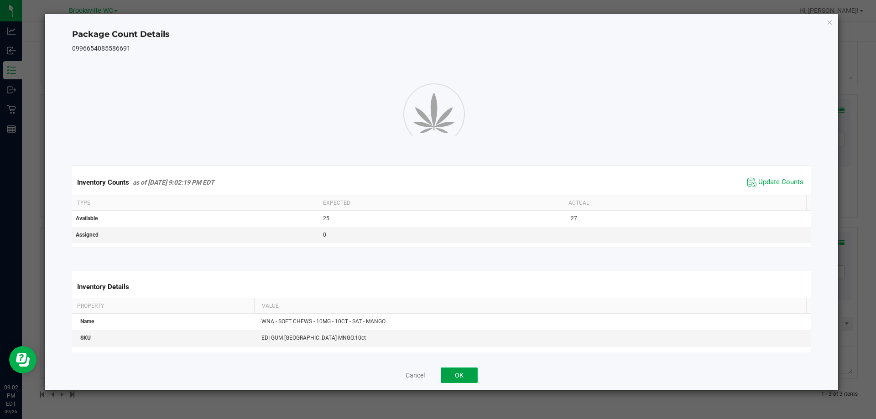
click at [459, 374] on button "OK" at bounding box center [459, 376] width 37 height 16
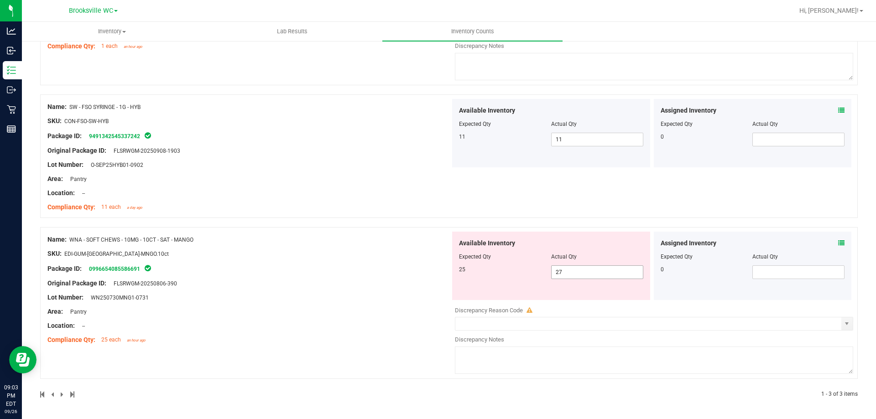
click at [584, 267] on span "27 27" at bounding box center [597, 273] width 92 height 14
type input "25"
click at [344, 255] on div "Name: WNA - SOFT CHEWS - 10MG - 10CT - SAT - MANGO SKU: EDI-GUM-[GEOGRAPHIC_DAT…" at bounding box center [449, 303] width 818 height 152
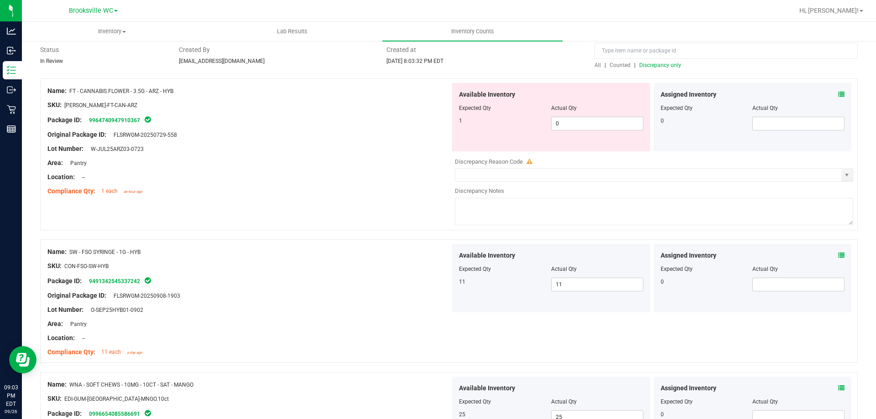
scroll to position [50, 0]
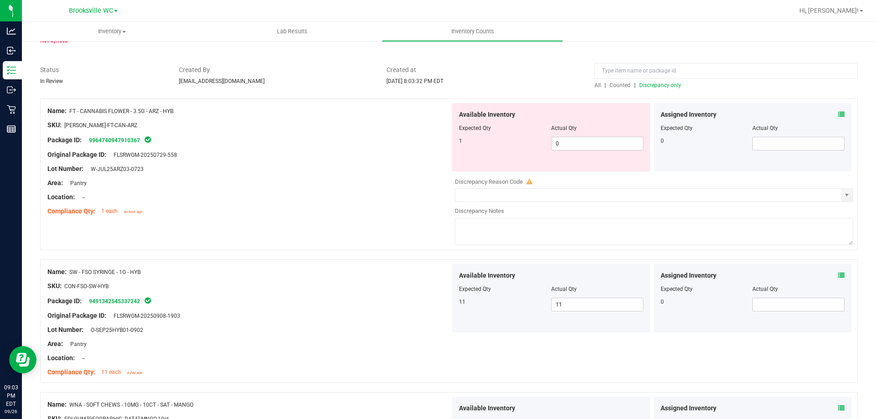
click at [656, 82] on span "Discrepancy only" at bounding box center [660, 85] width 42 height 6
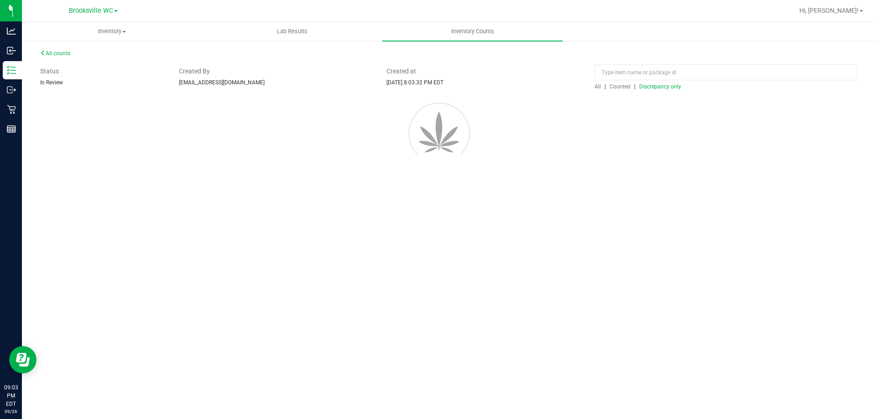
scroll to position [0, 0]
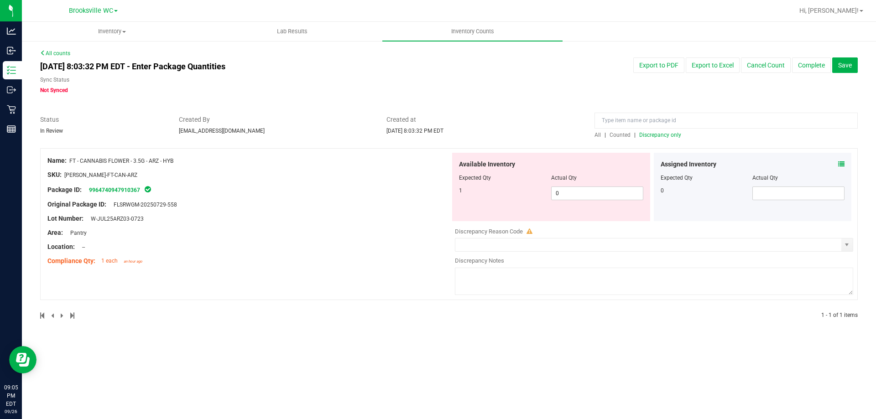
click at [240, 127] on div "Created By [EMAIL_ADDRESS][DOMAIN_NAME]" at bounding box center [276, 125] width 208 height 20
click at [473, 208] on div "Available Inventory Expected Qty Actual Qty 1 0 0" at bounding box center [551, 187] width 198 height 68
click at [291, 227] on div at bounding box center [248, 226] width 403 height 5
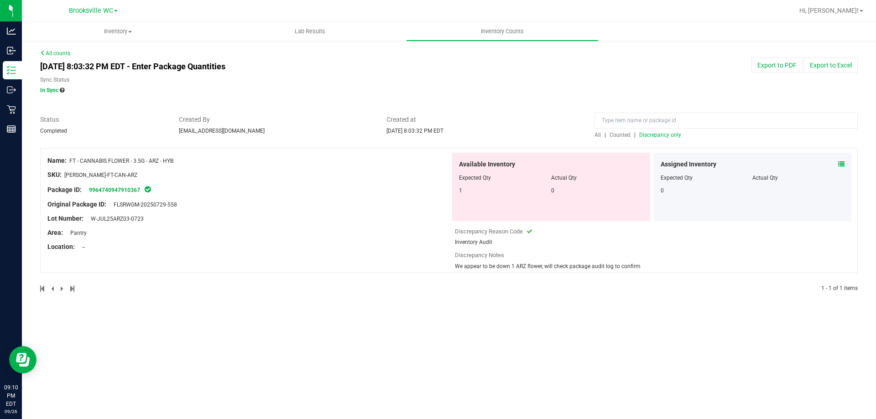
click at [152, 88] on div "Sync Status In Sync" at bounding box center [275, 85] width 471 height 19
